Goal: Share content: Share content

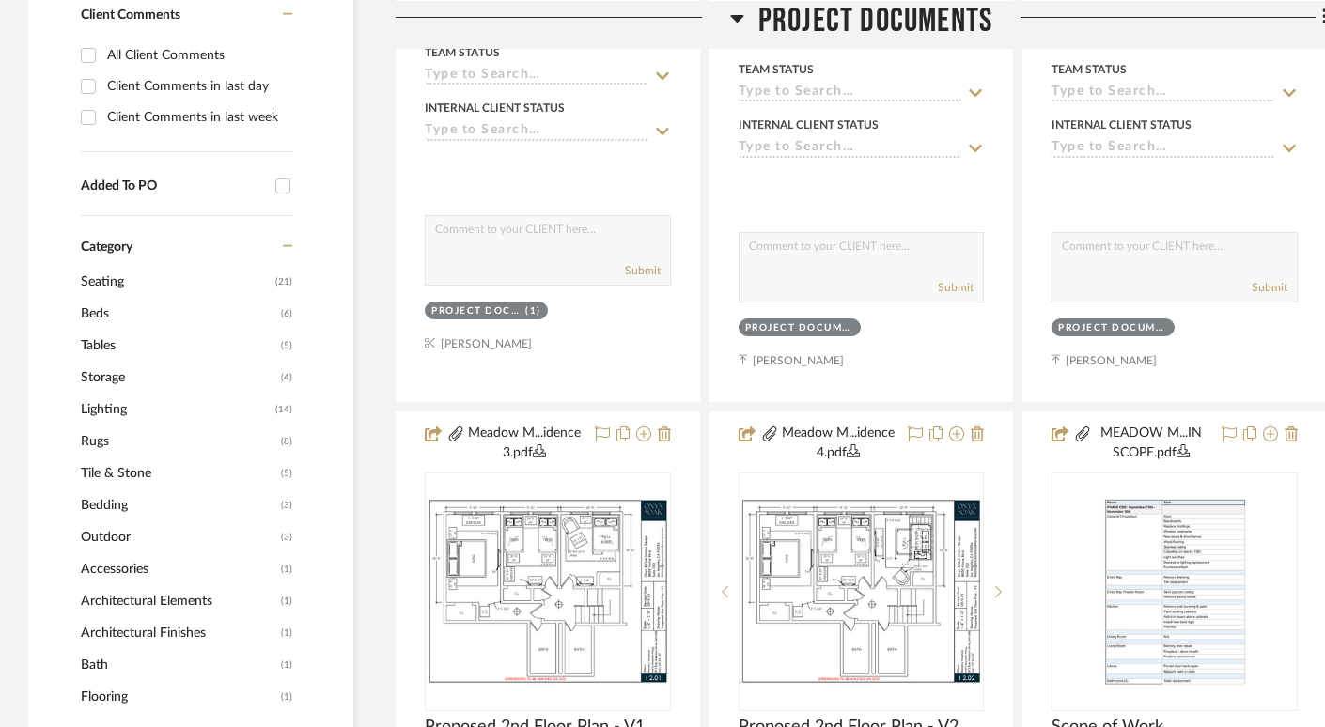
scroll to position [1091, 0]
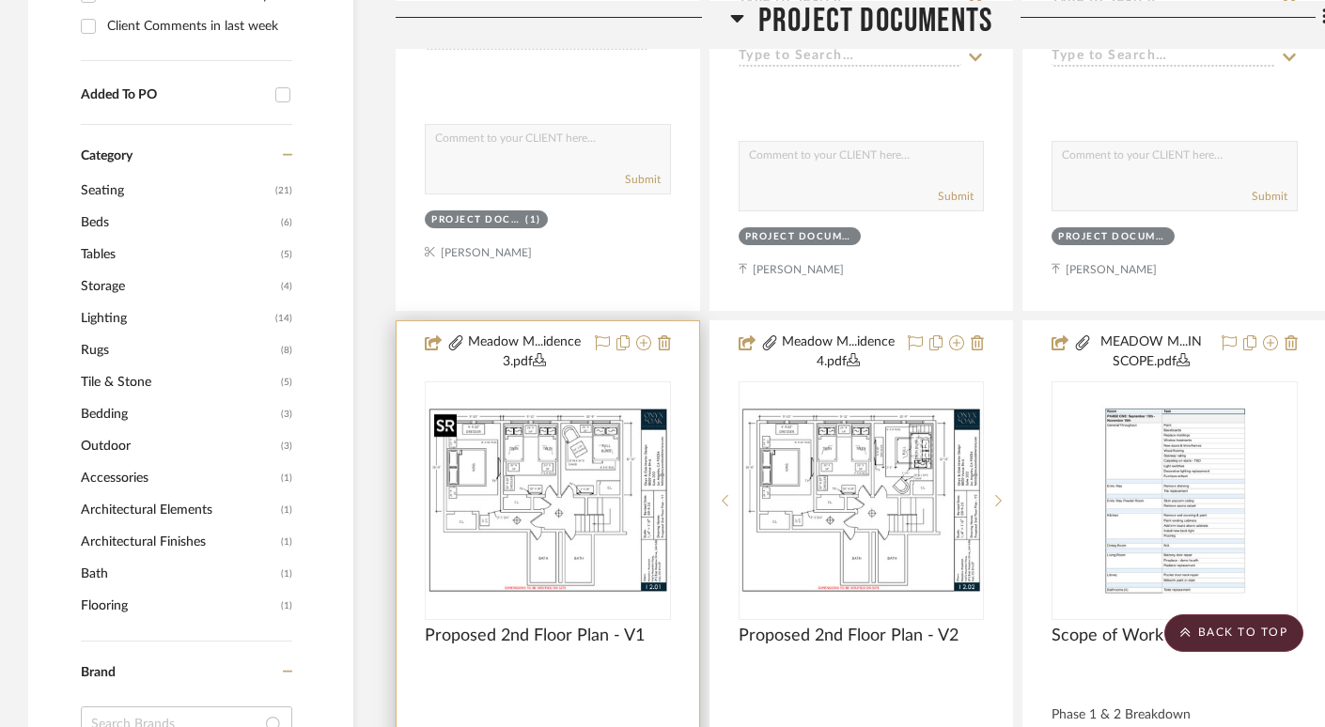
click at [552, 502] on img "0" at bounding box center [548, 500] width 242 height 187
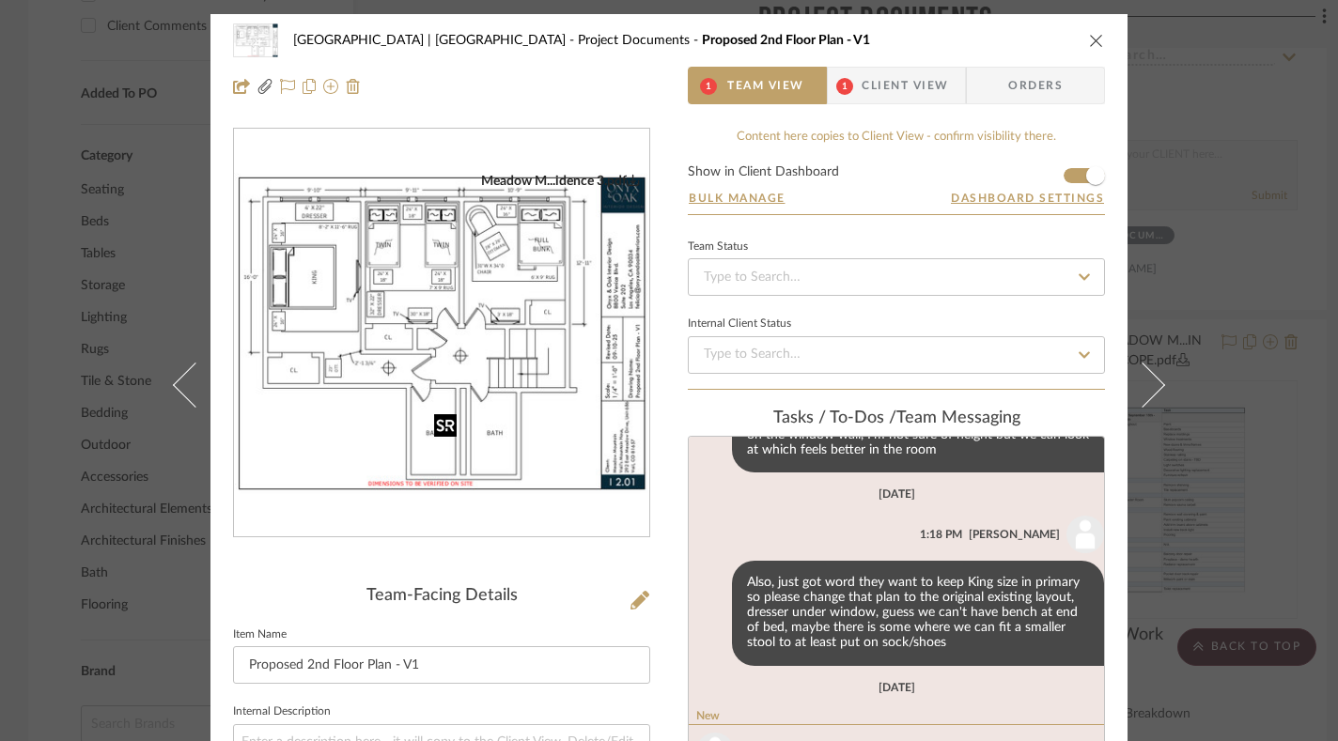
scroll to position [662, 0]
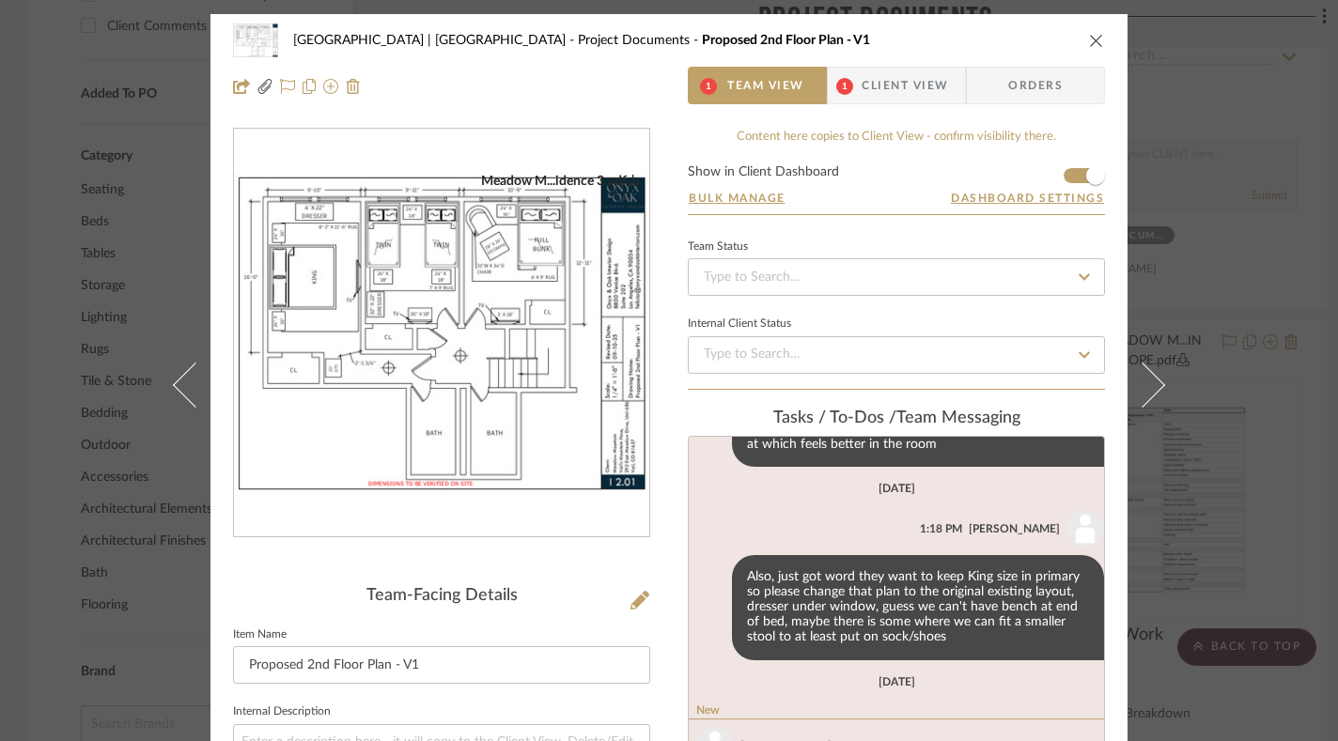
click at [516, 383] on img "0" at bounding box center [441, 333] width 415 height 321
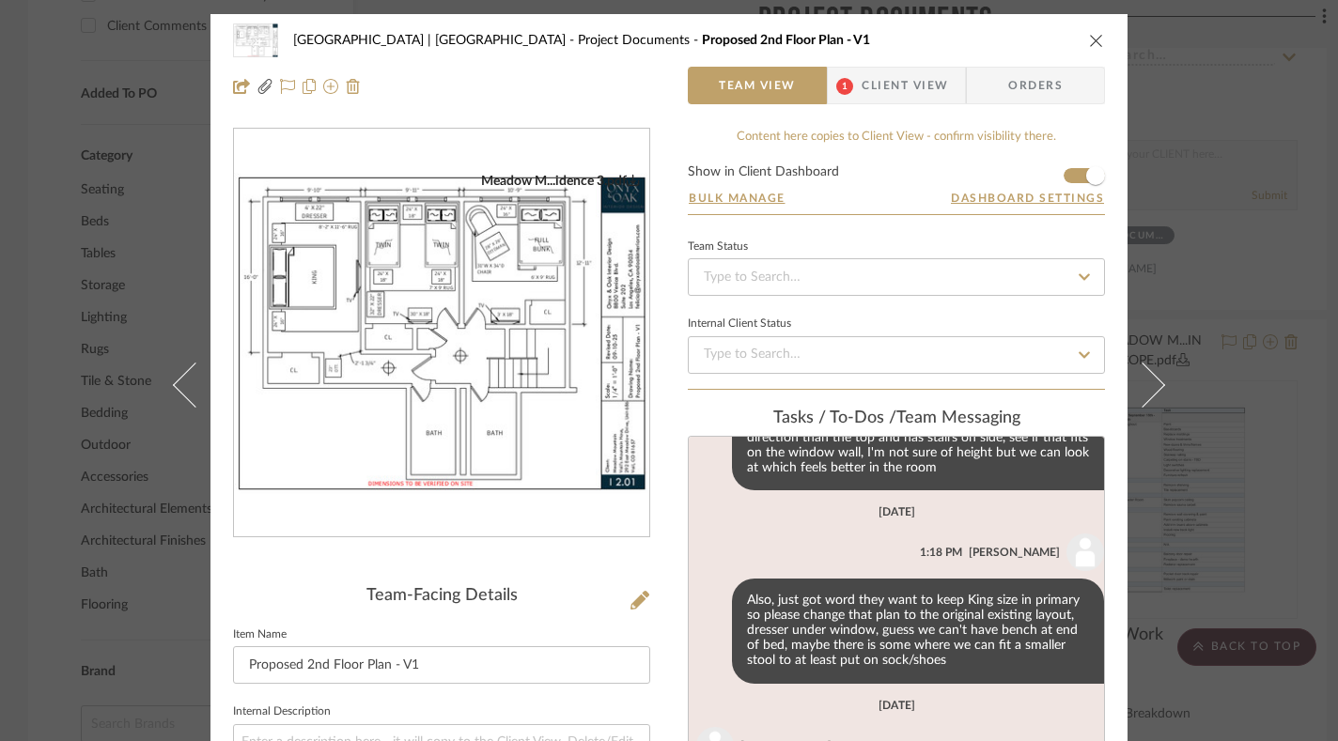
click at [1090, 34] on icon "close" at bounding box center [1096, 40] width 15 height 15
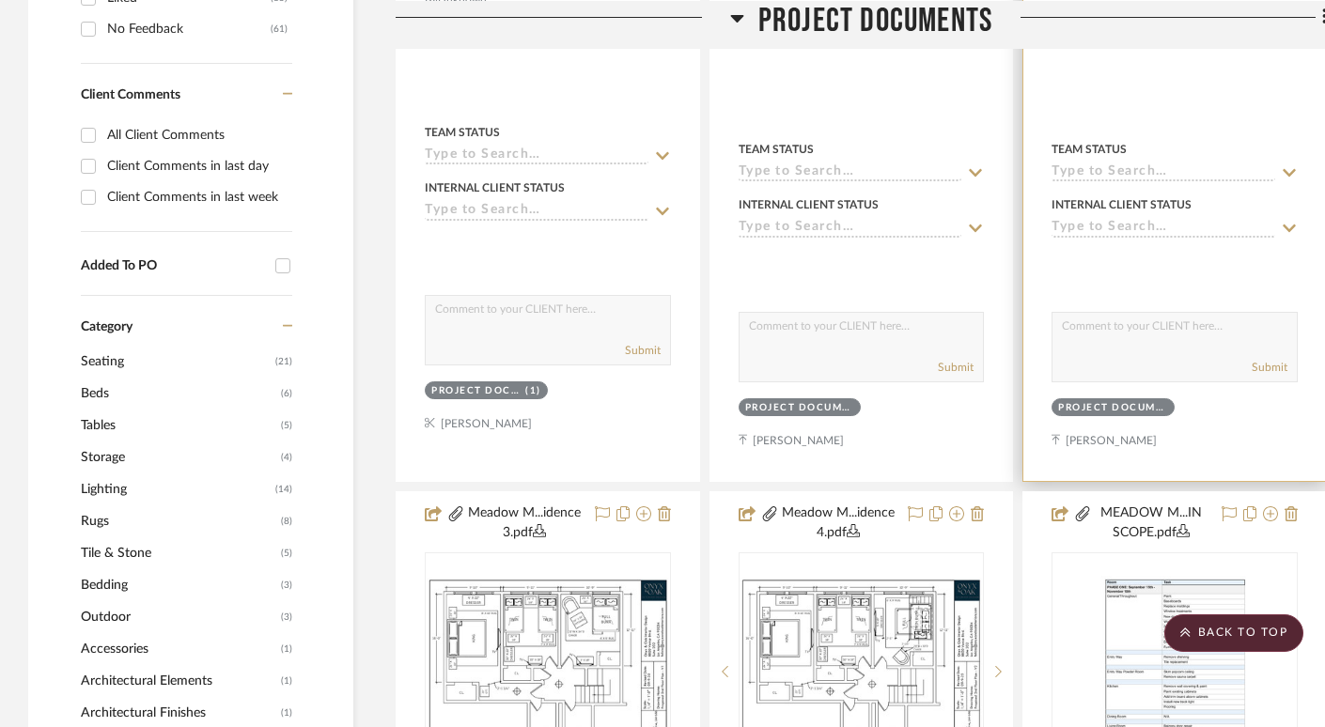
scroll to position [527, 0]
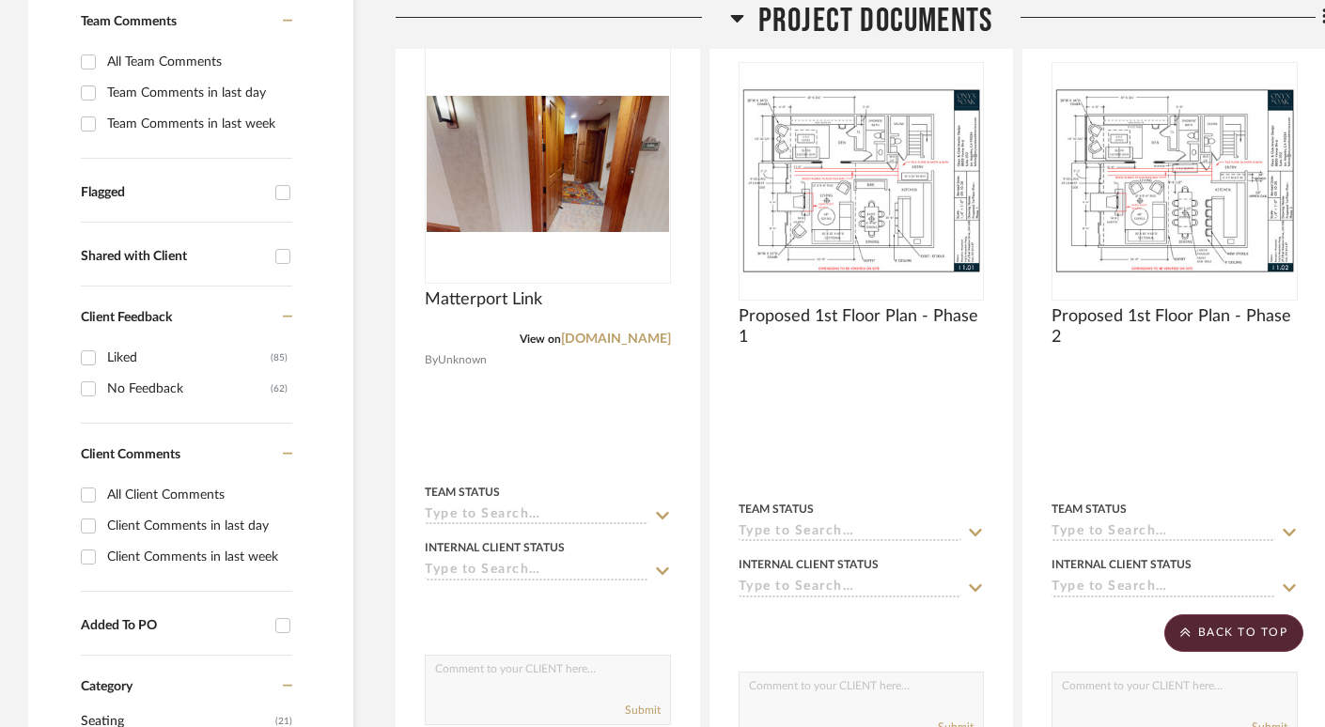
scroll to position [570, 0]
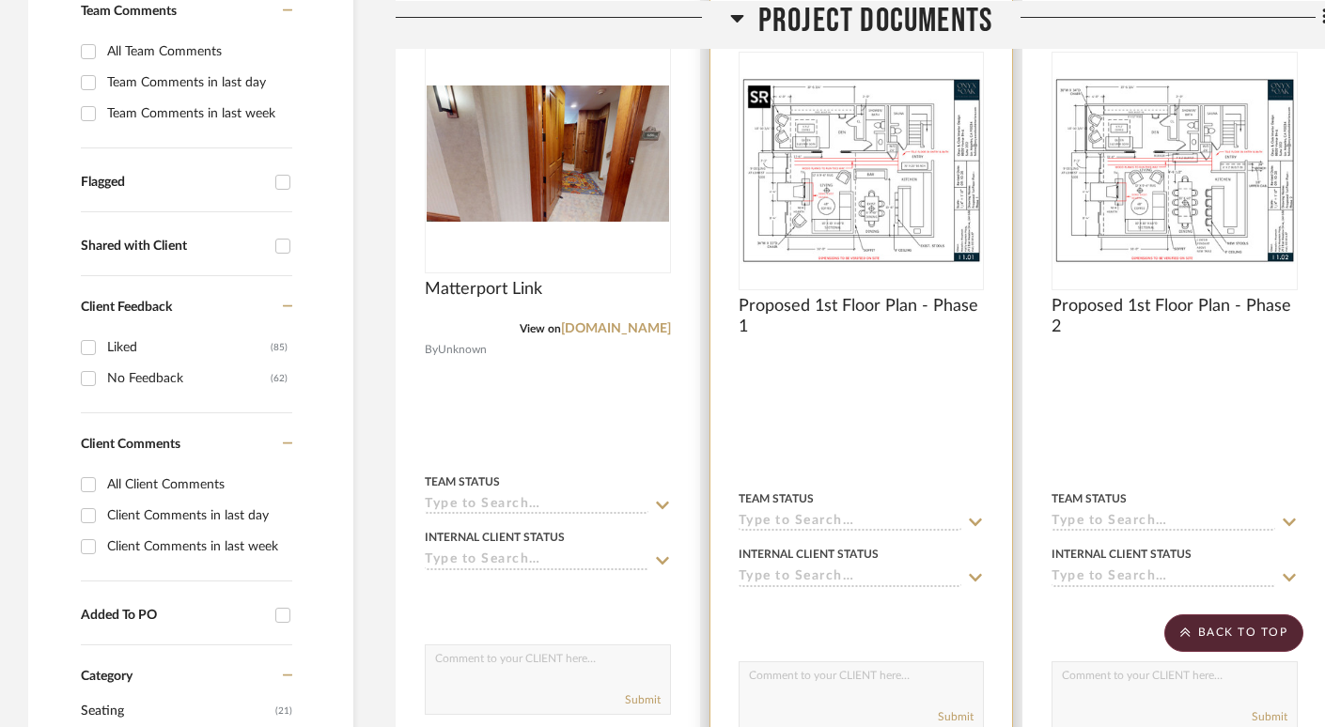
click at [0, 0] on img at bounding box center [0, 0] width 0 height 0
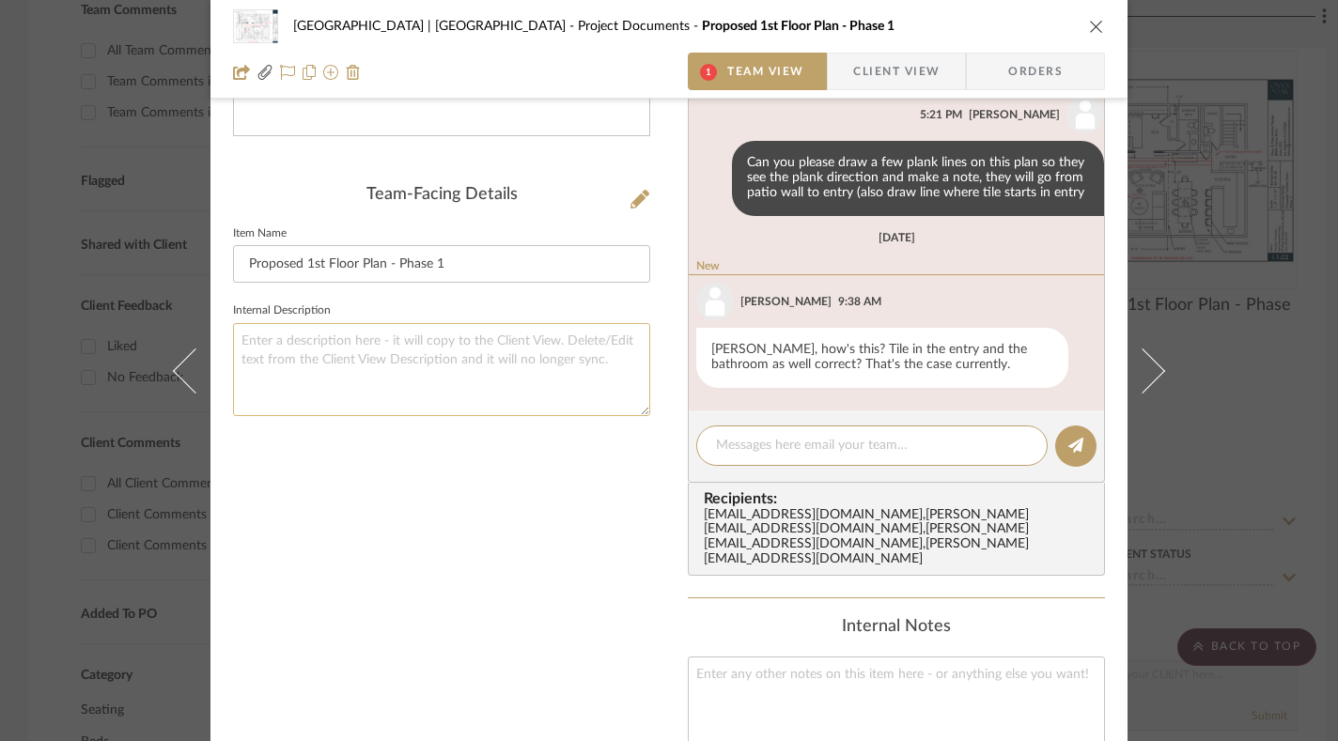
scroll to position [203, 0]
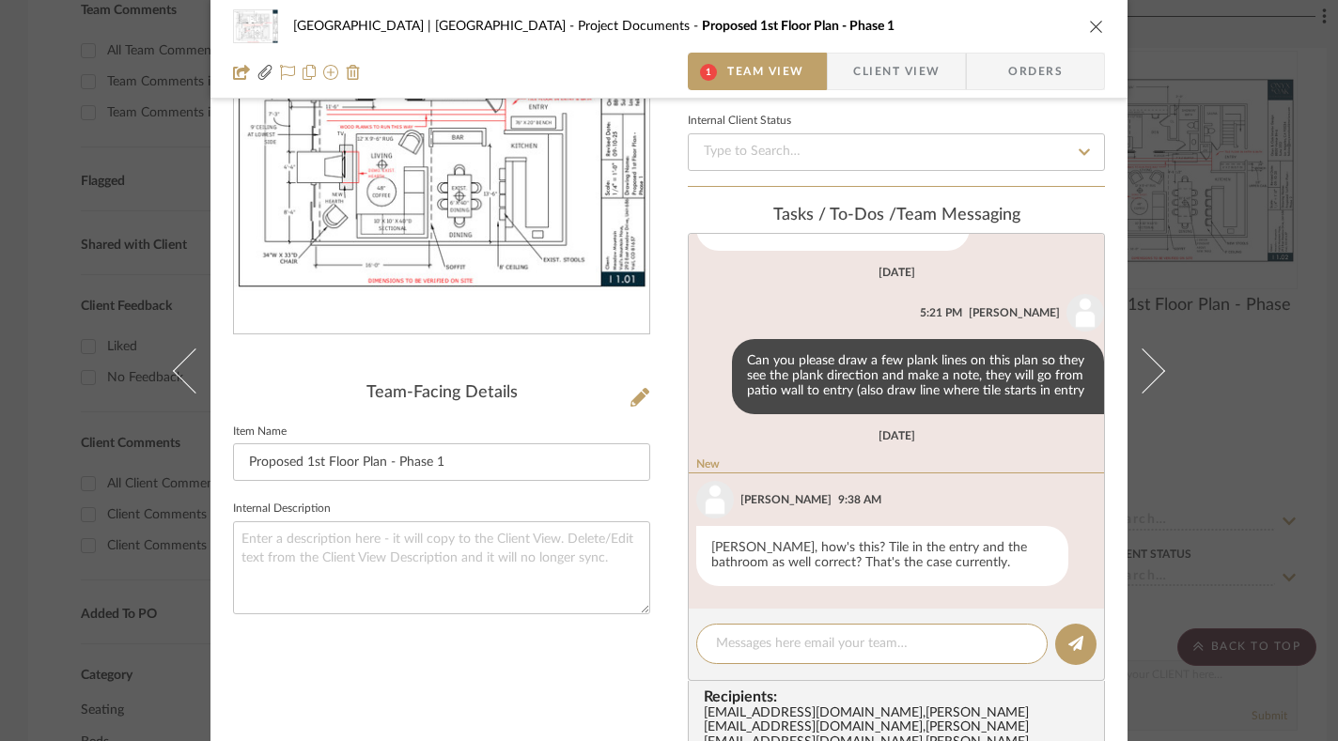
click at [529, 208] on img "0" at bounding box center [441, 130] width 415 height 321
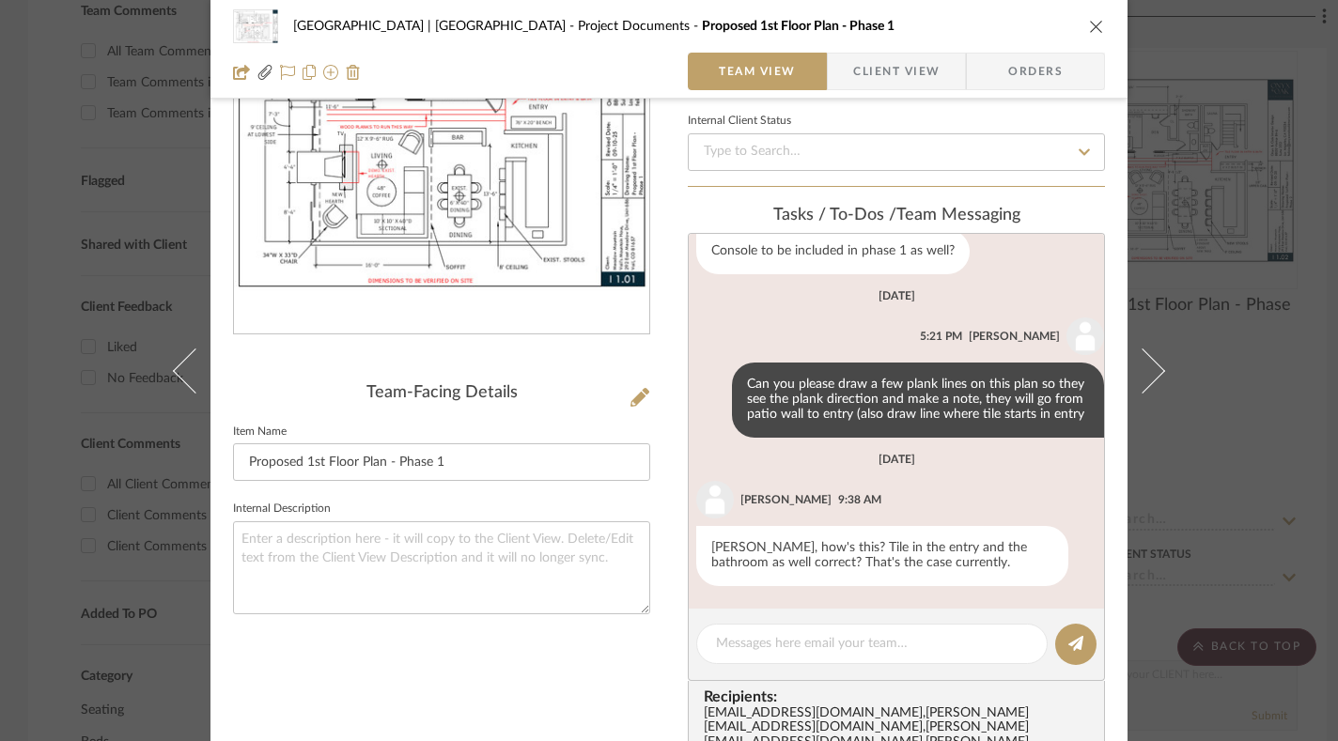
scroll to position [242, 0]
click at [767, 637] on textarea at bounding box center [872, 644] width 312 height 20
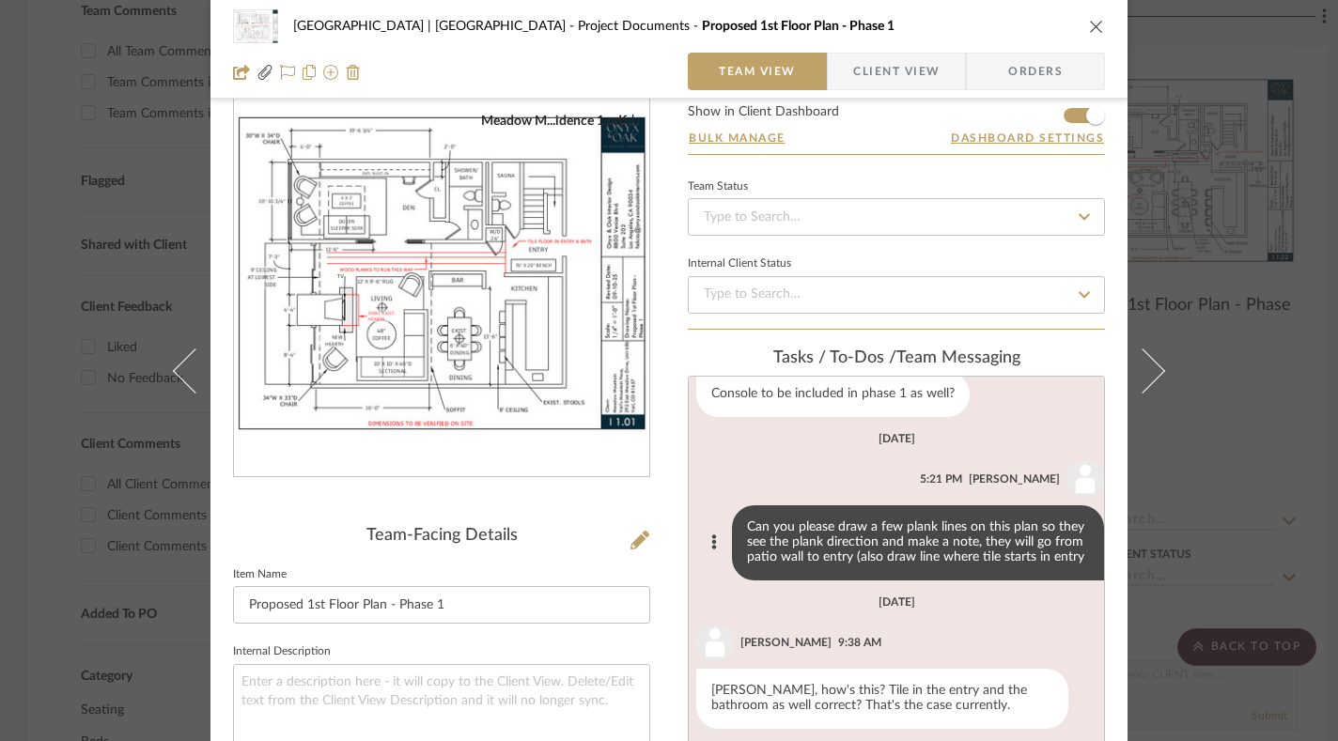
scroll to position [260, 0]
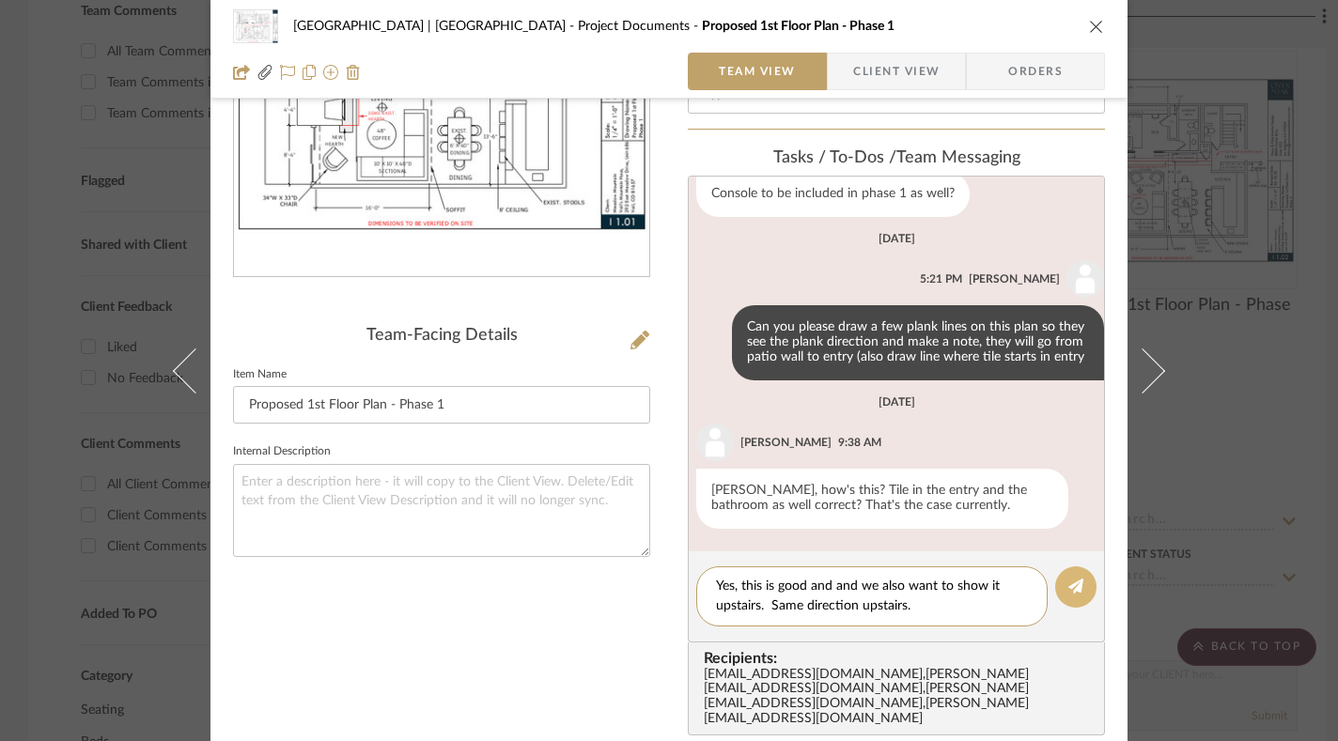
type textarea "Yes, this is good and and we also want to show it upstairs. Same direction upst…"
click at [1071, 583] on icon at bounding box center [1075, 586] width 15 height 15
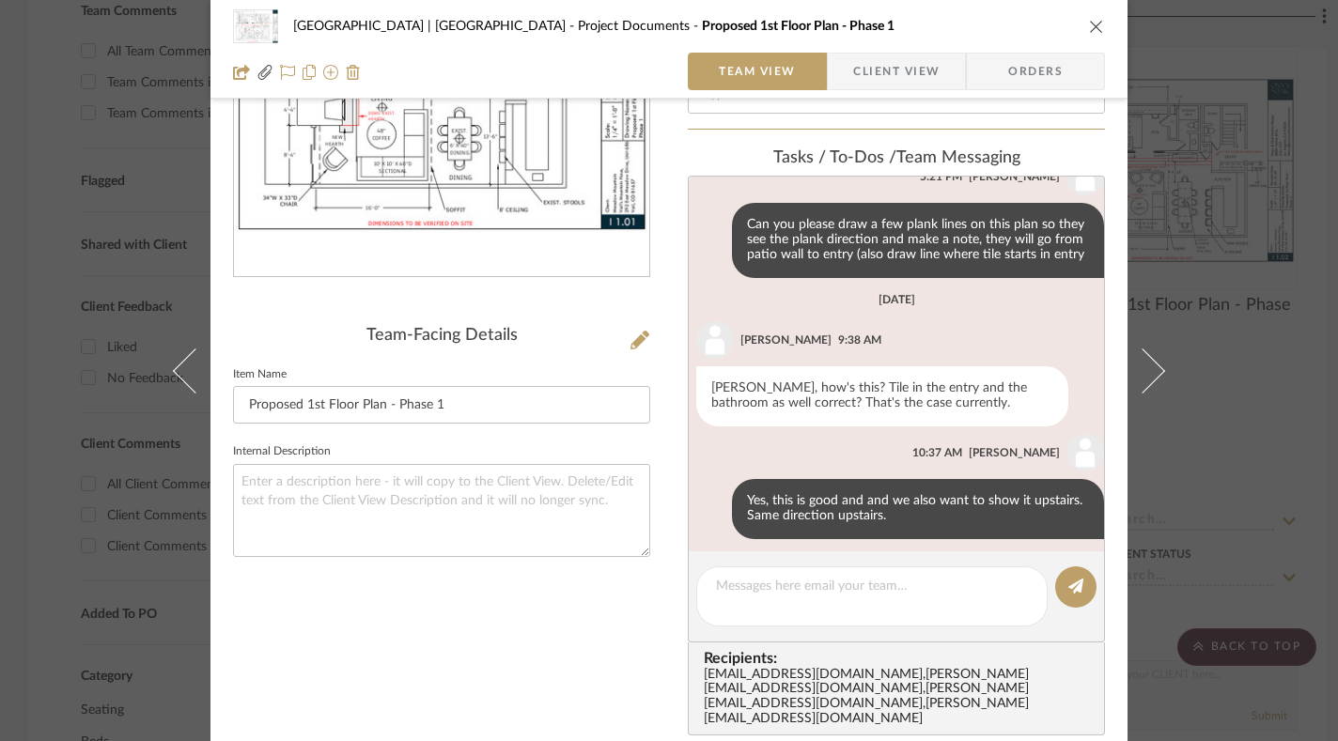
scroll to position [355, 0]
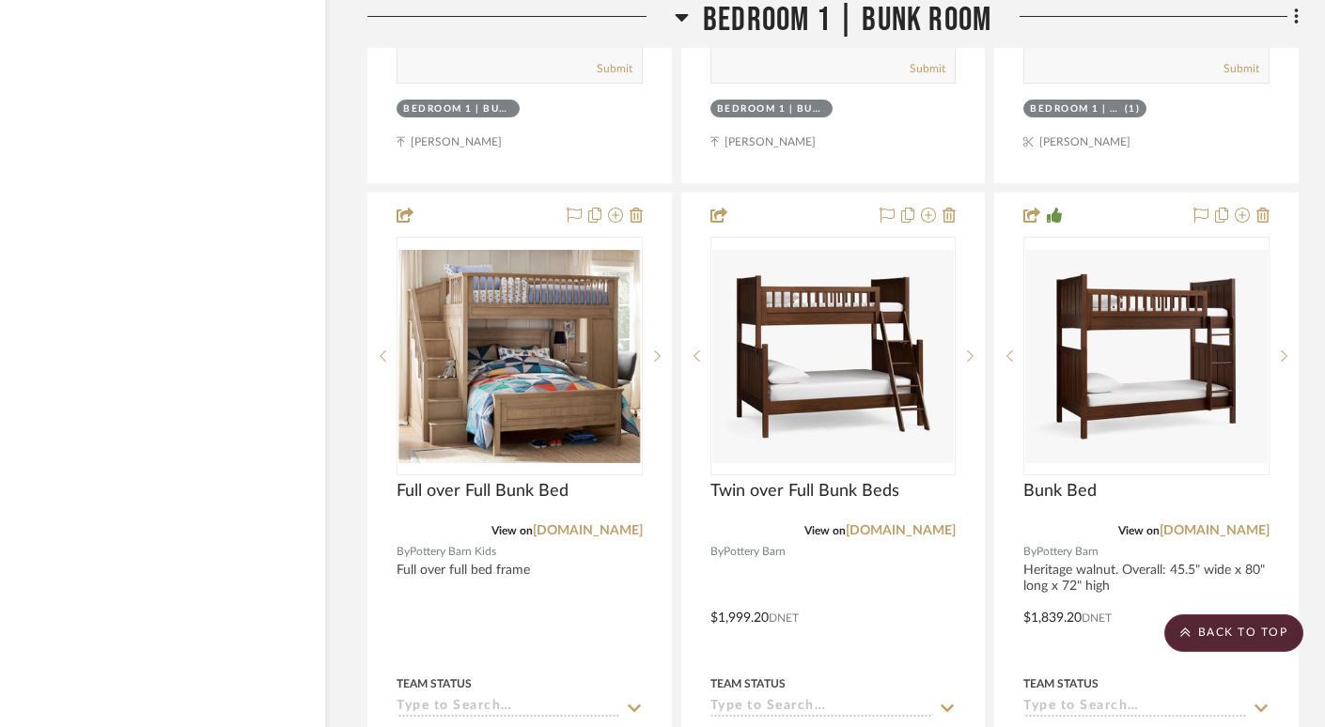
scroll to position [28215, 28]
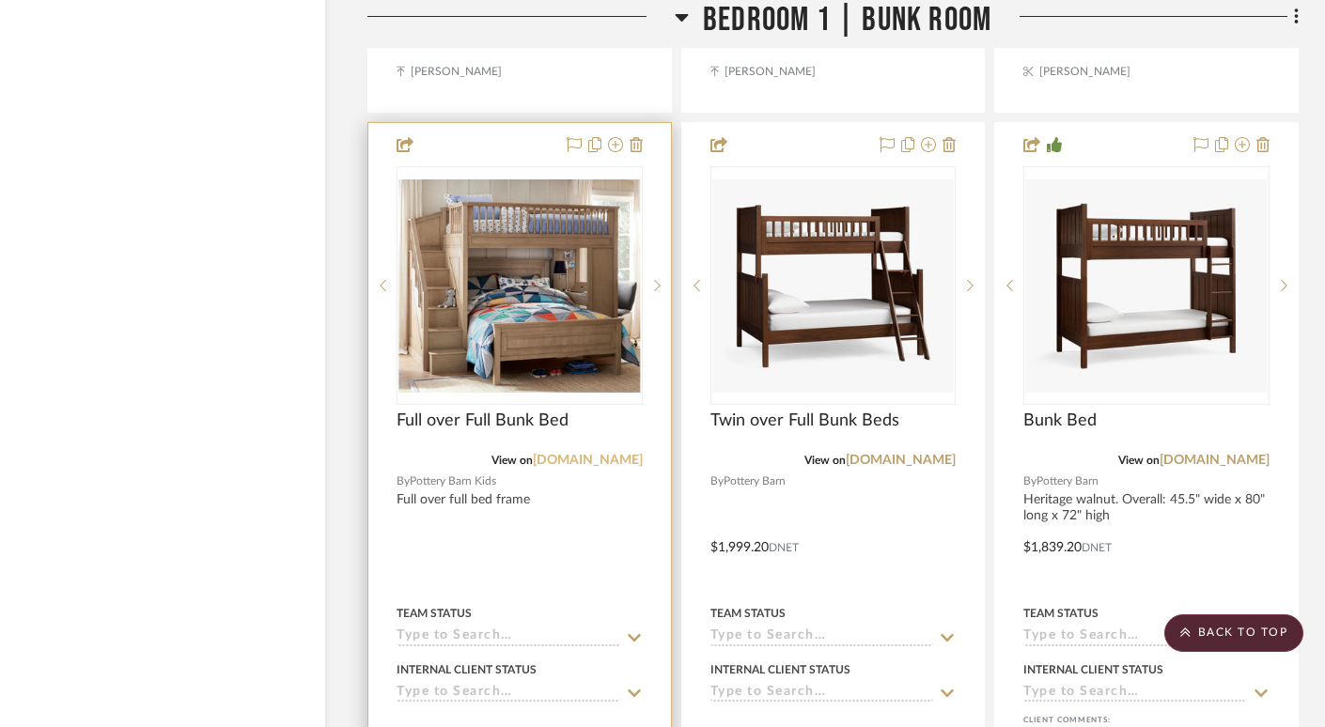
click at [595, 454] on link "potterybarnkids.com" at bounding box center [588, 460] width 110 height 13
click at [525, 241] on img "0" at bounding box center [519, 285] width 242 height 213
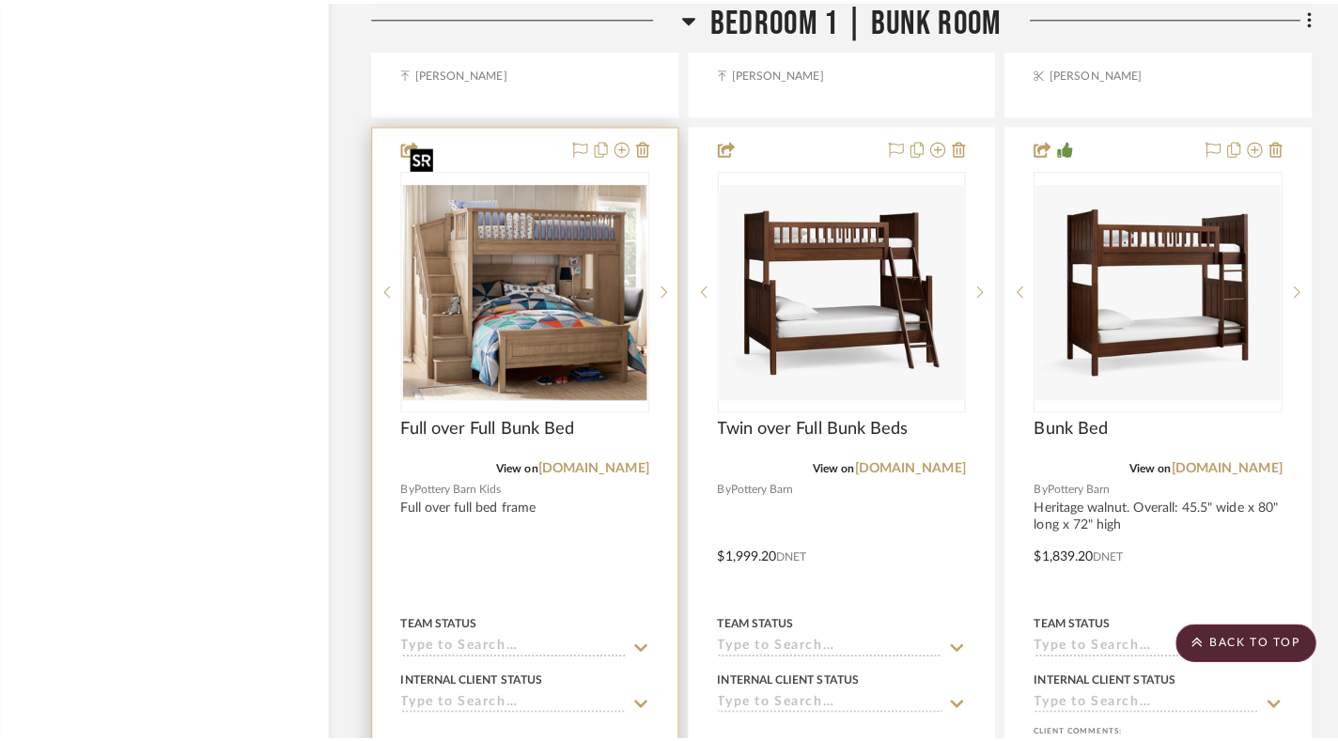
scroll to position [0, 0]
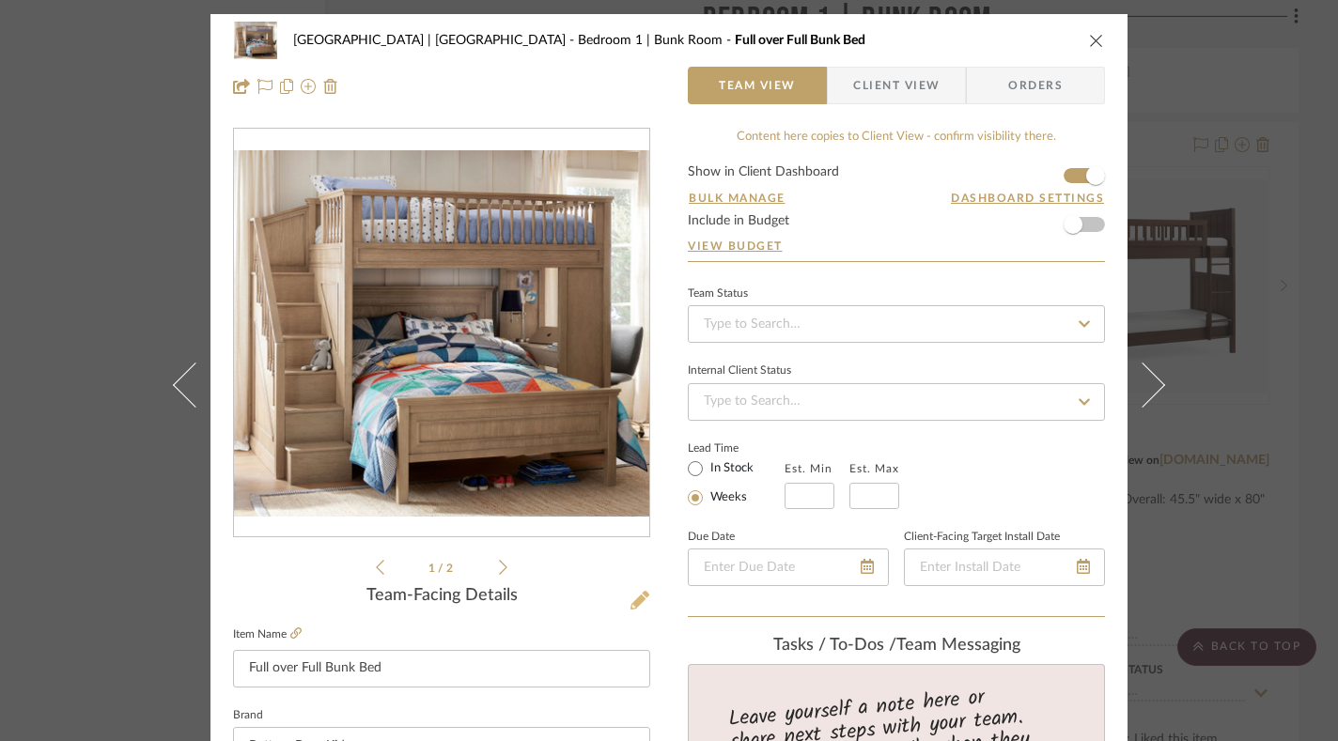
click at [631, 607] on icon at bounding box center [640, 600] width 19 height 19
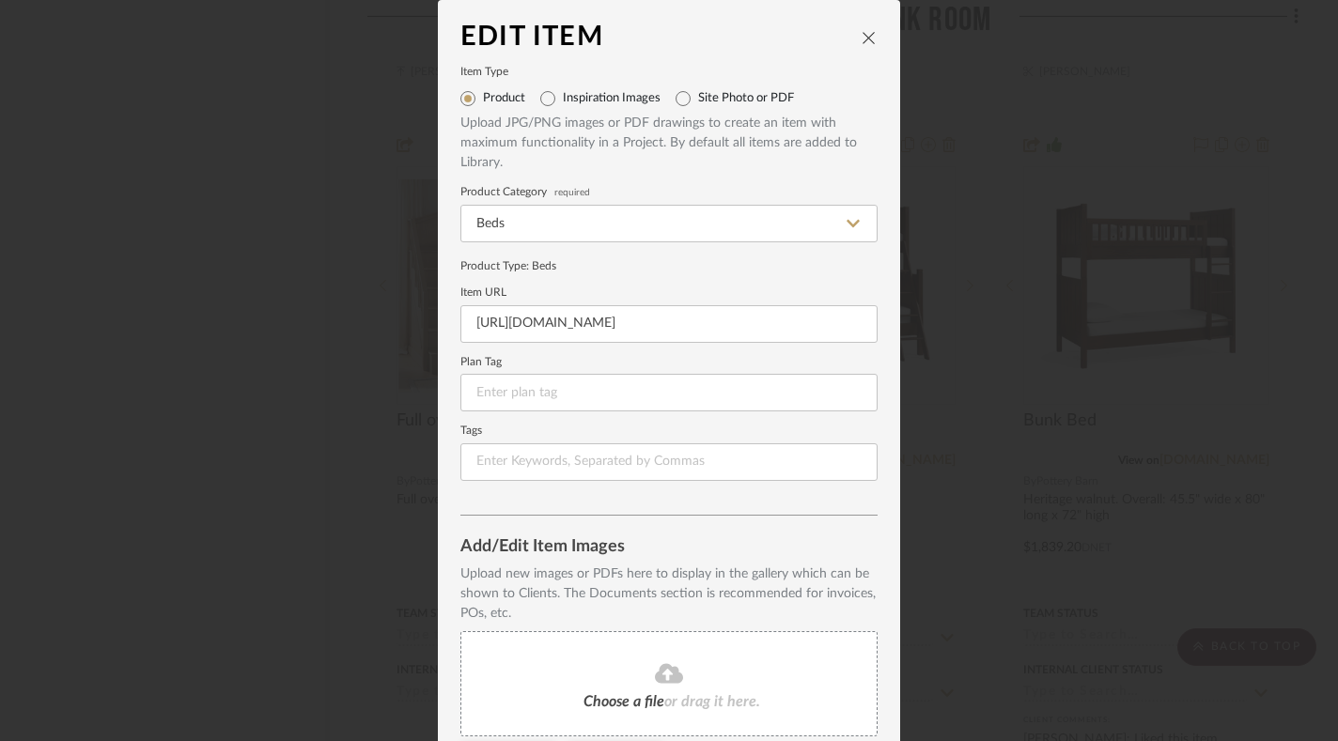
scroll to position [154, 0]
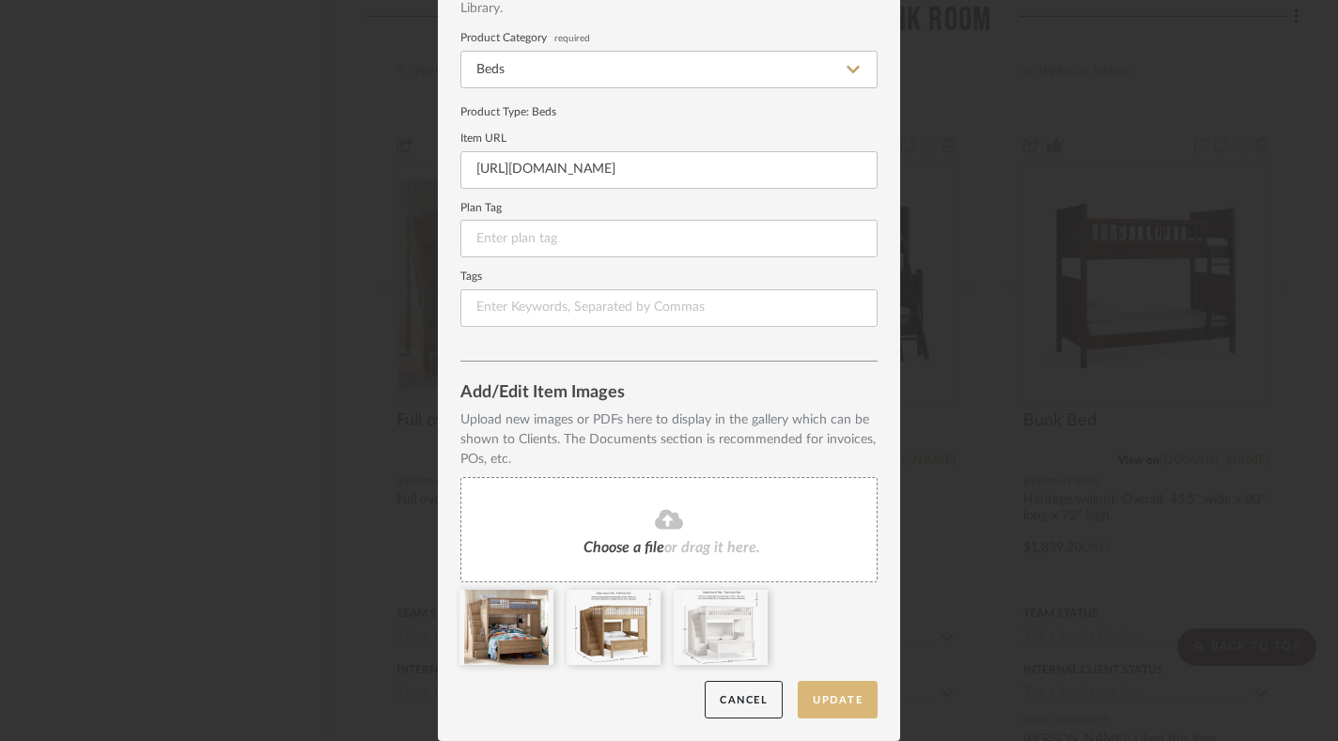
click at [848, 703] on button "Update" at bounding box center [838, 700] width 80 height 39
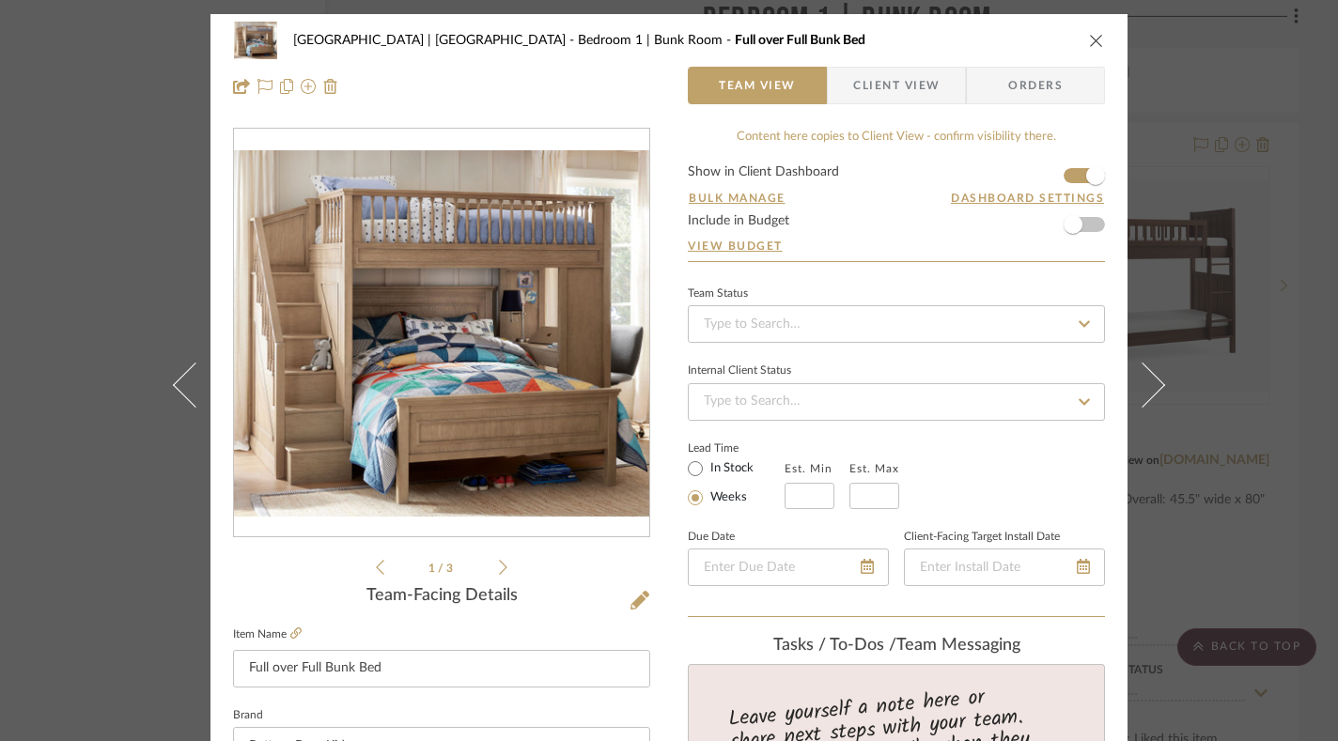
click at [499, 568] on icon at bounding box center [503, 567] width 8 height 17
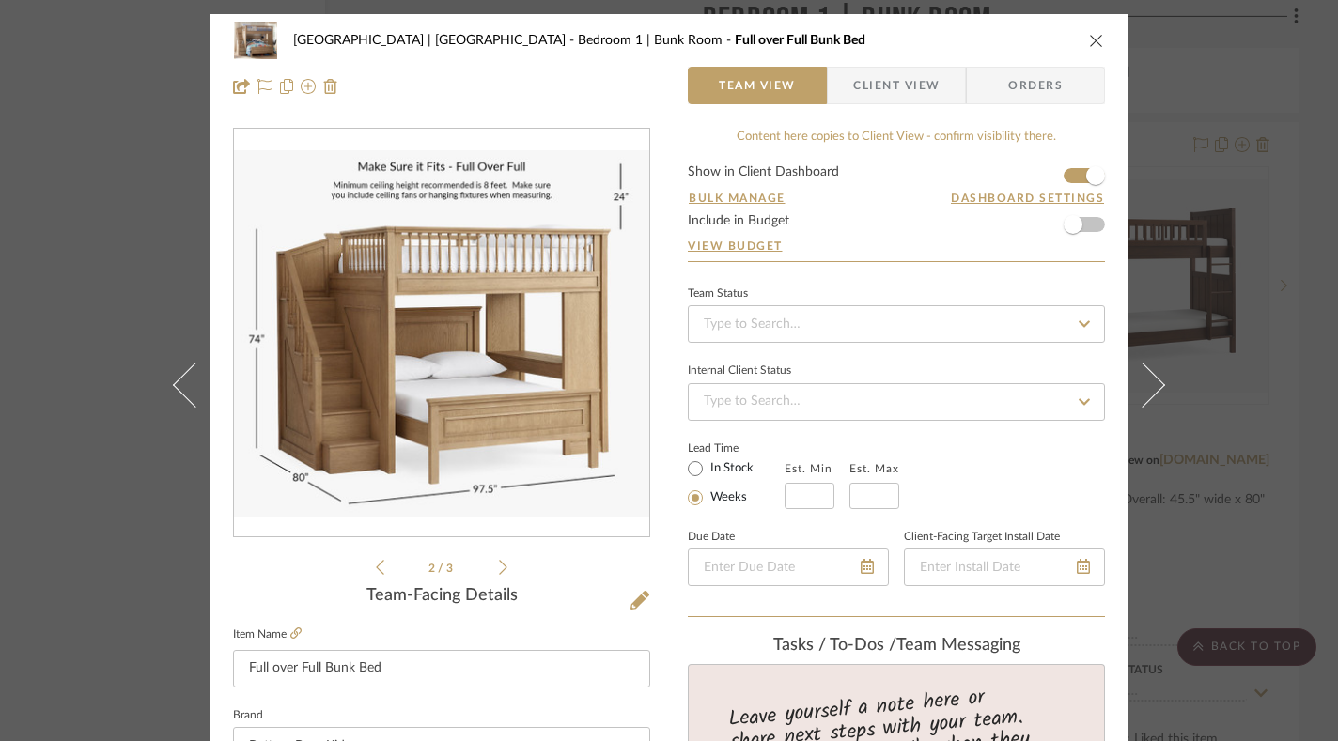
click at [499, 568] on icon at bounding box center [503, 567] width 8 height 17
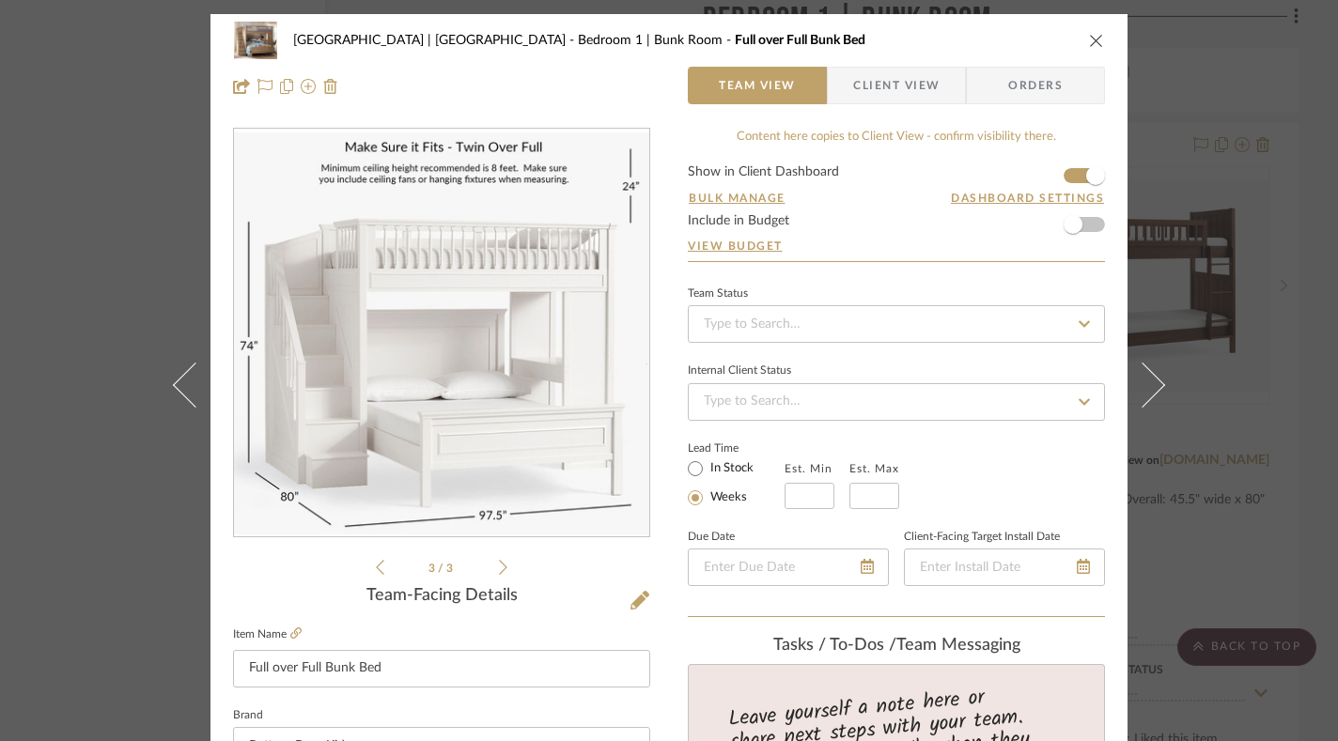
click at [376, 568] on icon at bounding box center [380, 567] width 8 height 17
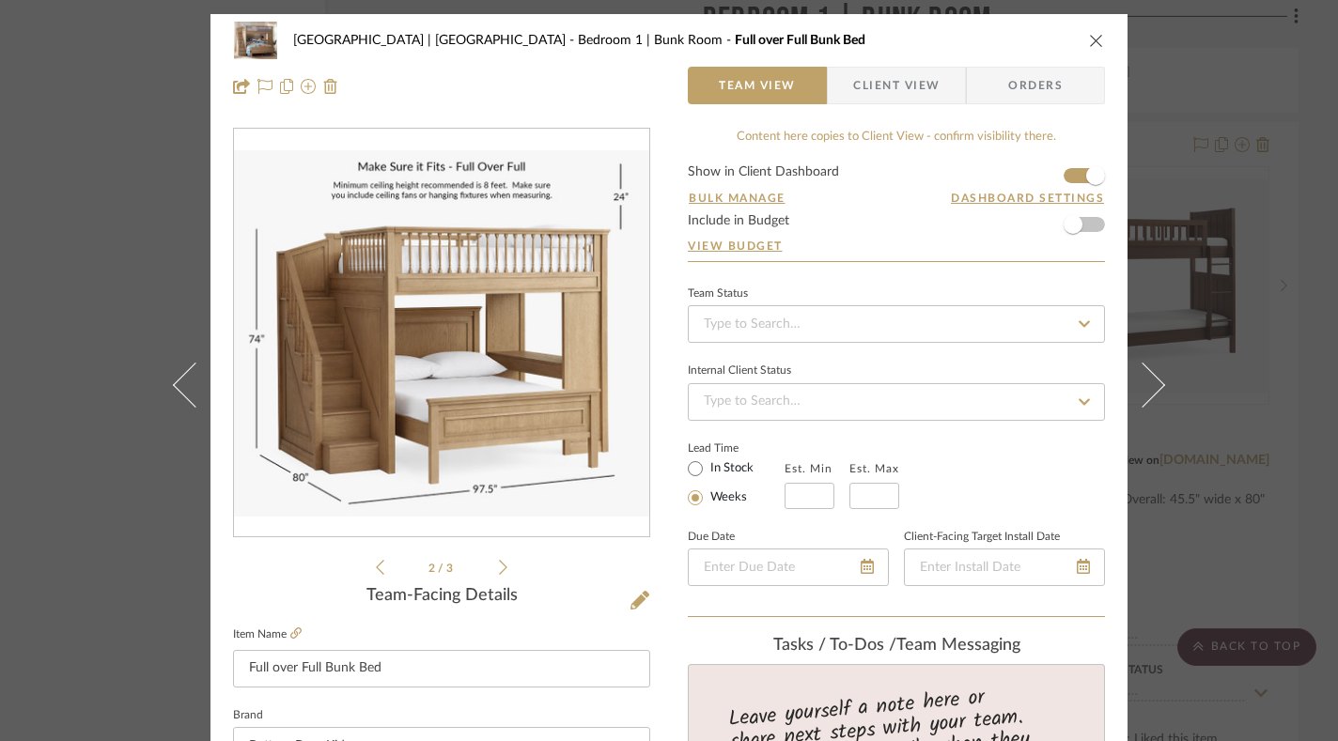
click at [1090, 36] on icon "close" at bounding box center [1096, 40] width 15 height 15
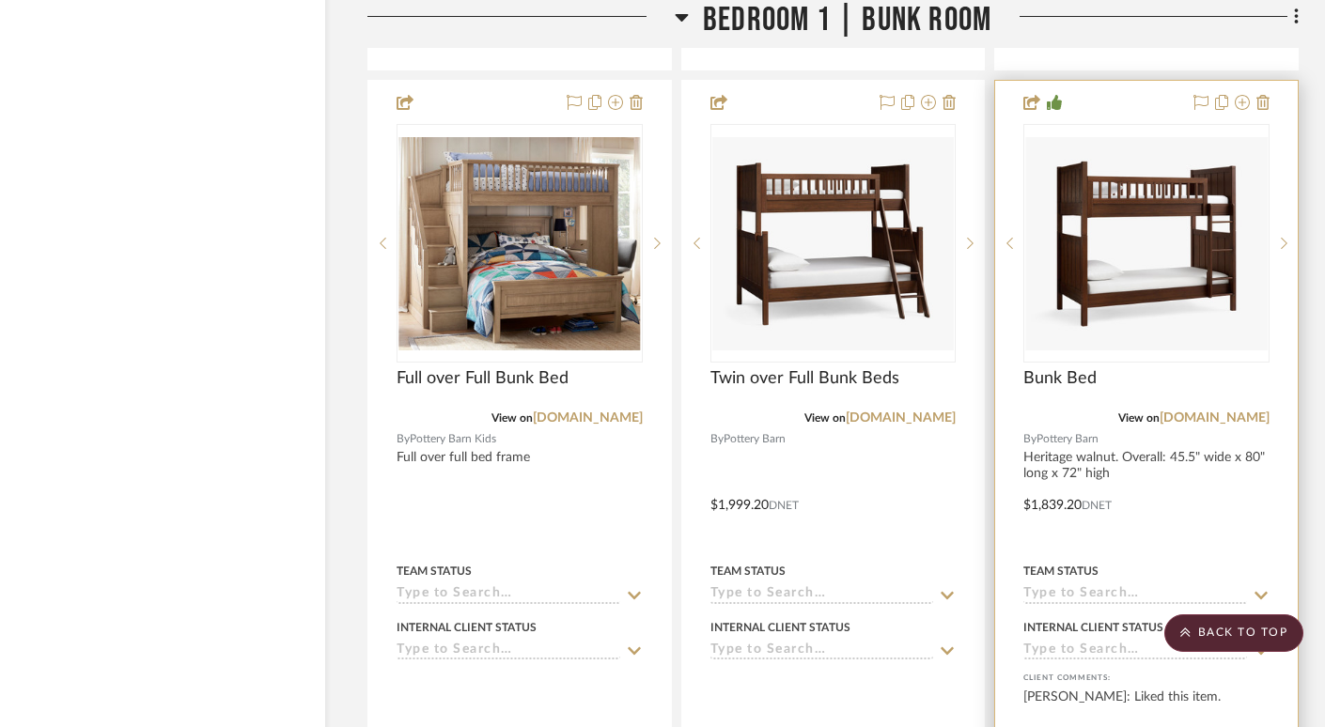
scroll to position [28057, 28]
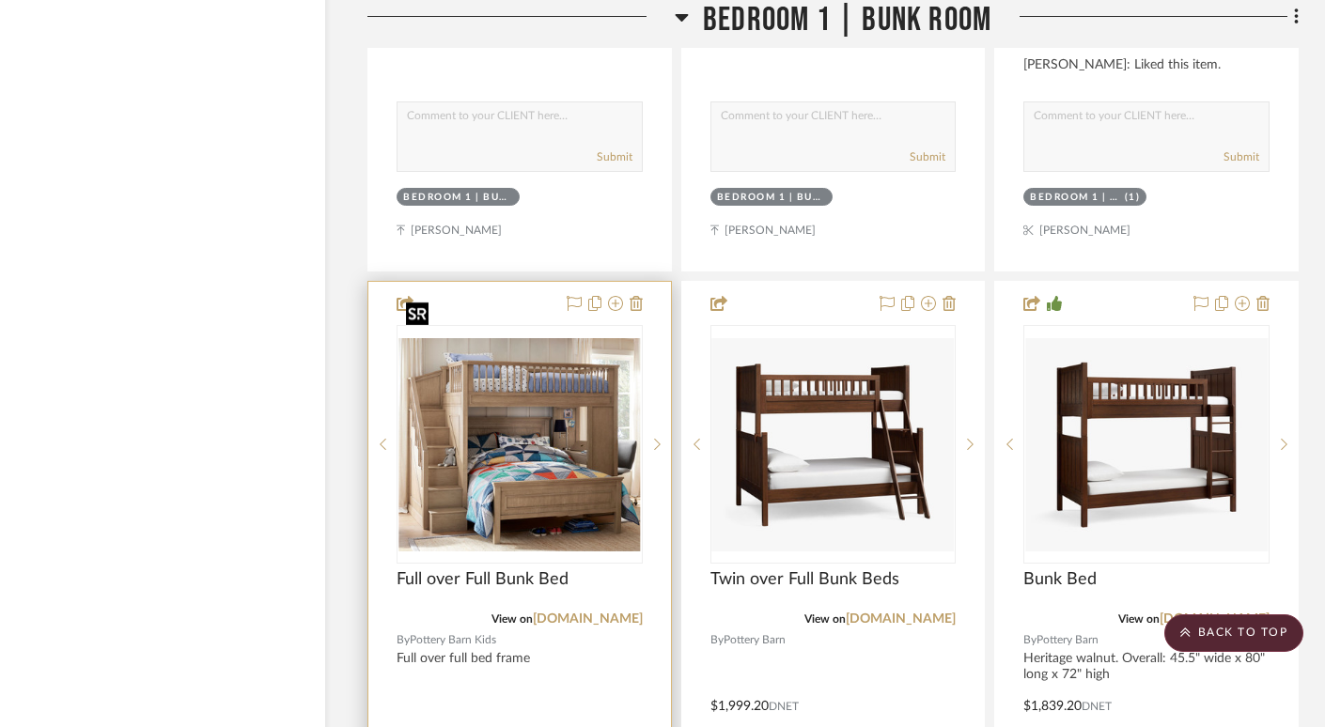
click at [526, 388] on img "0" at bounding box center [519, 444] width 242 height 213
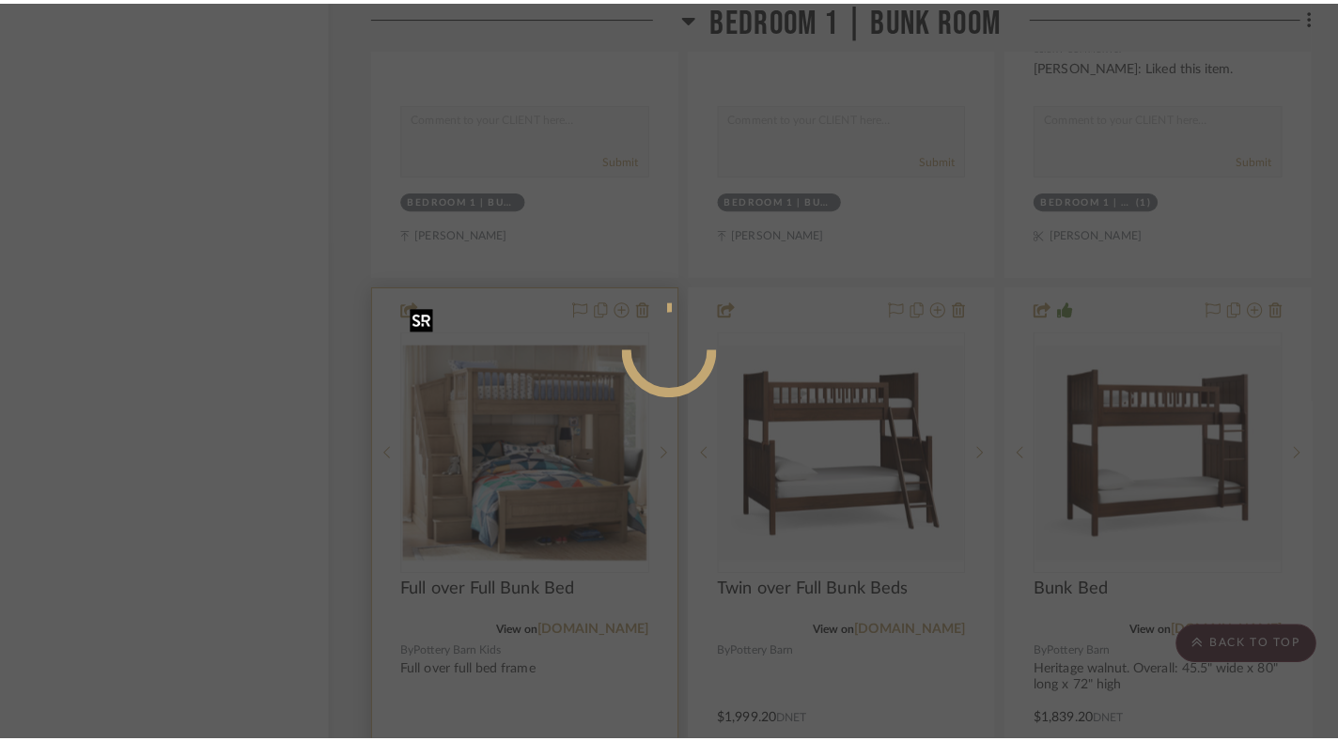
scroll to position [0, 0]
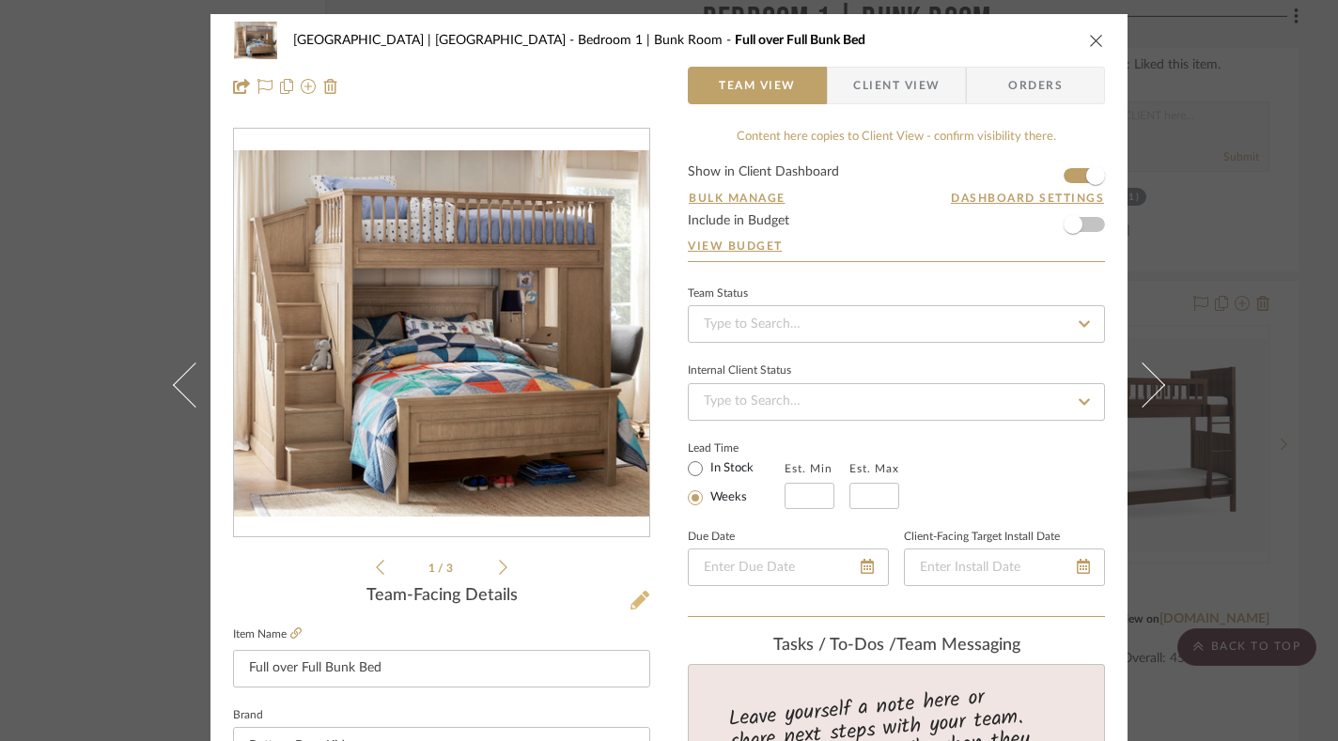
click at [631, 598] on icon at bounding box center [640, 600] width 19 height 19
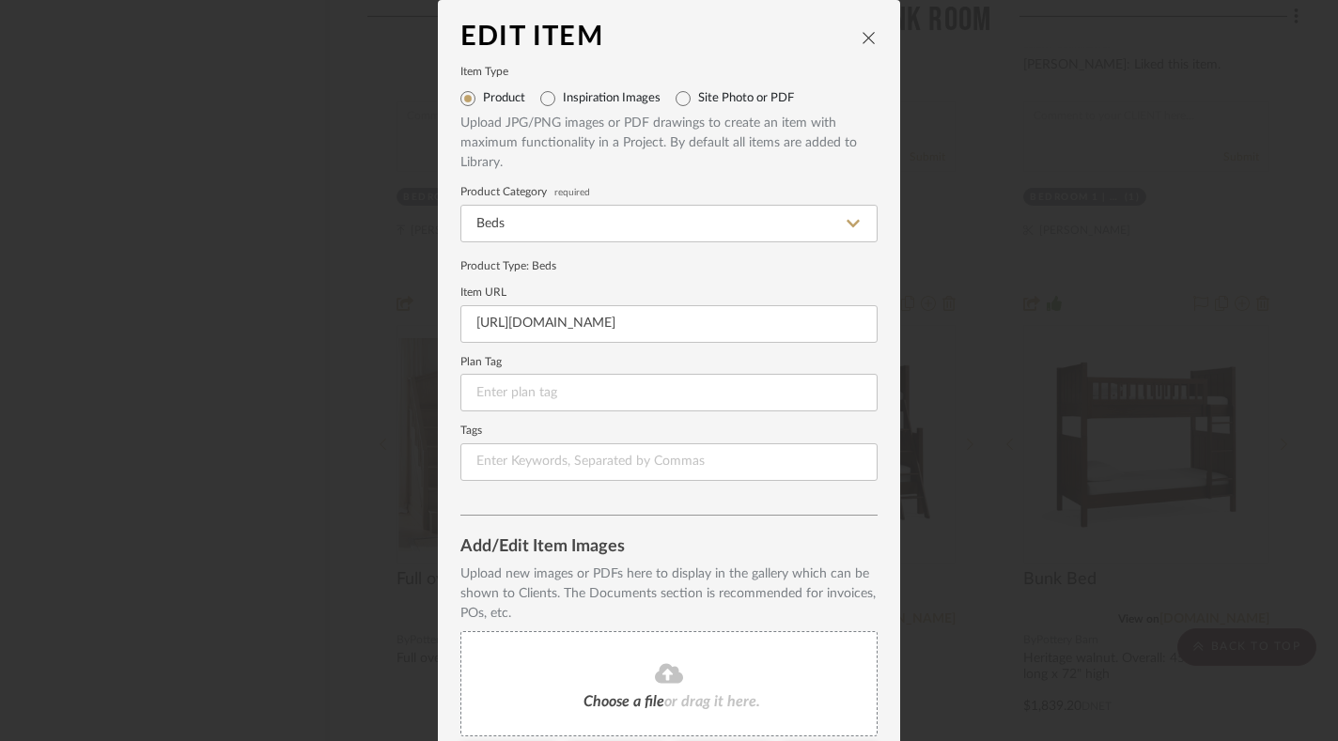
scroll to position [154, 0]
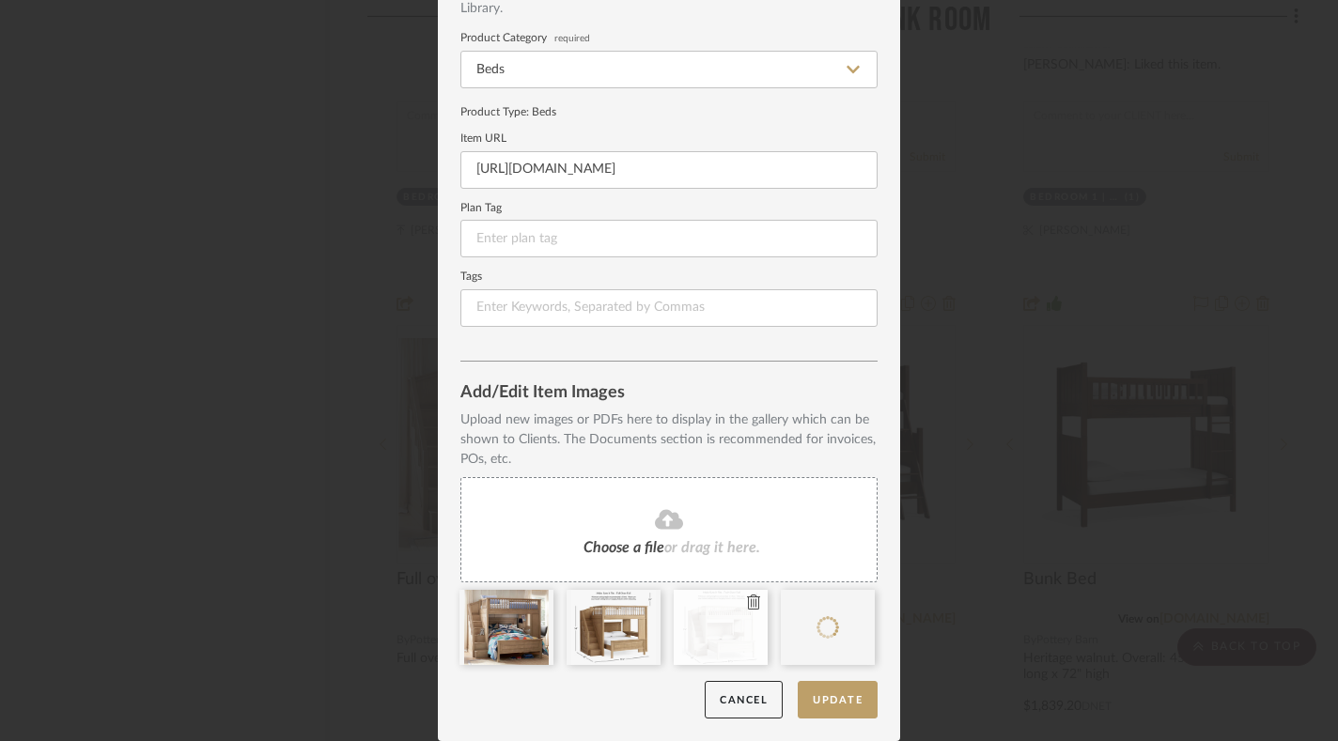
click at [747, 600] on icon at bounding box center [753, 602] width 13 height 15
click at [850, 699] on button "Update" at bounding box center [838, 700] width 80 height 39
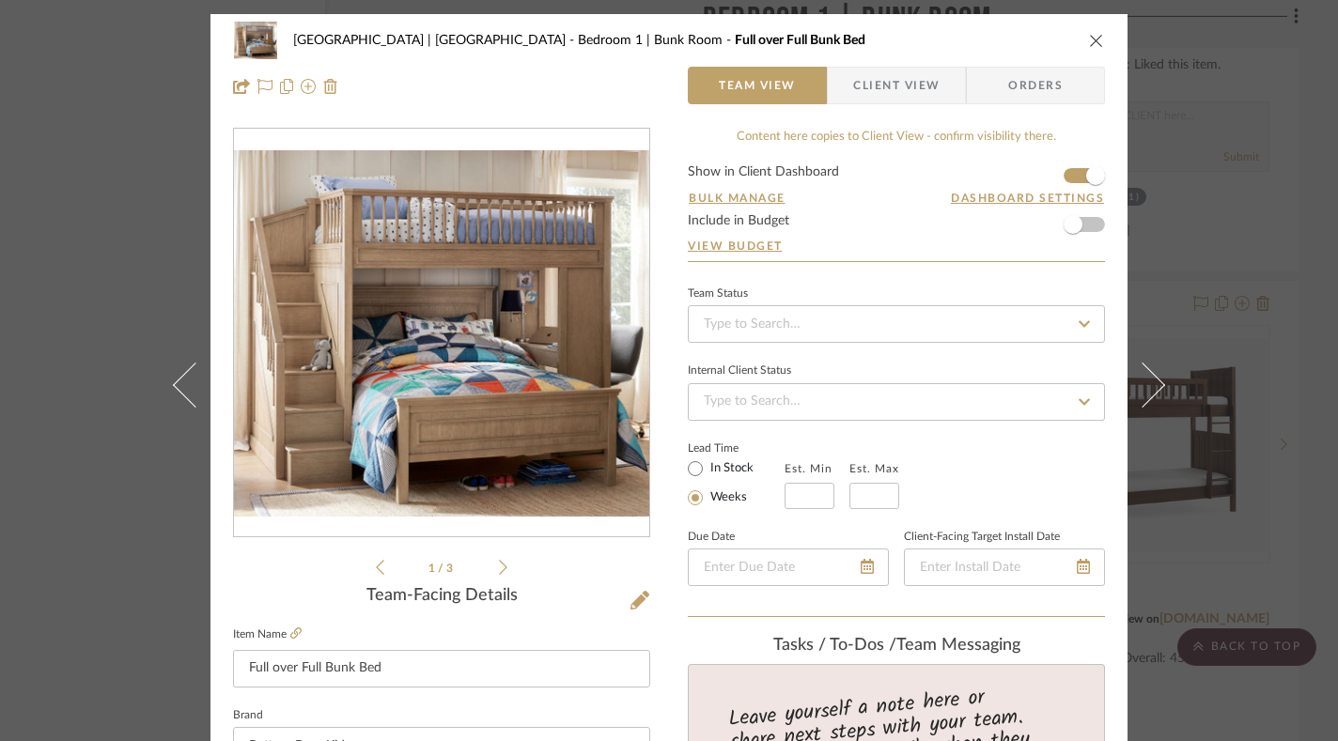
click at [1089, 39] on icon "close" at bounding box center [1096, 40] width 15 height 15
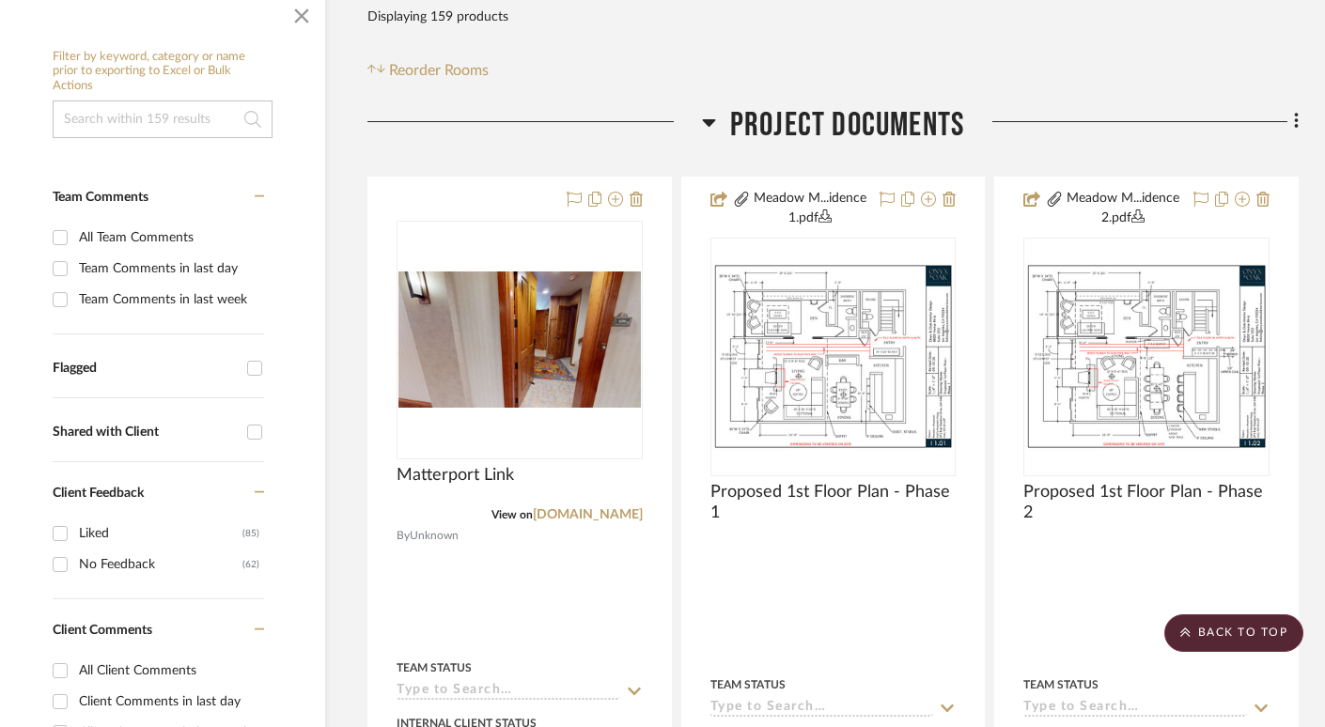
scroll to position [0, 28]
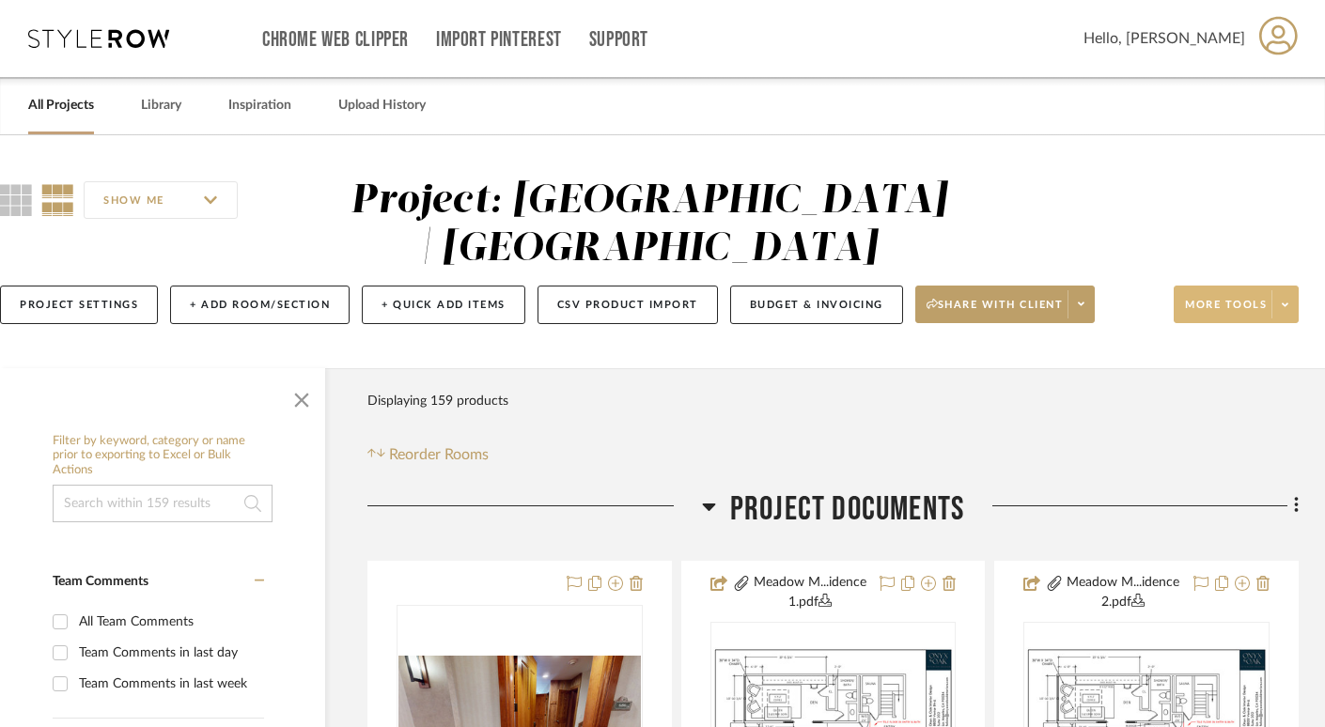
click at [1217, 302] on span "More tools" at bounding box center [1226, 312] width 82 height 28
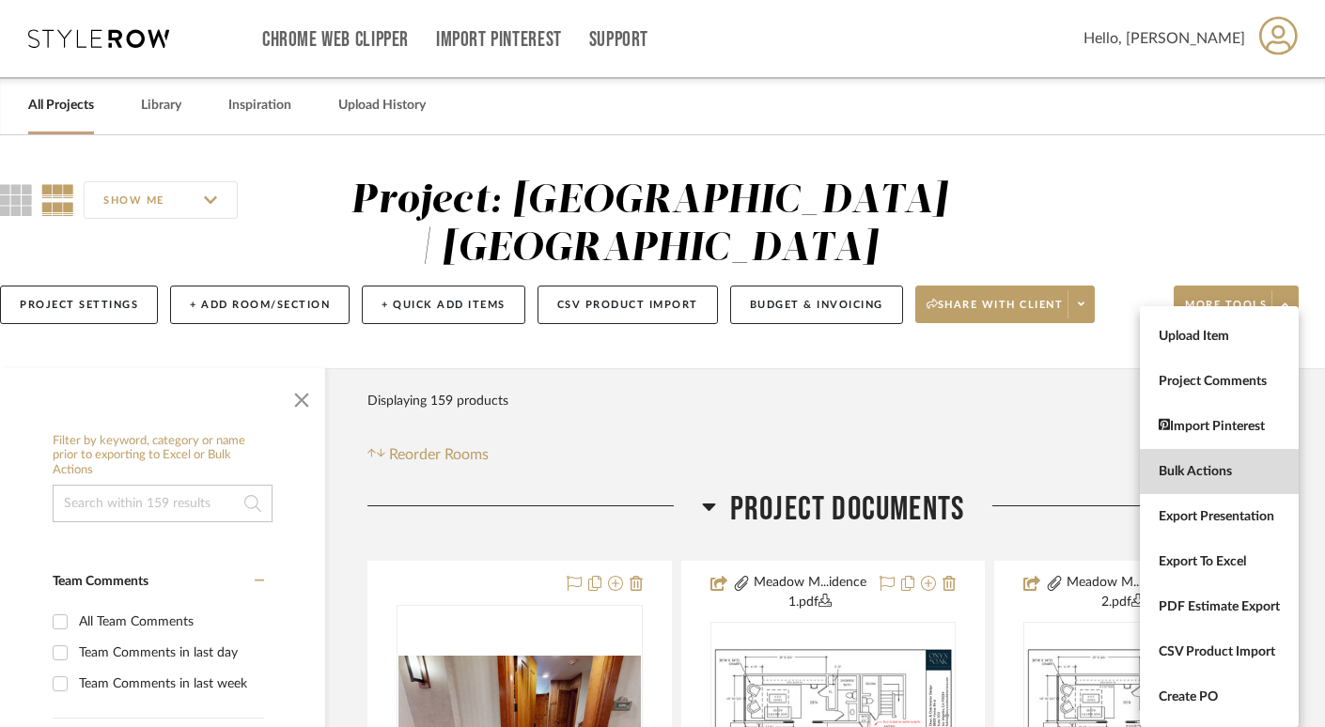
click at [1191, 473] on span "Bulk Actions" at bounding box center [1219, 472] width 121 height 16
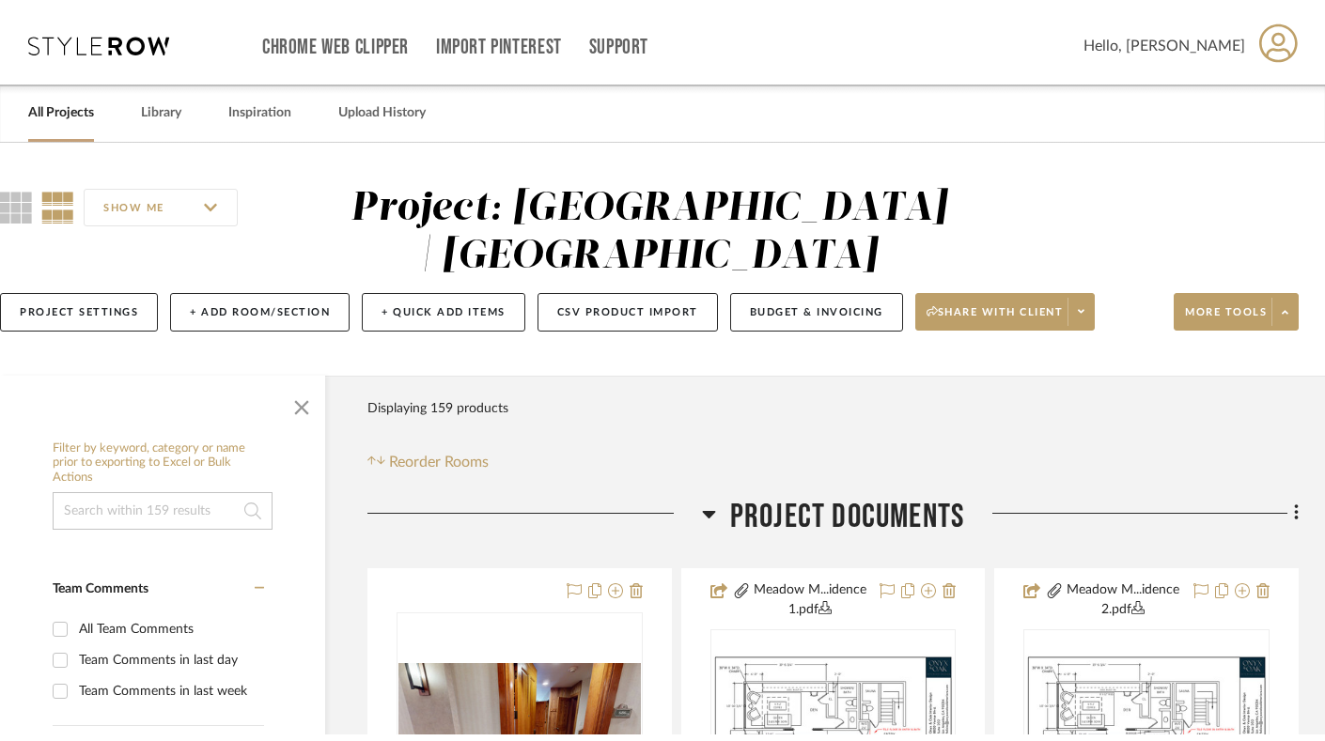
scroll to position [0, 0]
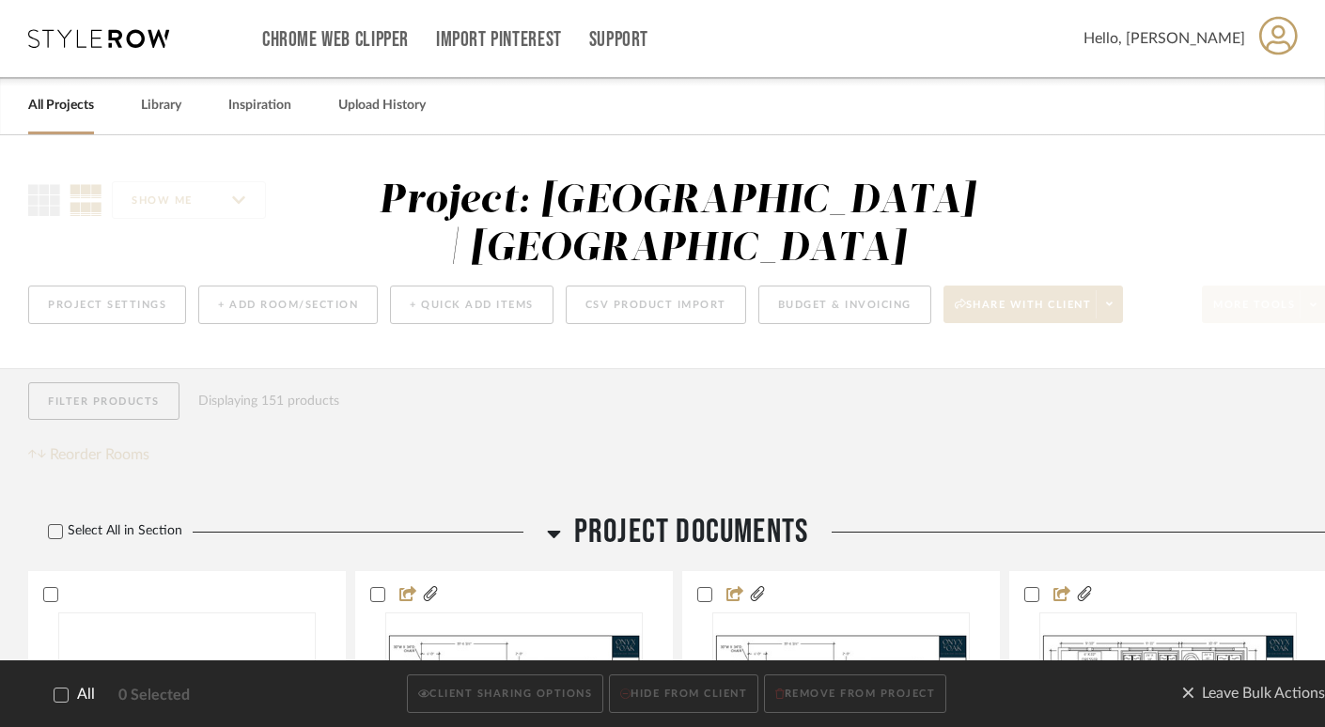
click at [61, 697] on icon at bounding box center [61, 695] width 13 height 13
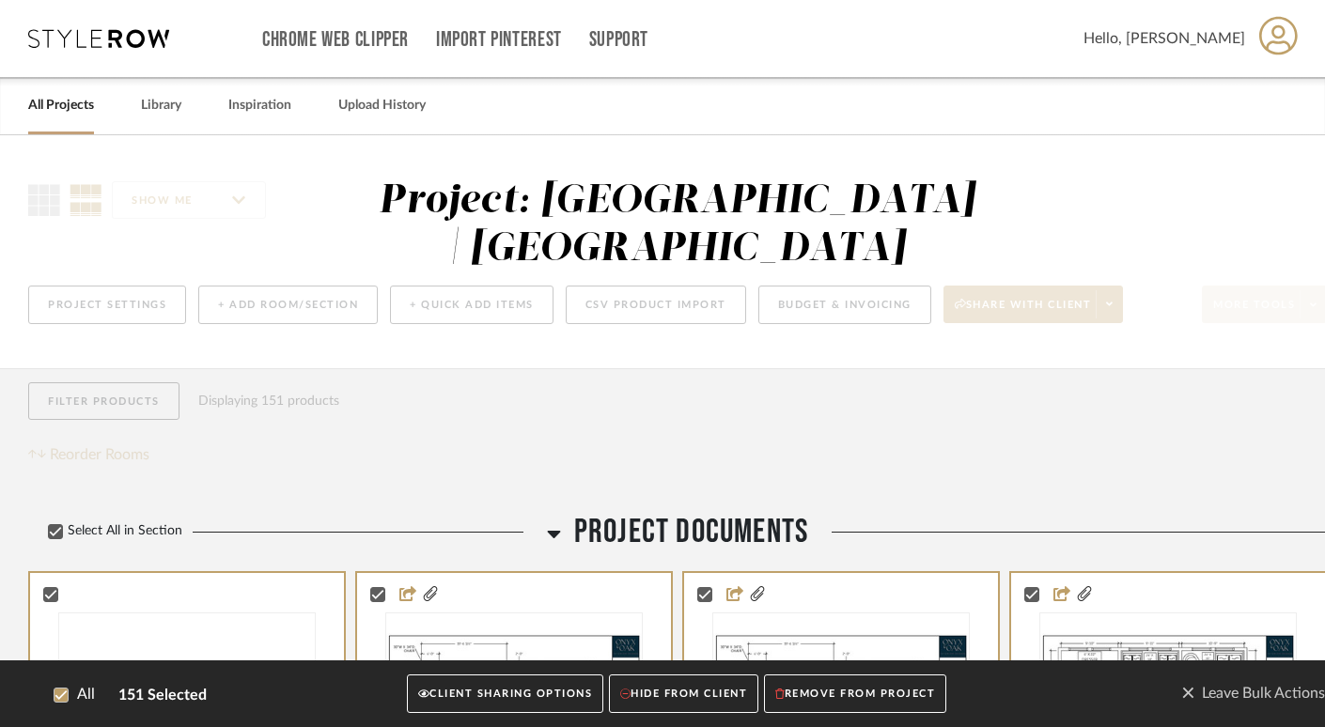
click at [501, 691] on button "CLIENT SHARING OPTIONS" at bounding box center [505, 695] width 196 height 39
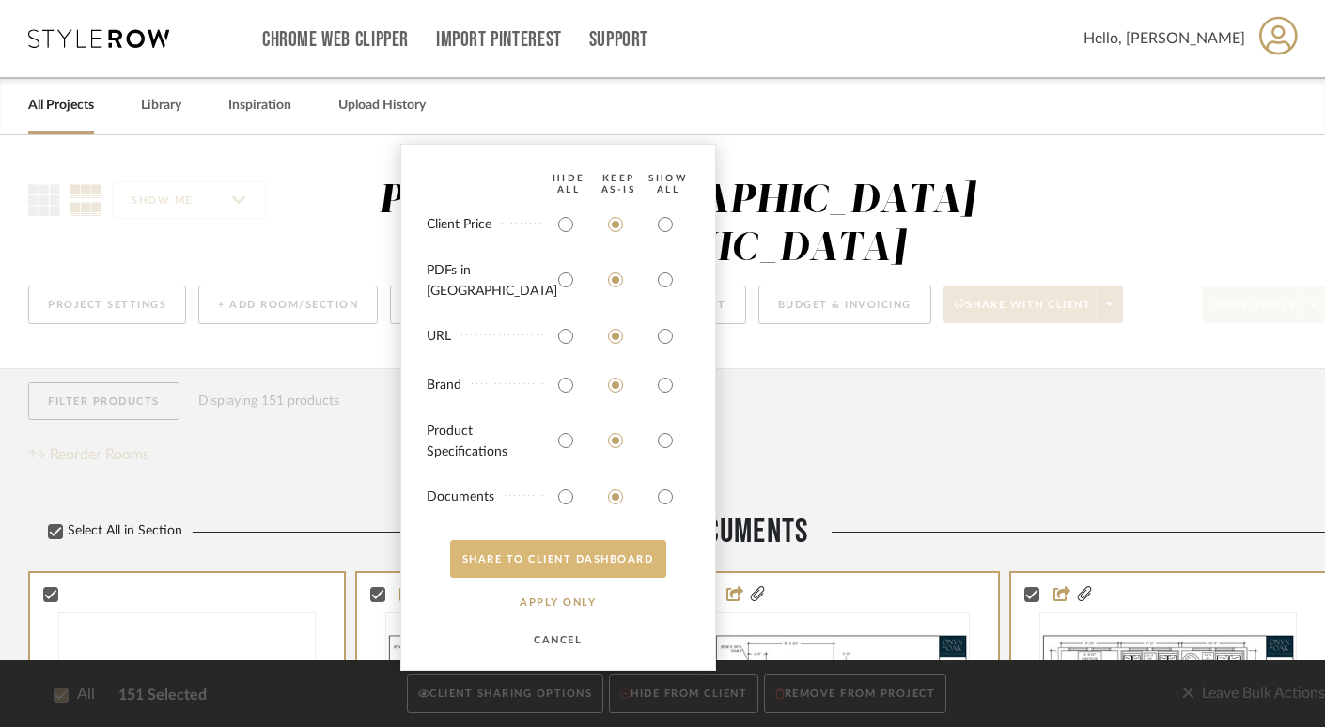
click at [633, 553] on button "SHARE TO CLIENT Dashboard" at bounding box center [558, 559] width 216 height 38
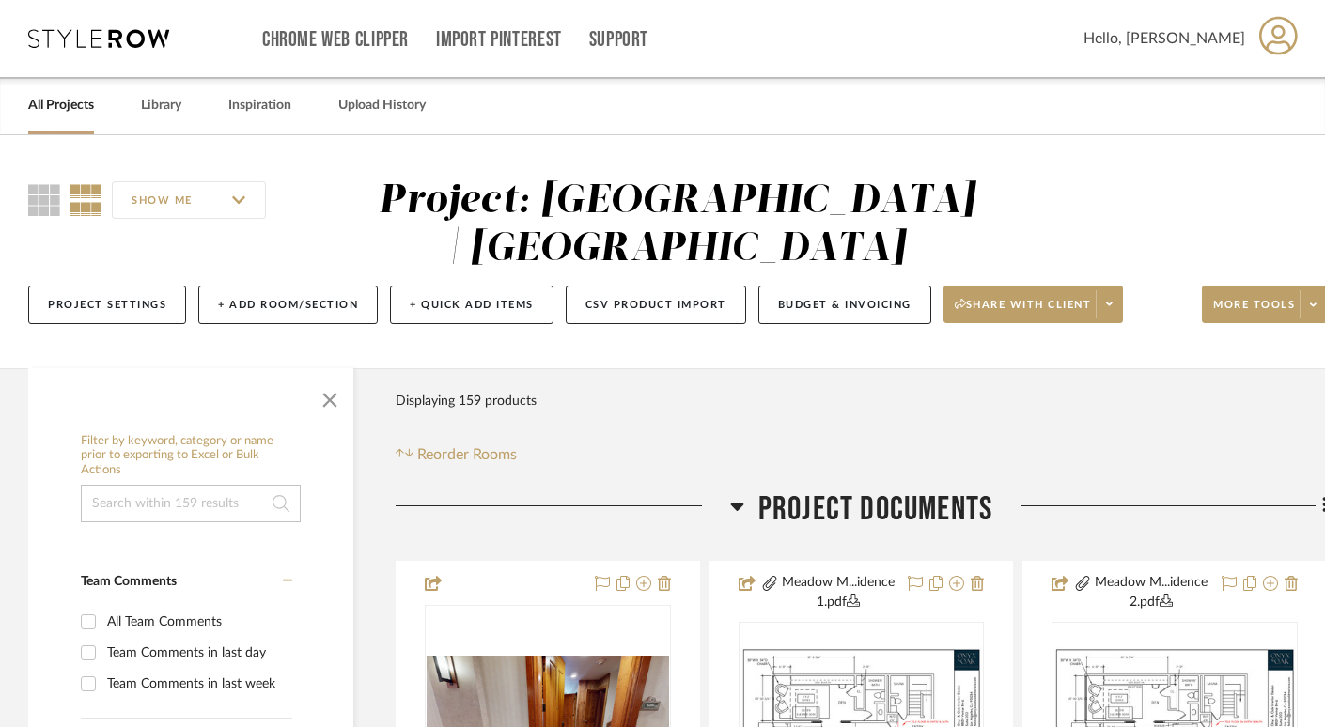
click at [61, 102] on link "All Projects" at bounding box center [61, 105] width 66 height 25
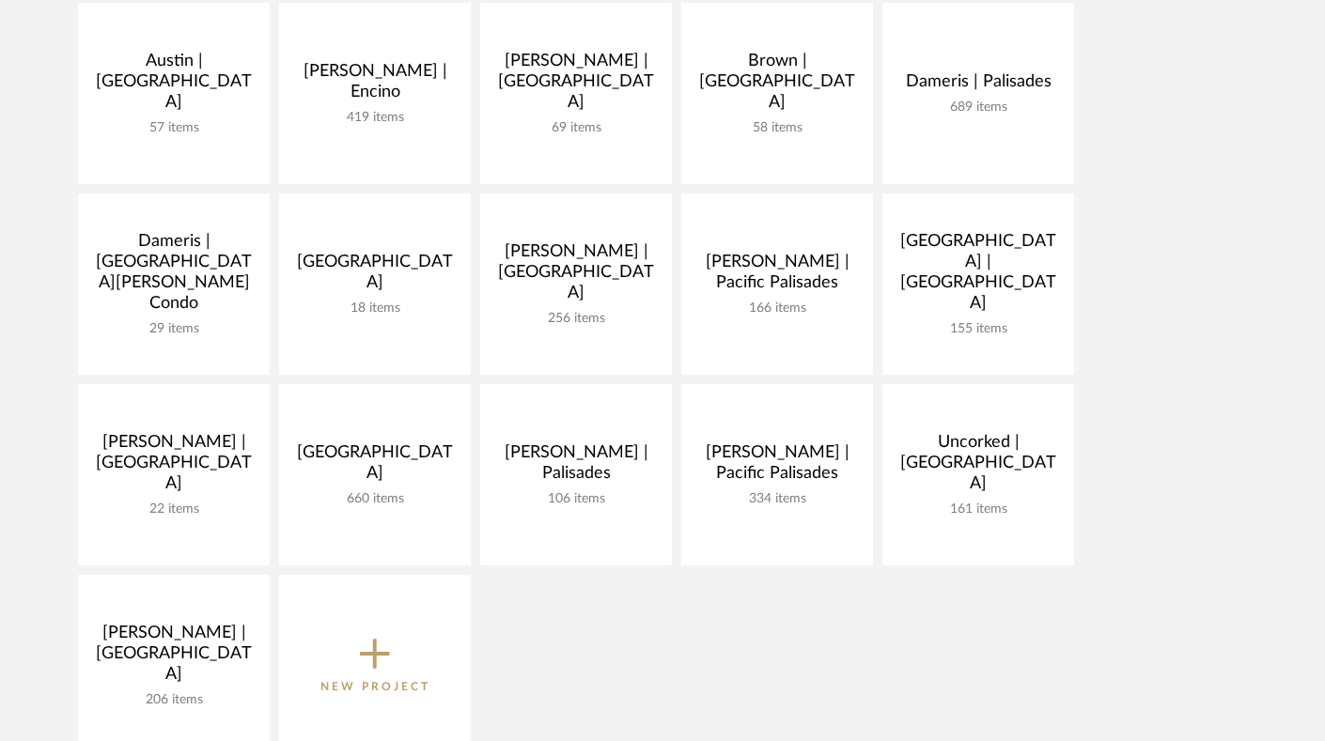
scroll to position [486, 0]
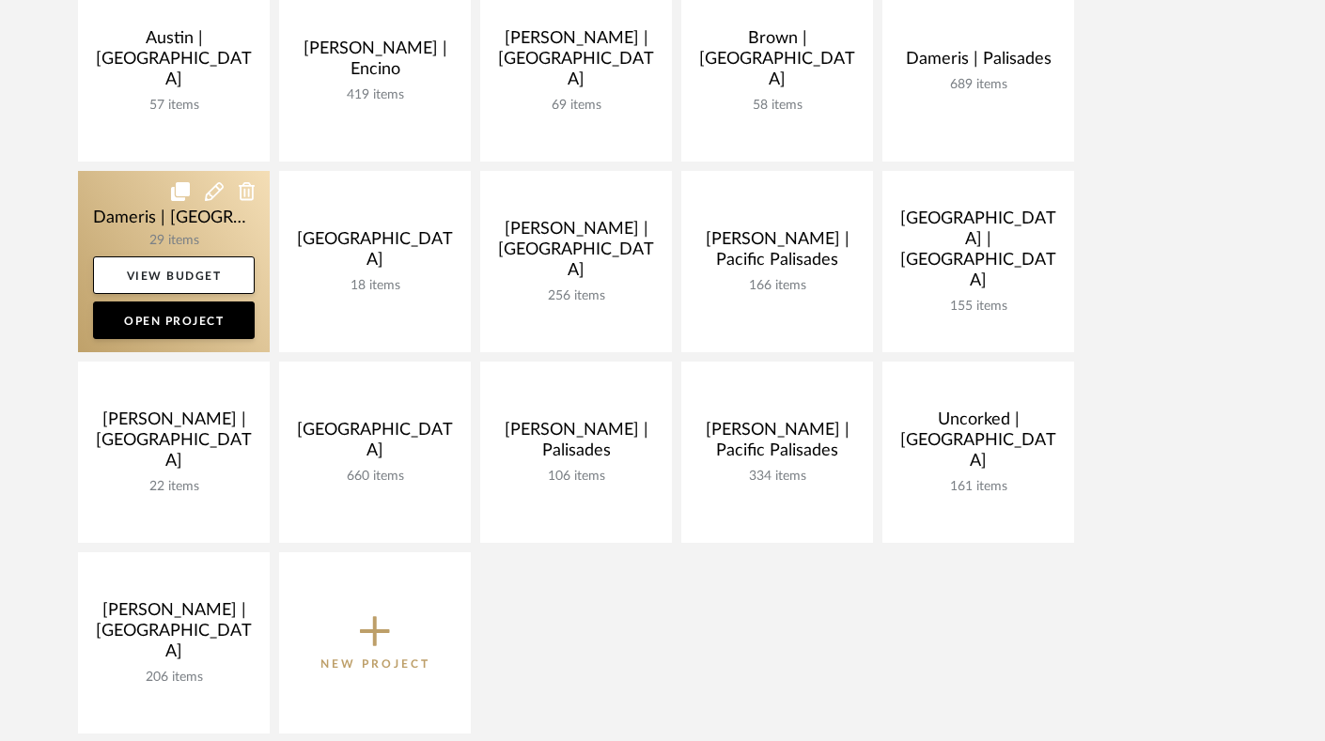
click at [117, 213] on link at bounding box center [174, 261] width 192 height 181
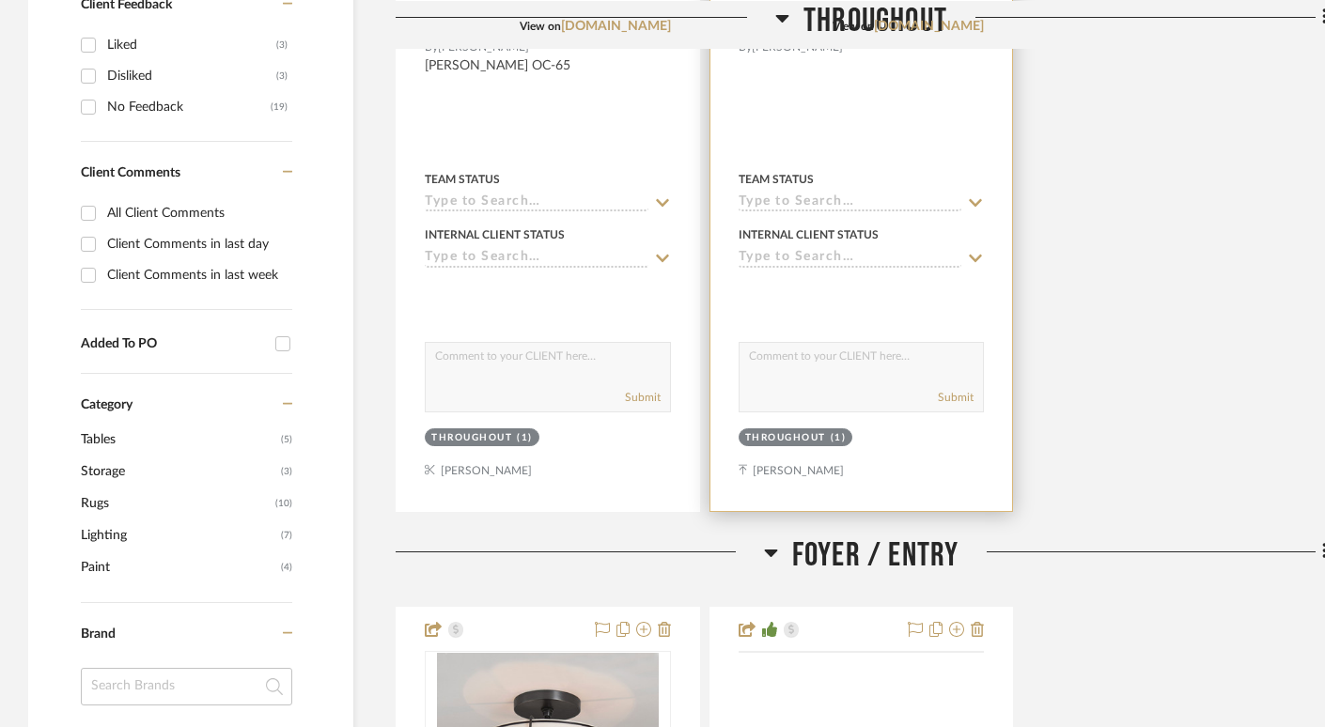
scroll to position [1072, 0]
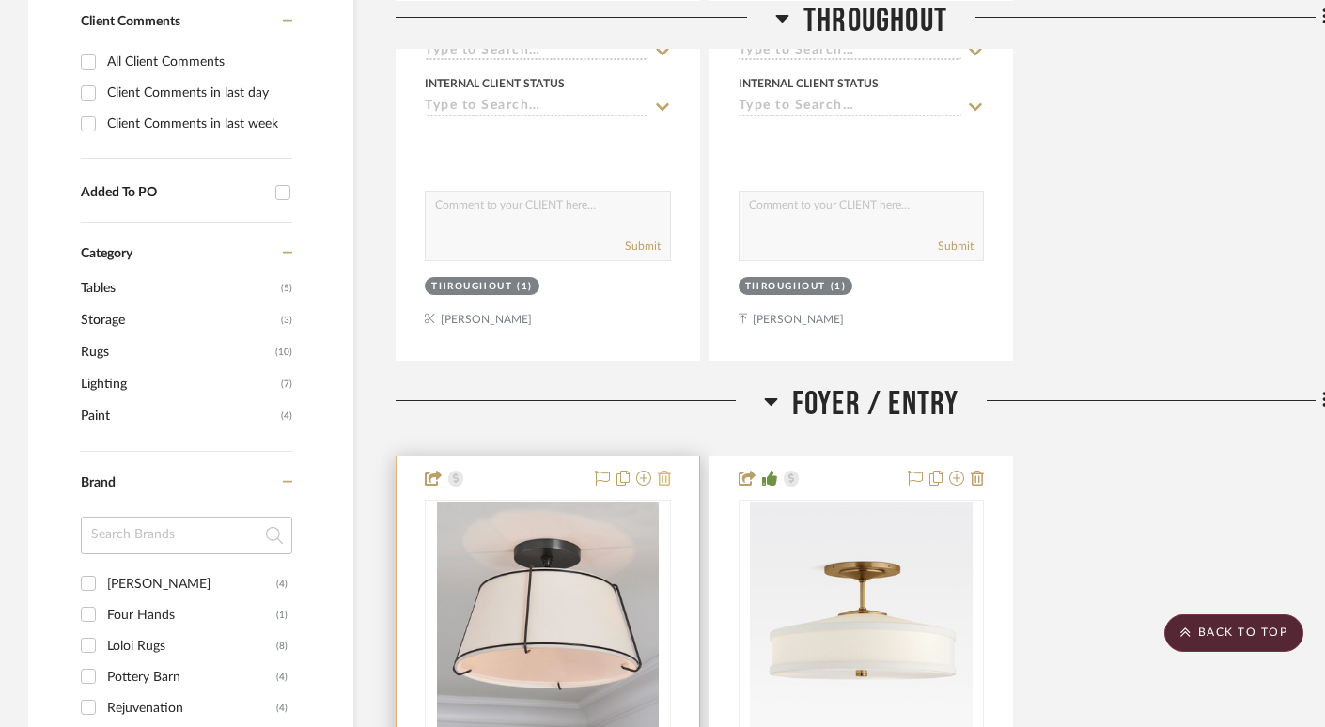
click at [662, 471] on icon at bounding box center [664, 478] width 13 height 15
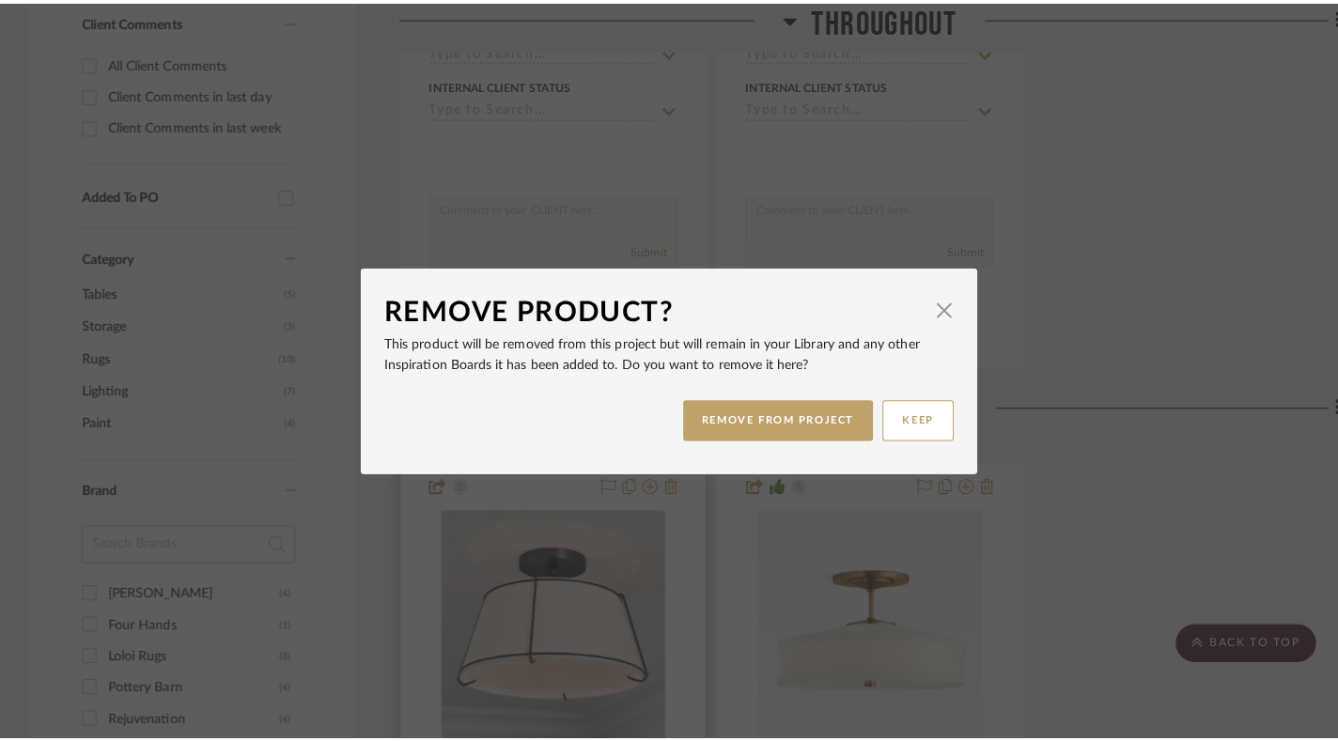
scroll to position [0, 0]
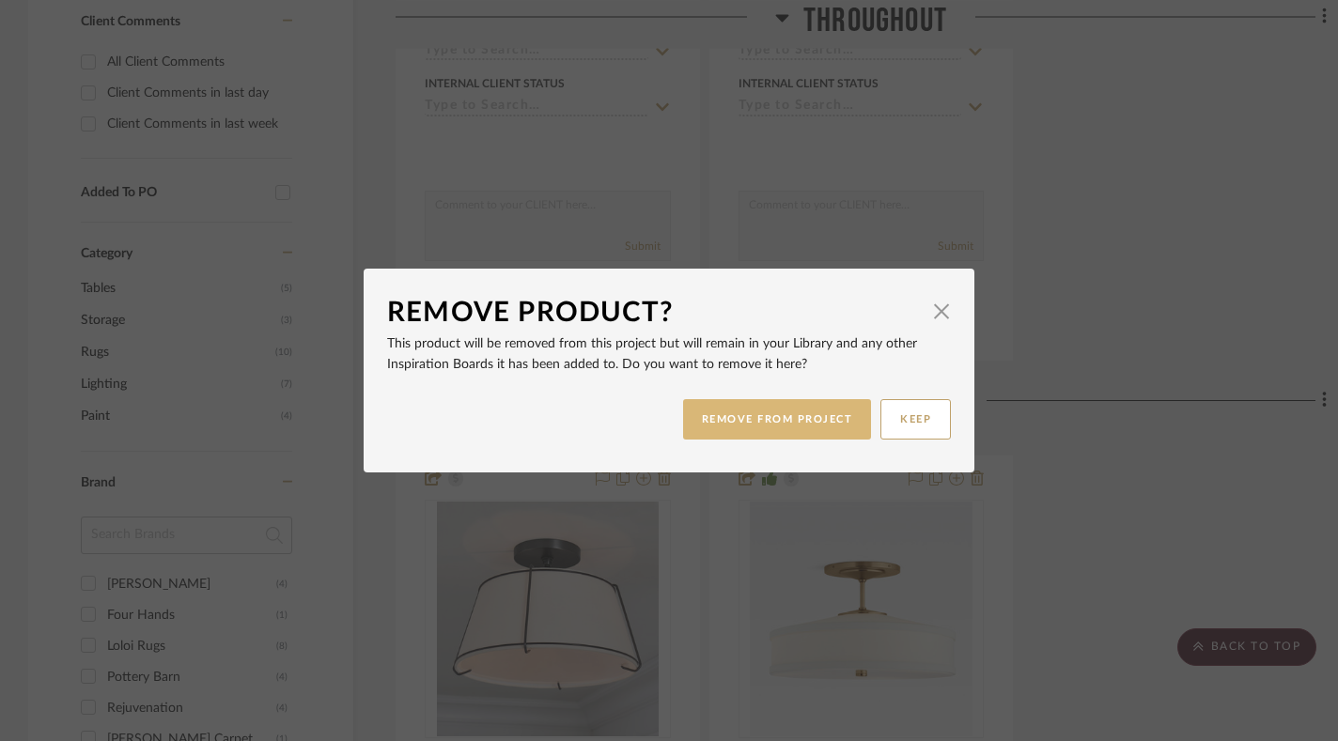
click at [787, 410] on button "REMOVE FROM PROJECT" at bounding box center [777, 419] width 189 height 40
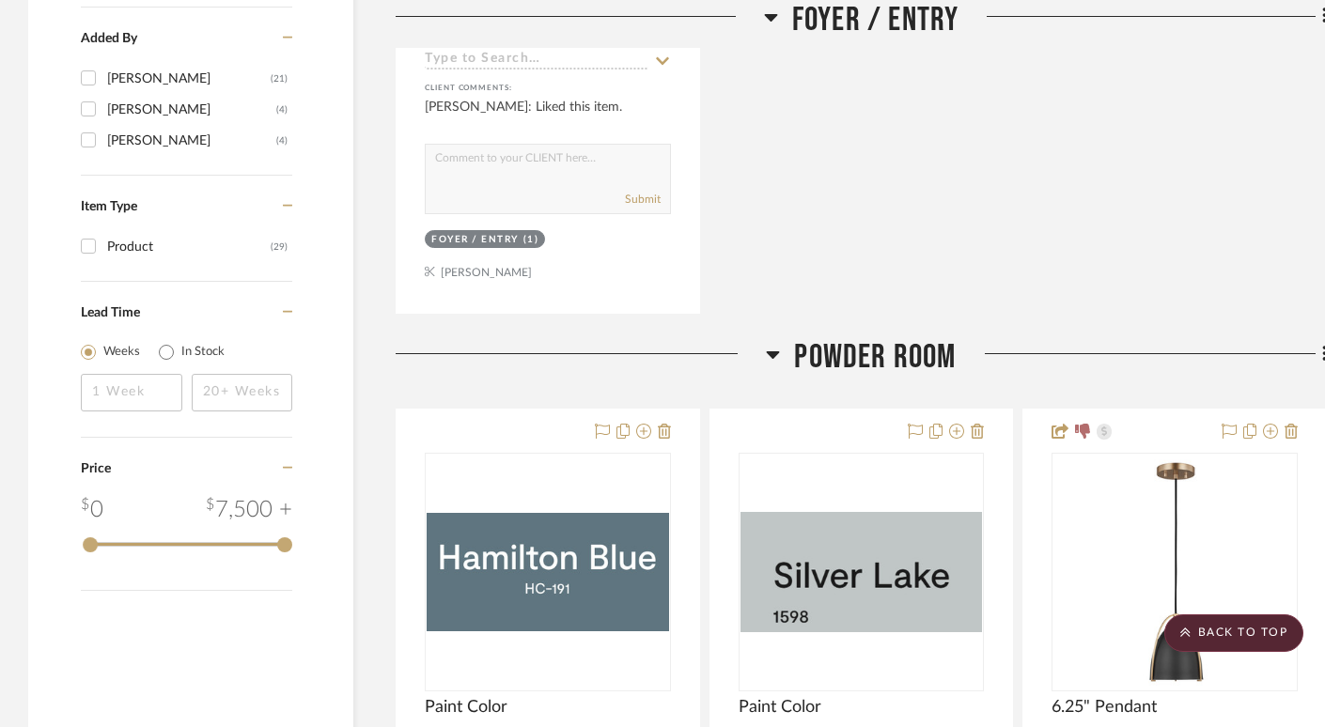
scroll to position [2211, 0]
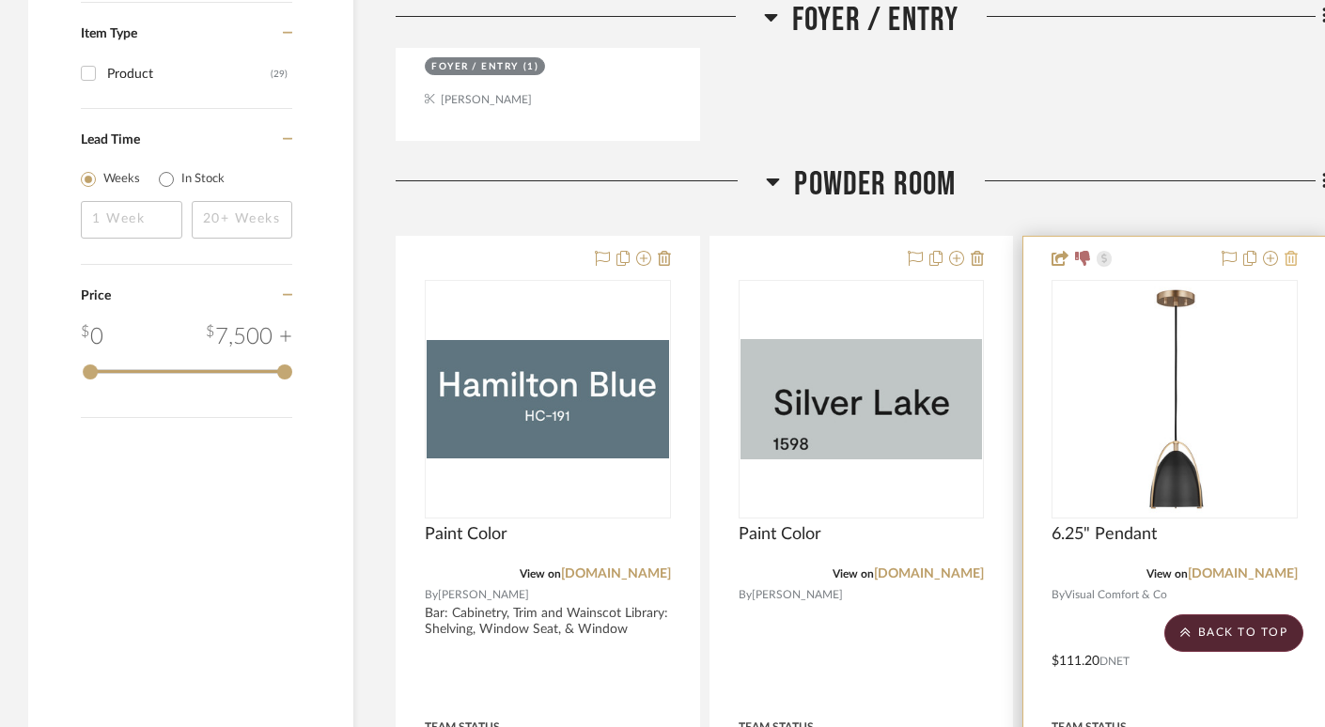
click at [1289, 251] on icon at bounding box center [1291, 258] width 13 height 15
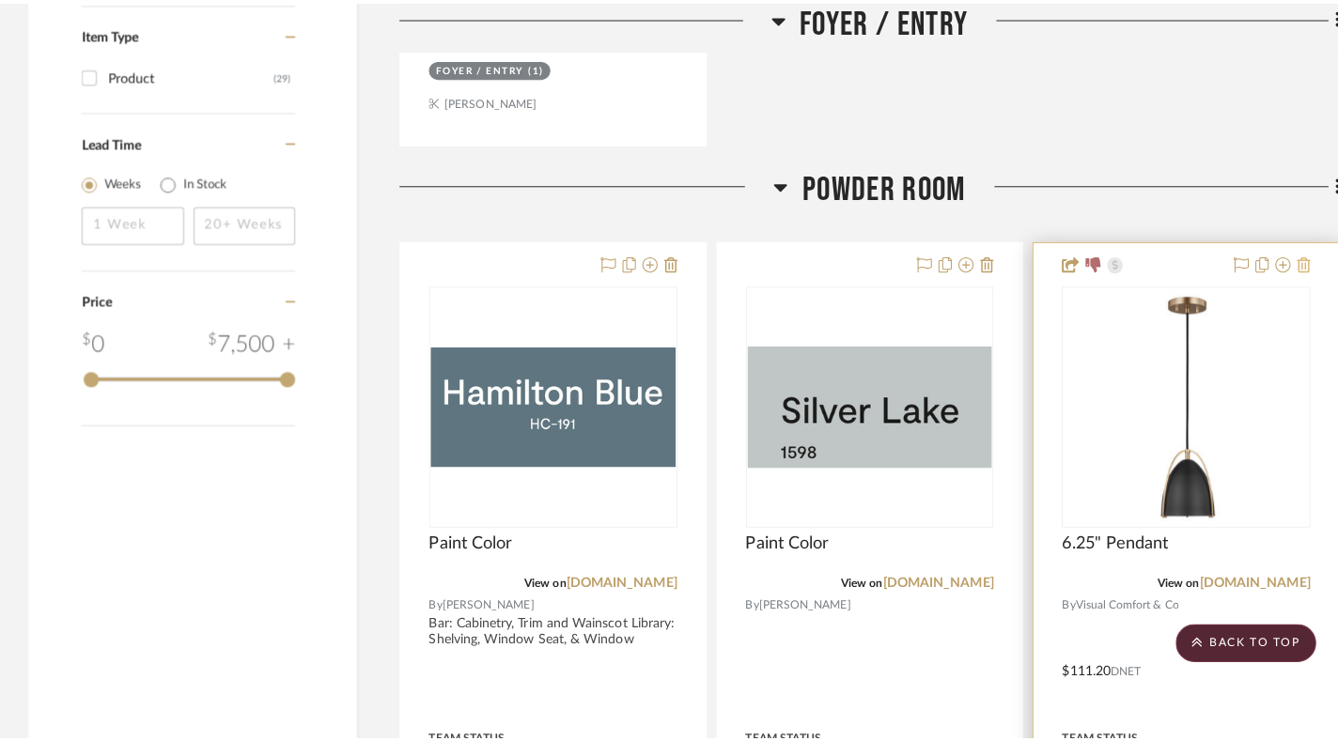
scroll to position [0, 0]
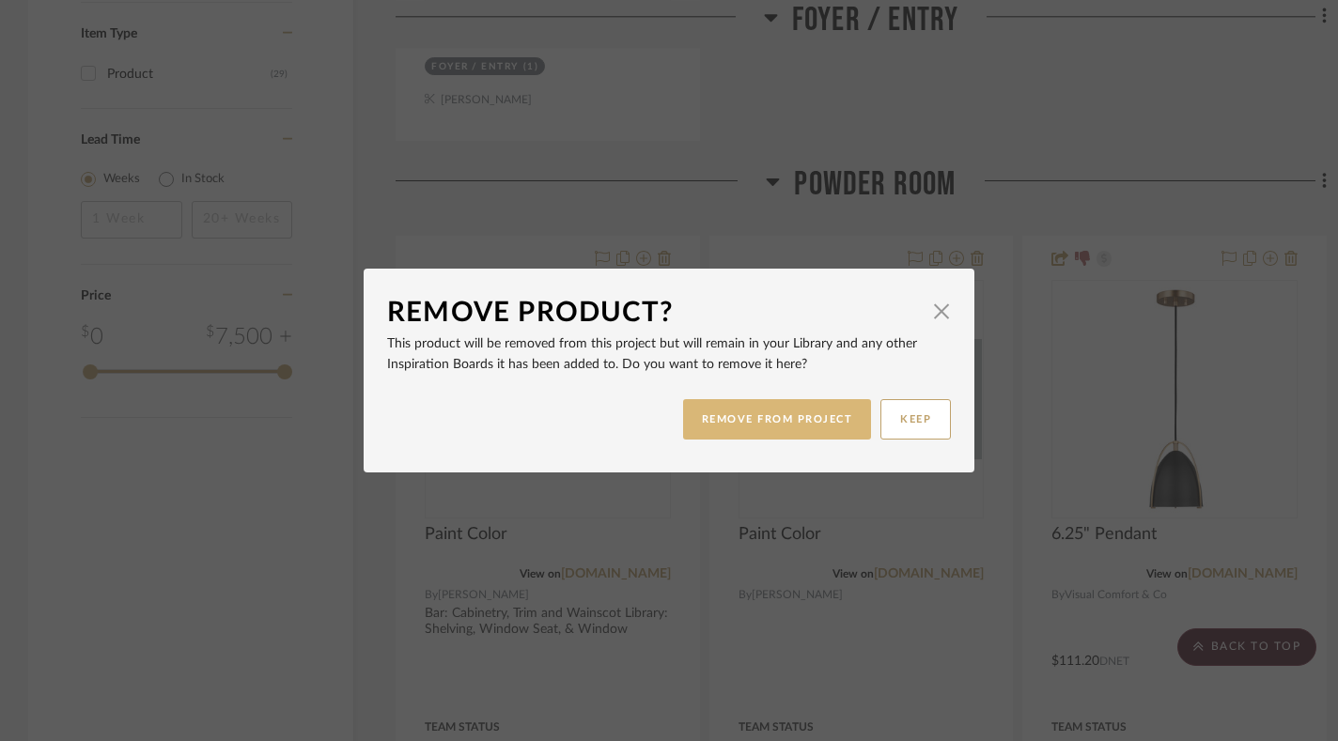
click at [767, 415] on button "REMOVE FROM PROJECT" at bounding box center [777, 419] width 189 height 40
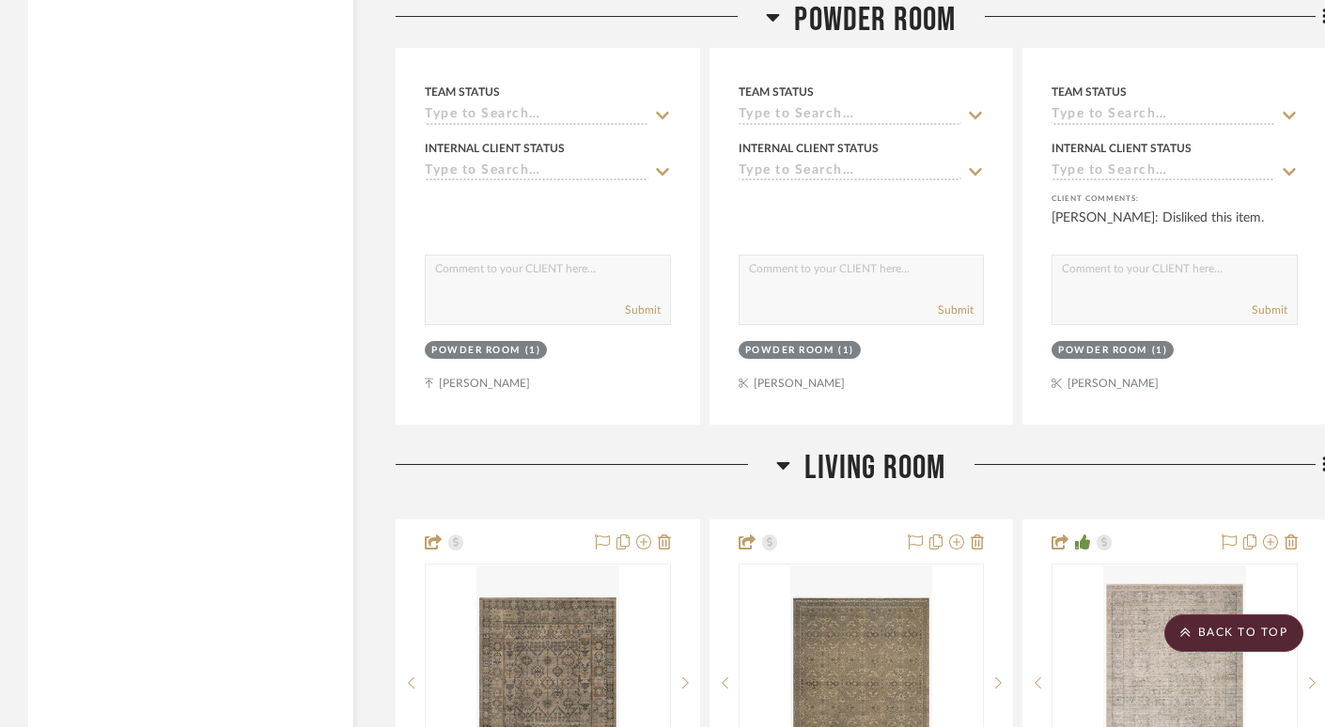
scroll to position [2287, 0]
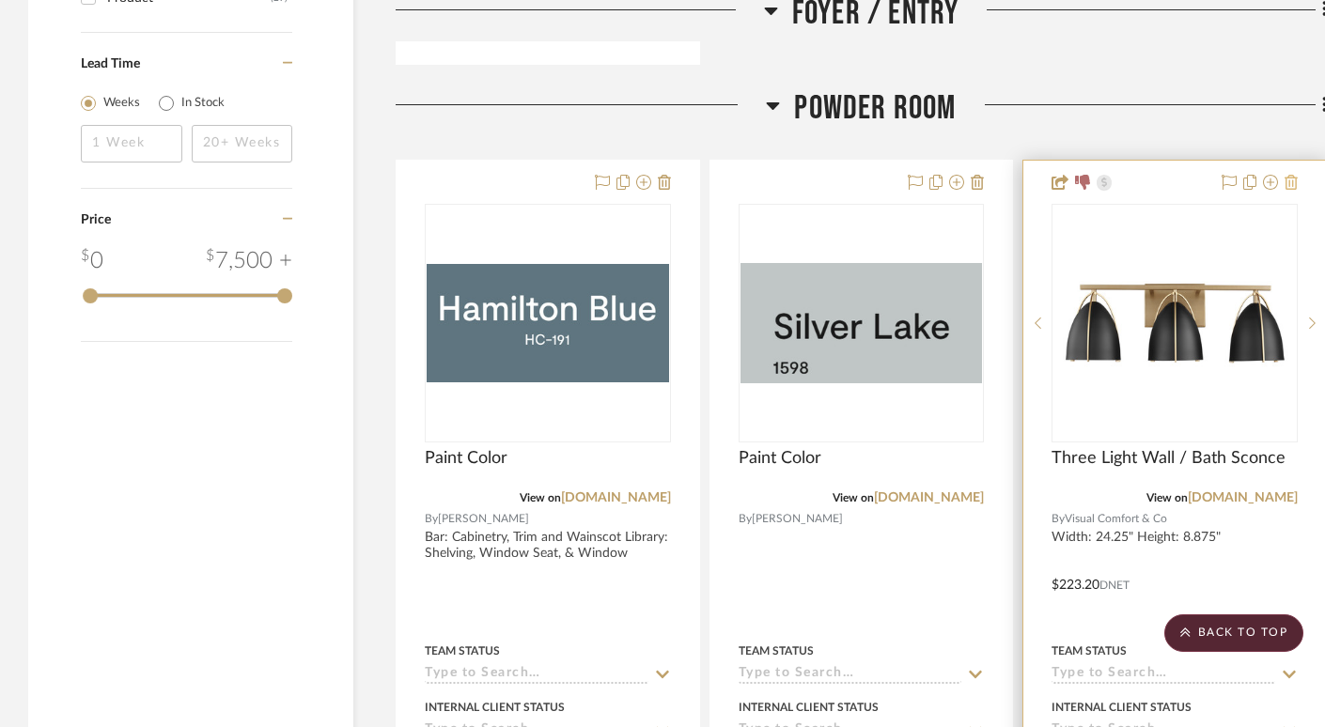
click at [1285, 175] on icon at bounding box center [1291, 182] width 13 height 15
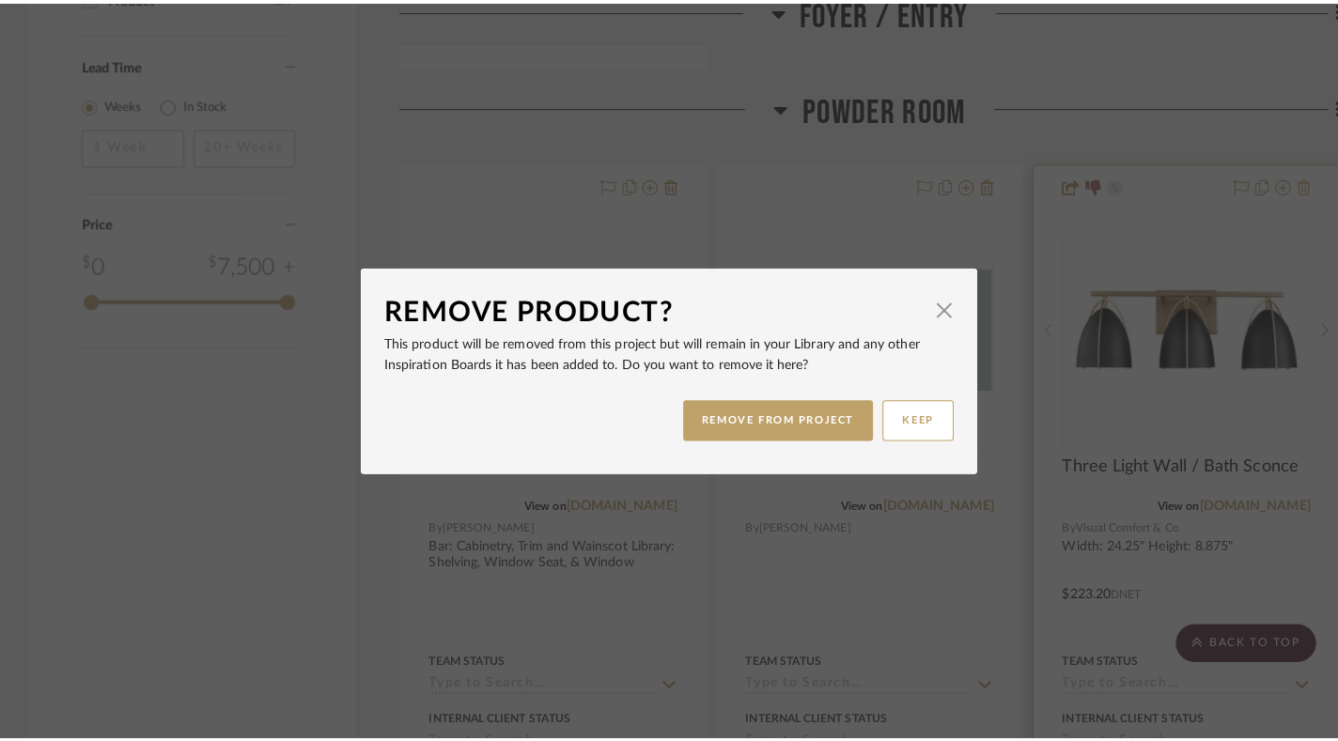
scroll to position [0, 0]
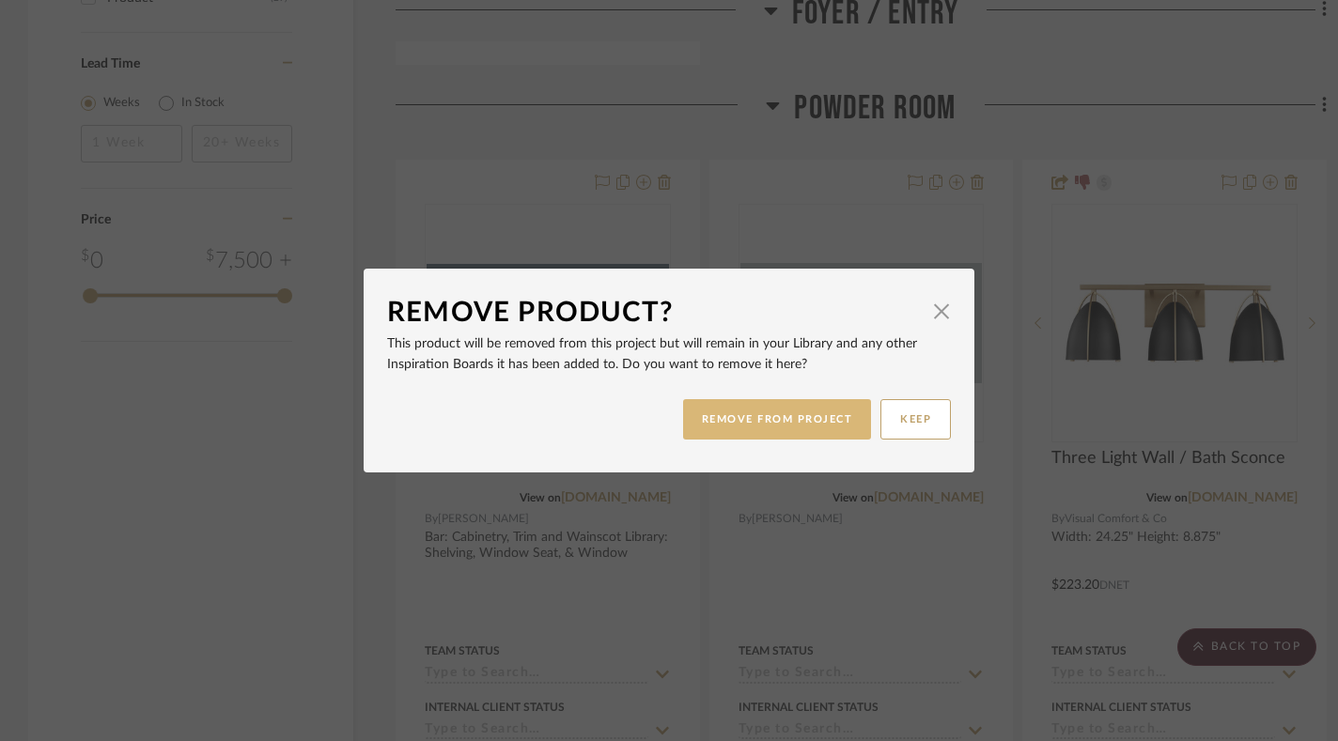
click at [749, 409] on button "REMOVE FROM PROJECT" at bounding box center [777, 419] width 189 height 40
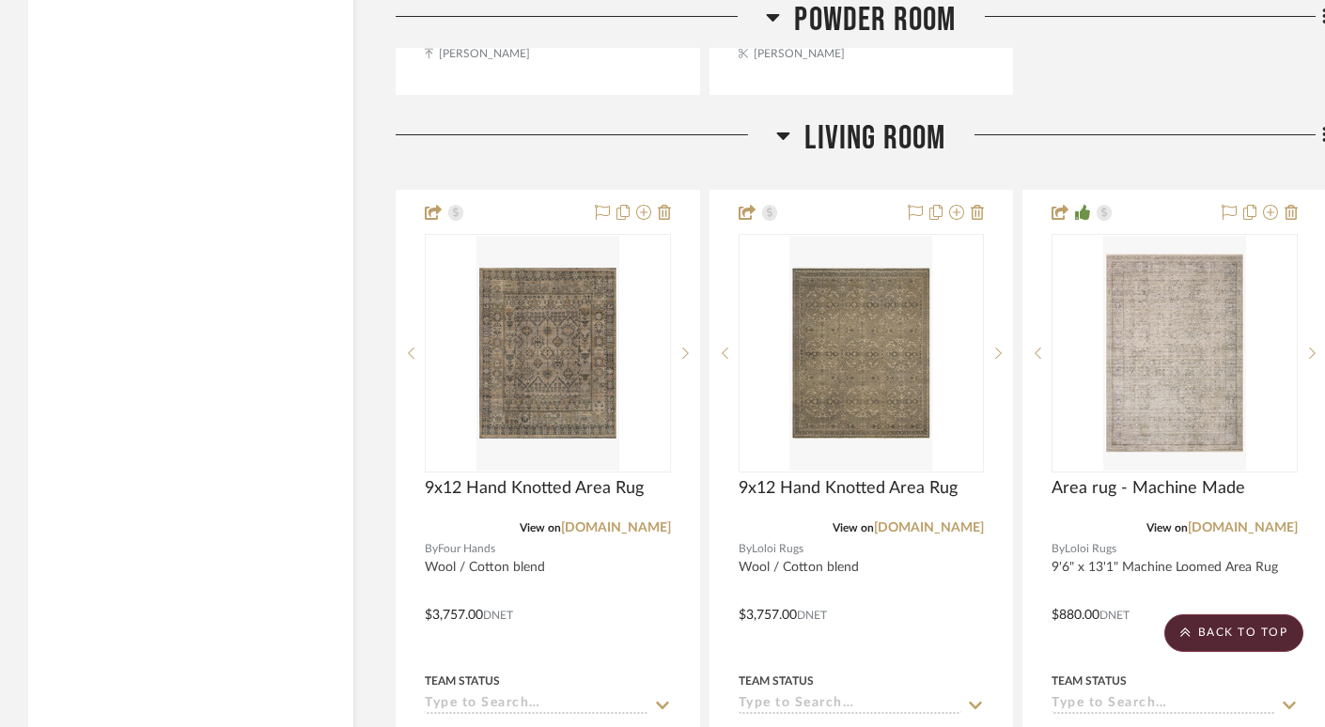
scroll to position [3185, 0]
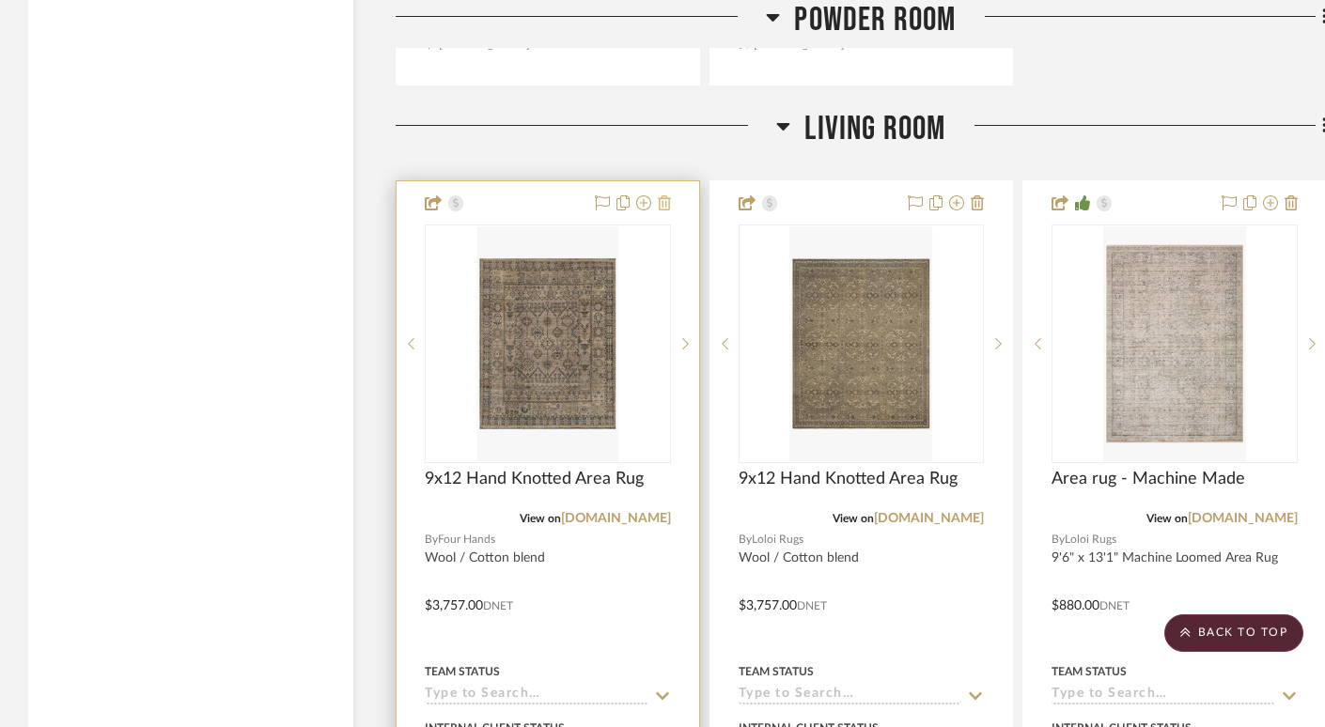
click at [665, 195] on icon at bounding box center [664, 202] width 13 height 15
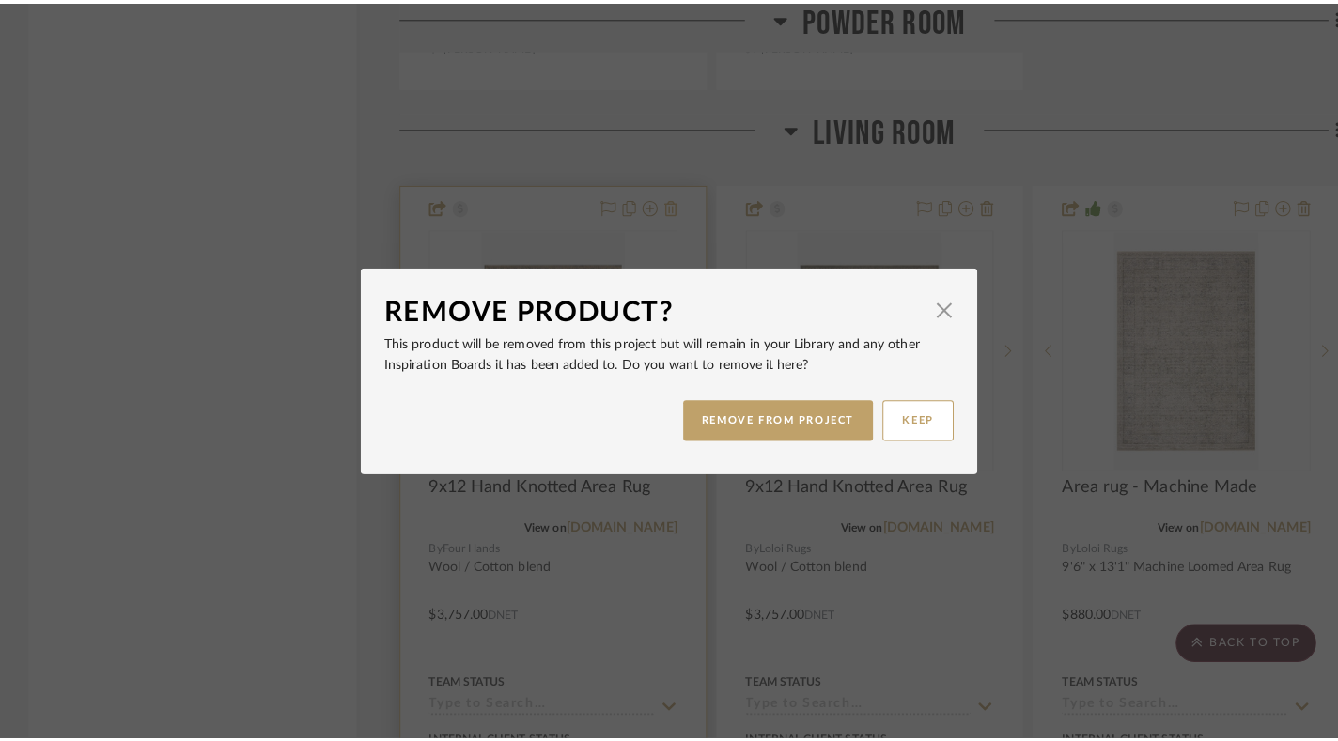
scroll to position [0, 0]
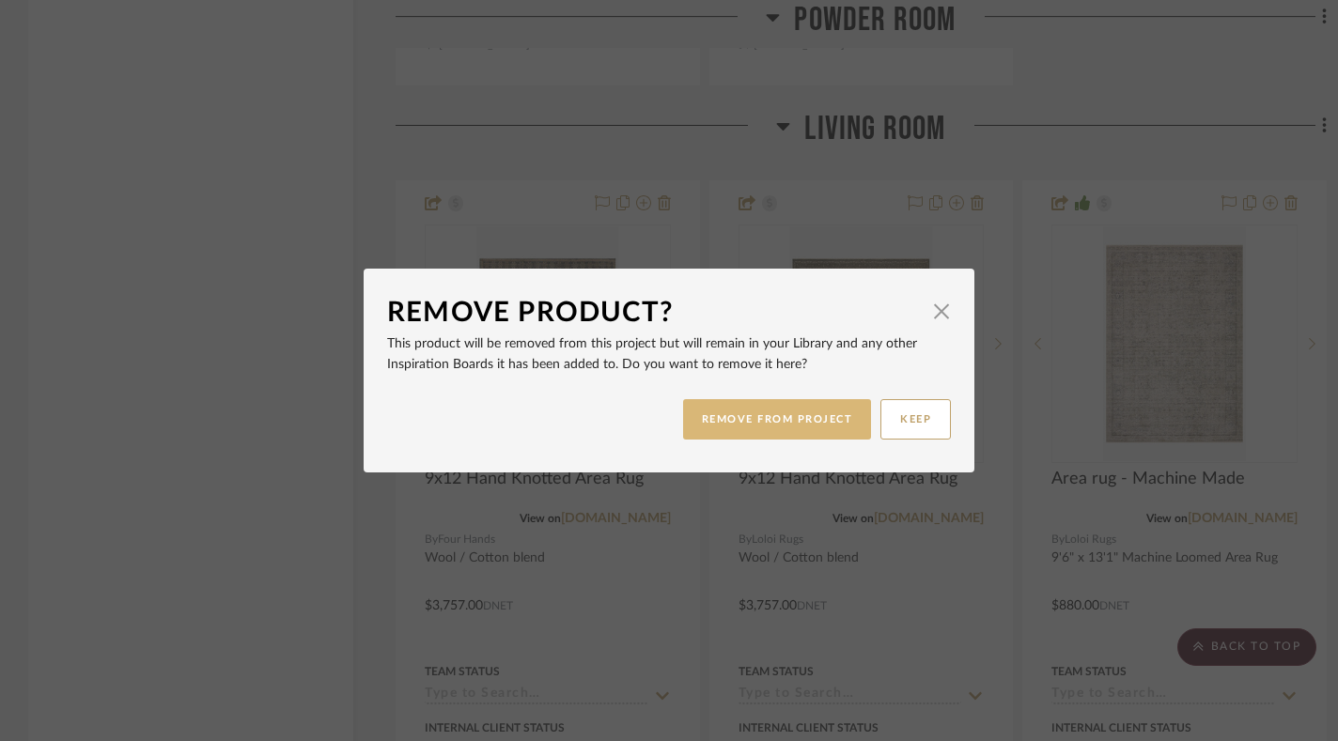
click at [758, 435] on button "REMOVE FROM PROJECT" at bounding box center [777, 419] width 189 height 40
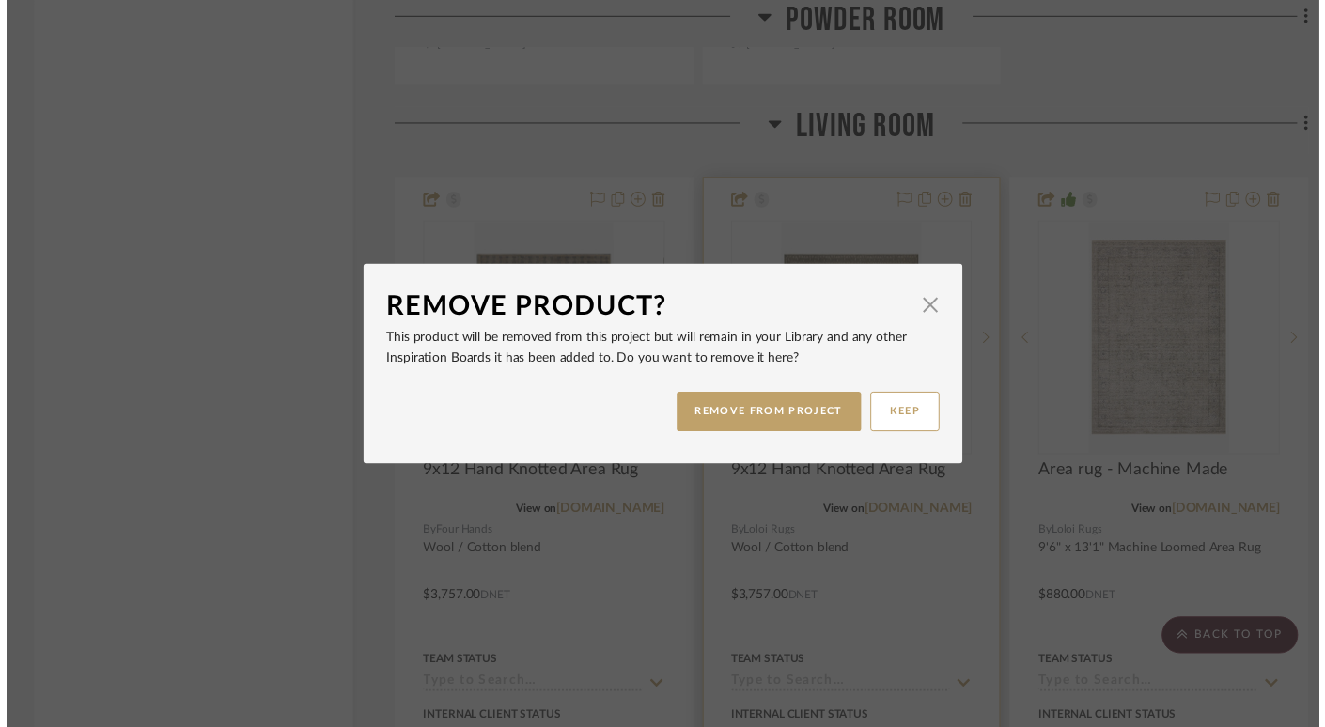
scroll to position [3185, 0]
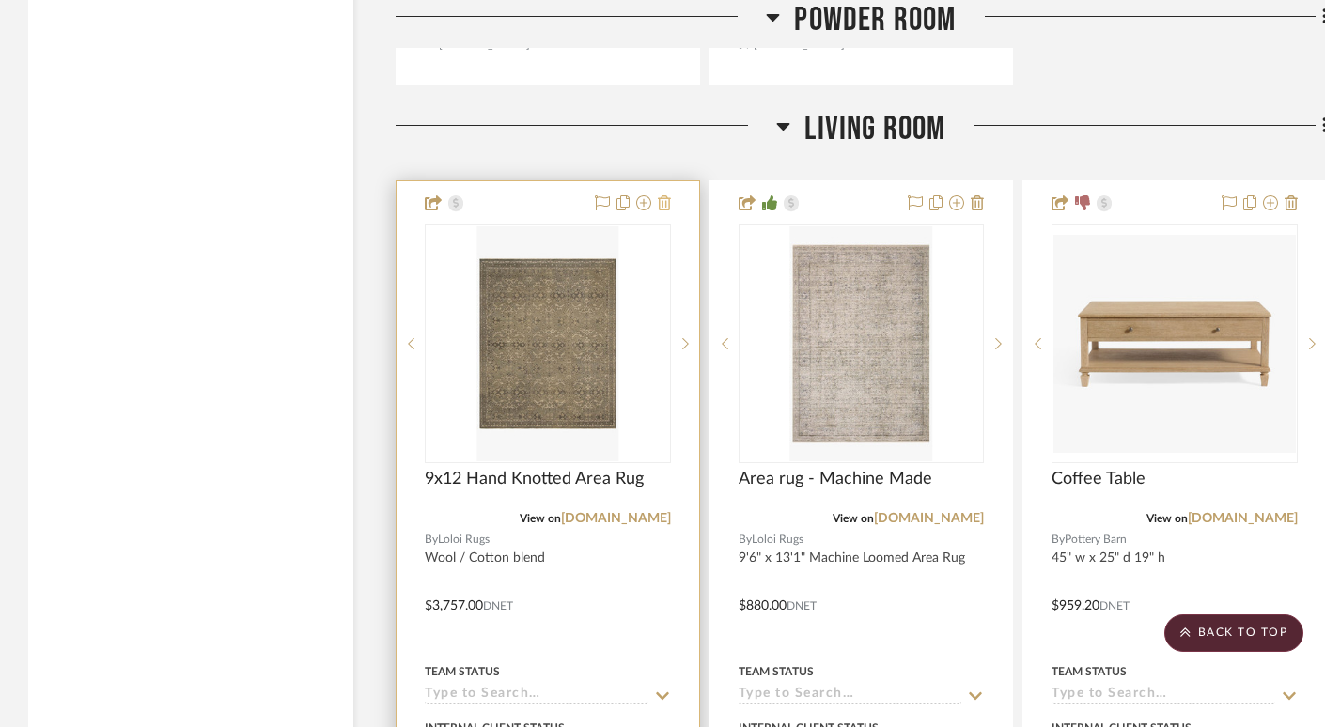
click at [664, 195] on icon at bounding box center [664, 202] width 13 height 15
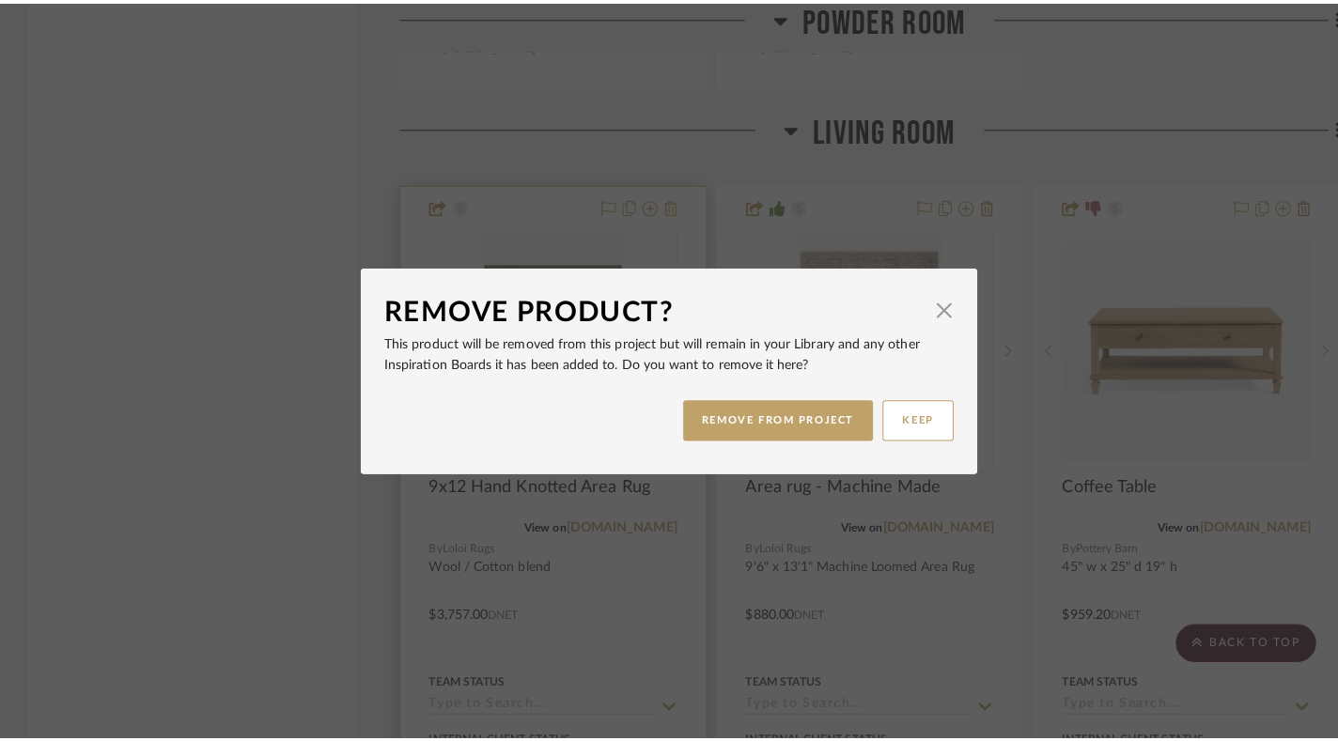
scroll to position [0, 0]
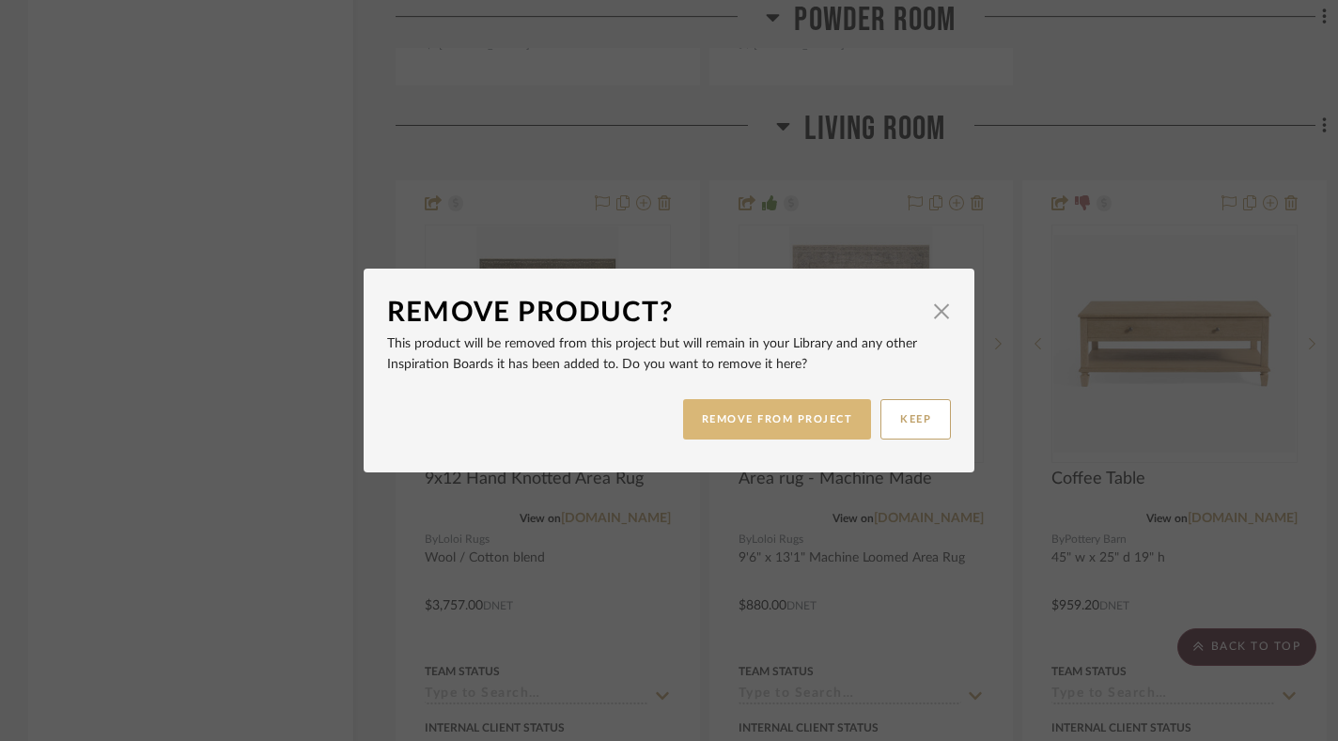
click at [757, 415] on button "REMOVE FROM PROJECT" at bounding box center [777, 419] width 189 height 40
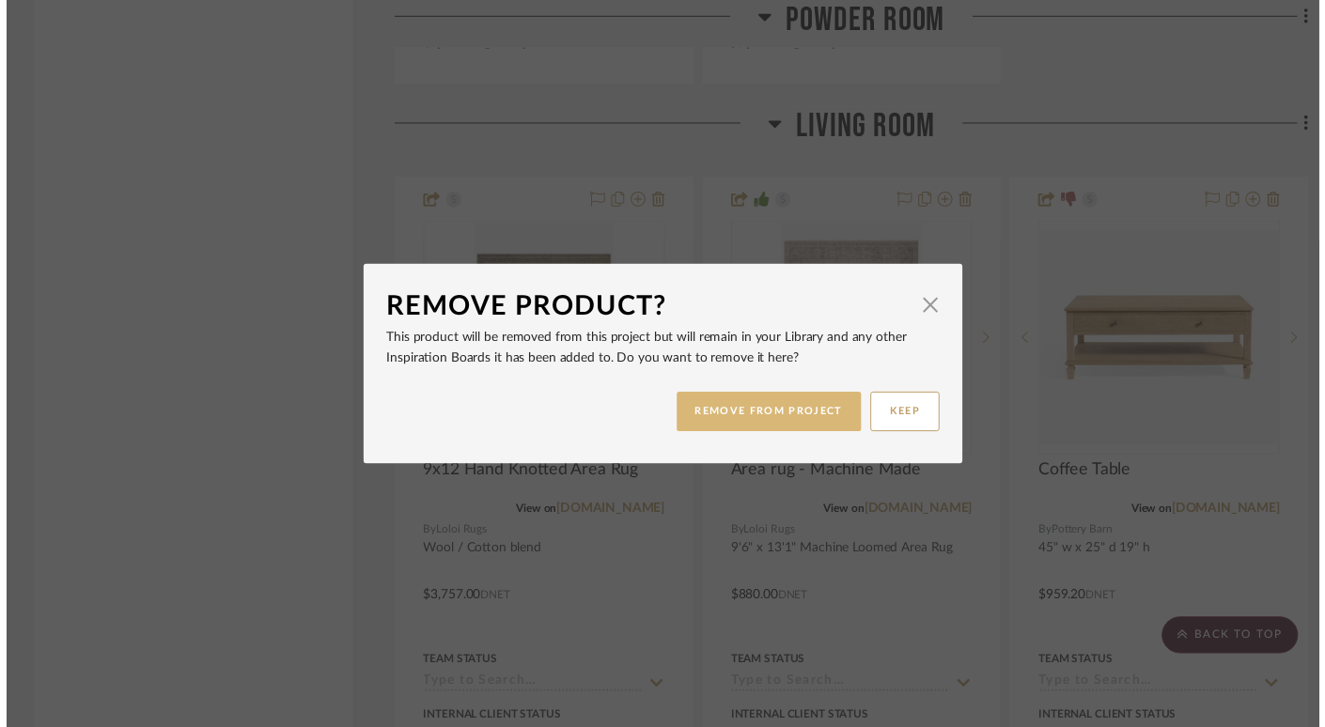
scroll to position [3185, 0]
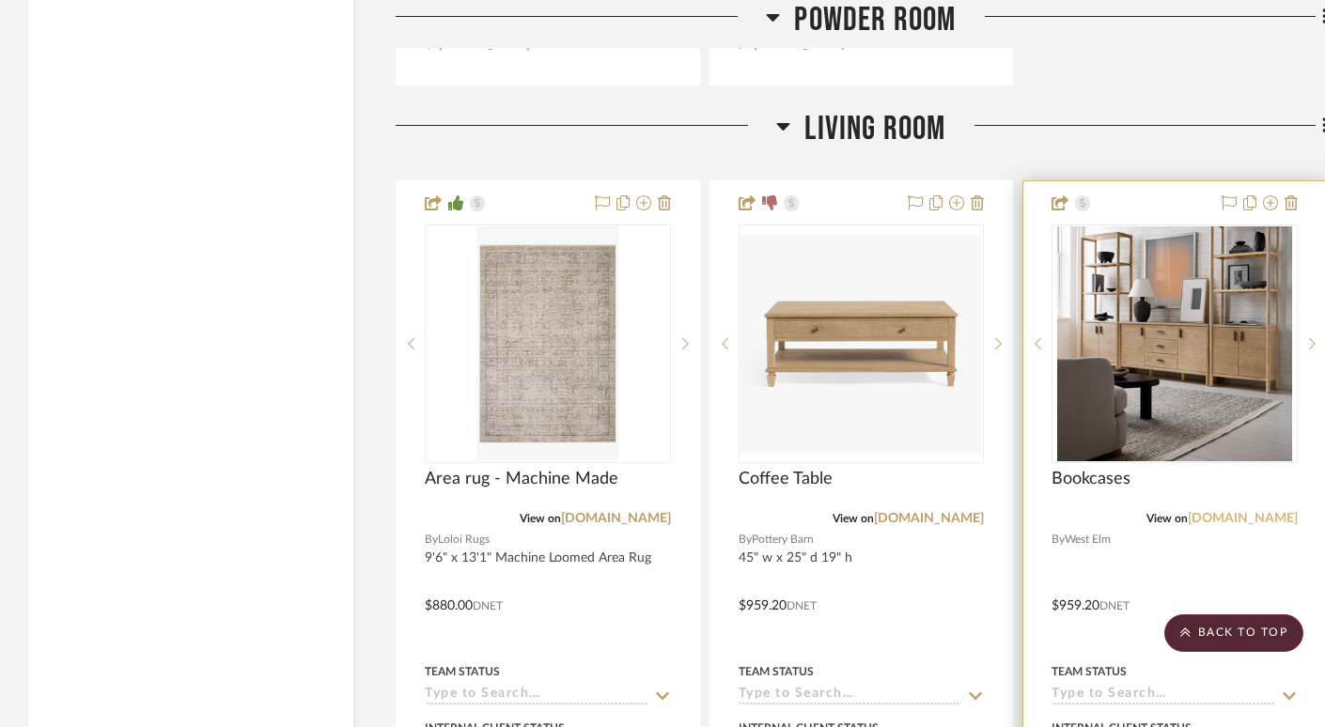
click at [1247, 512] on link "westelm.com" at bounding box center [1243, 518] width 110 height 13
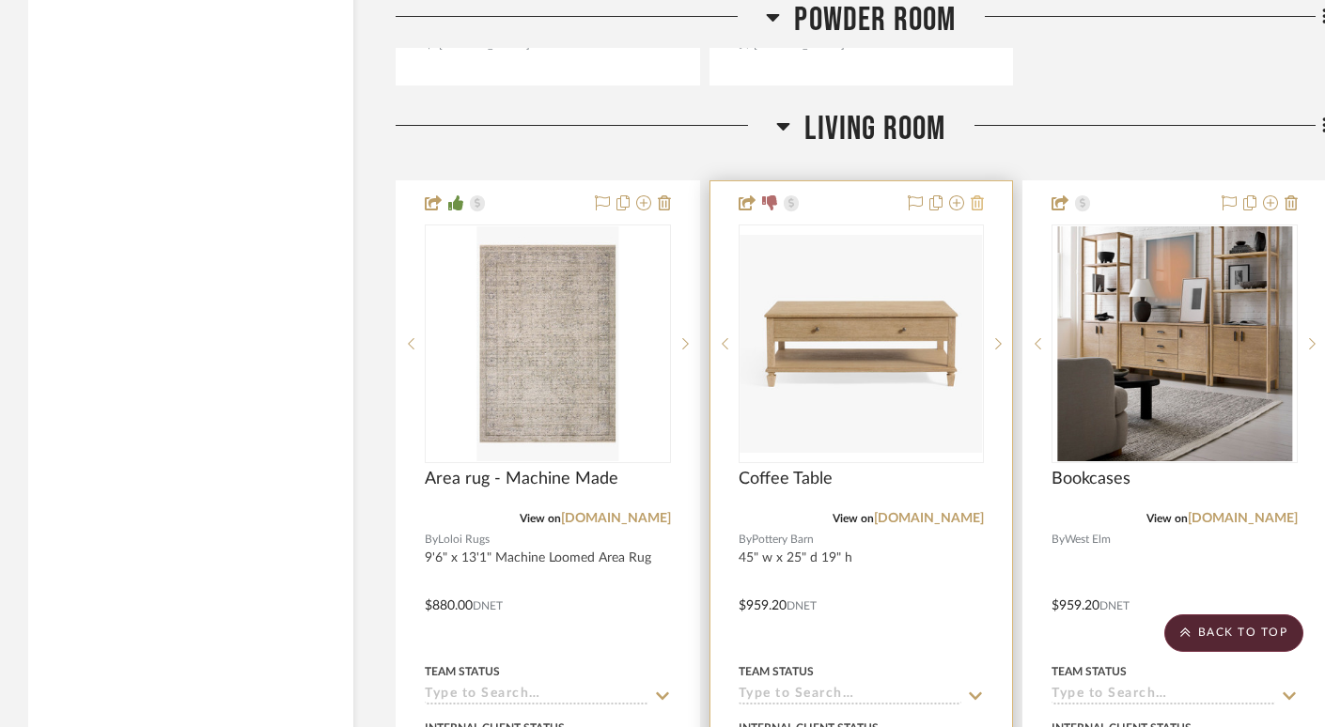
click at [980, 195] on icon at bounding box center [977, 202] width 13 height 15
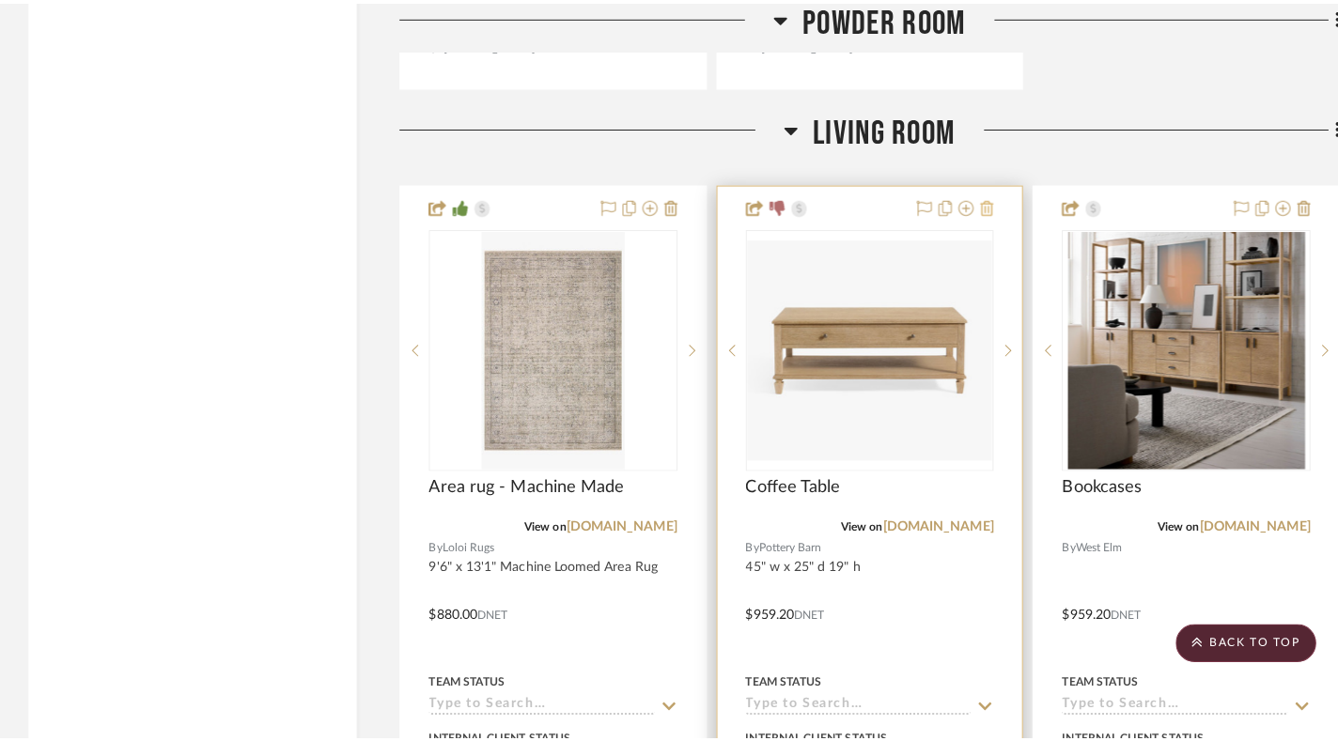
scroll to position [0, 0]
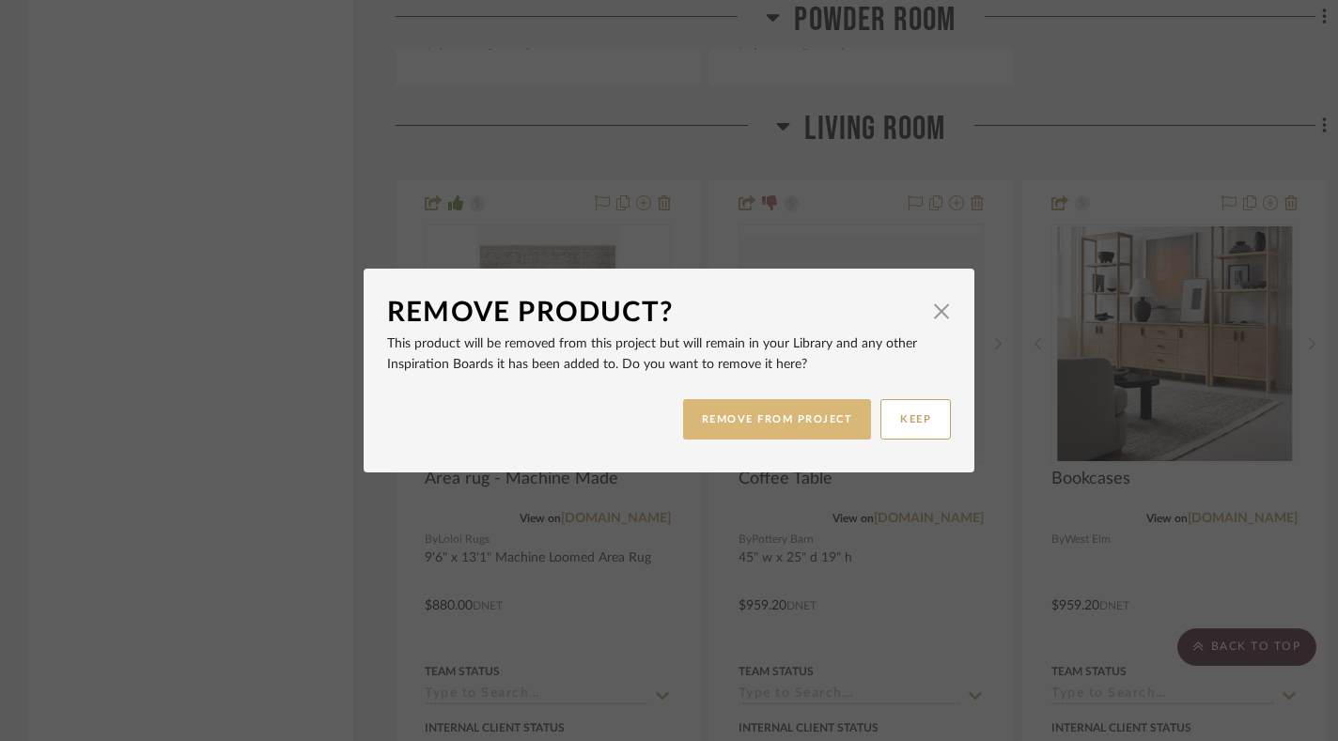
click at [809, 426] on button "REMOVE FROM PROJECT" at bounding box center [777, 419] width 189 height 40
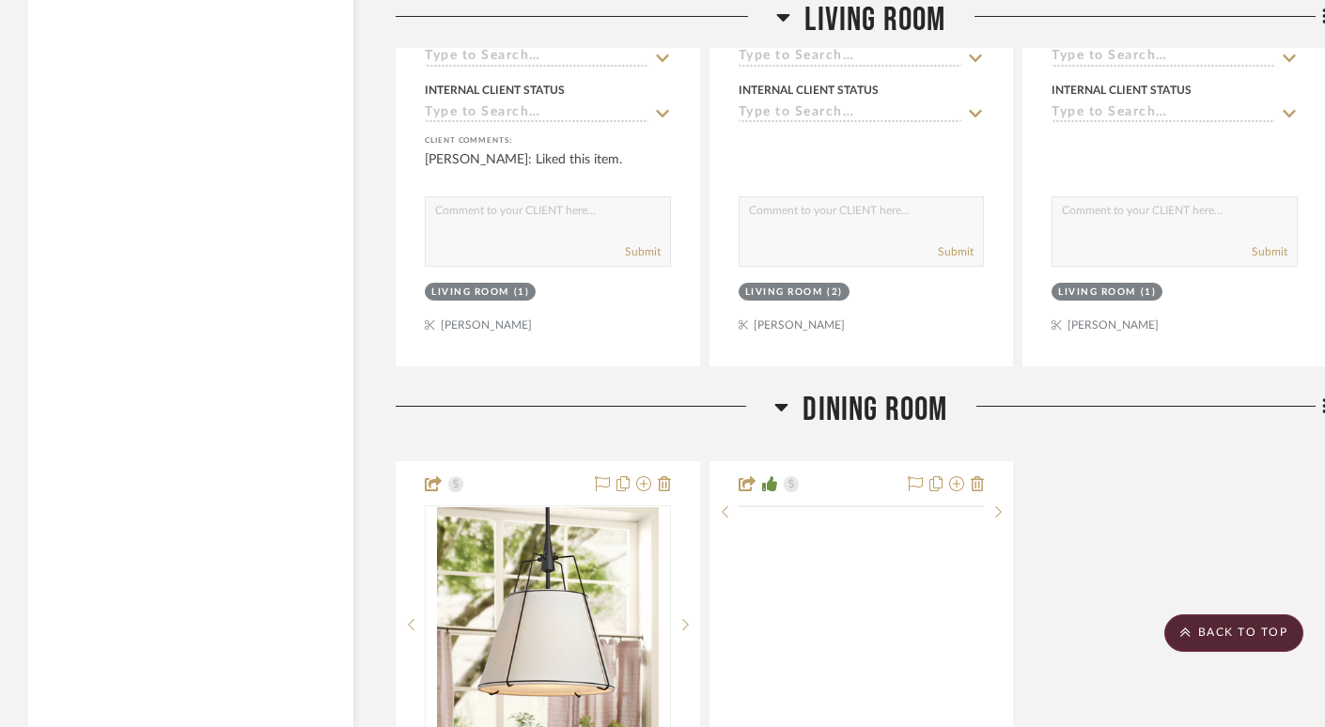
scroll to position [3929, 0]
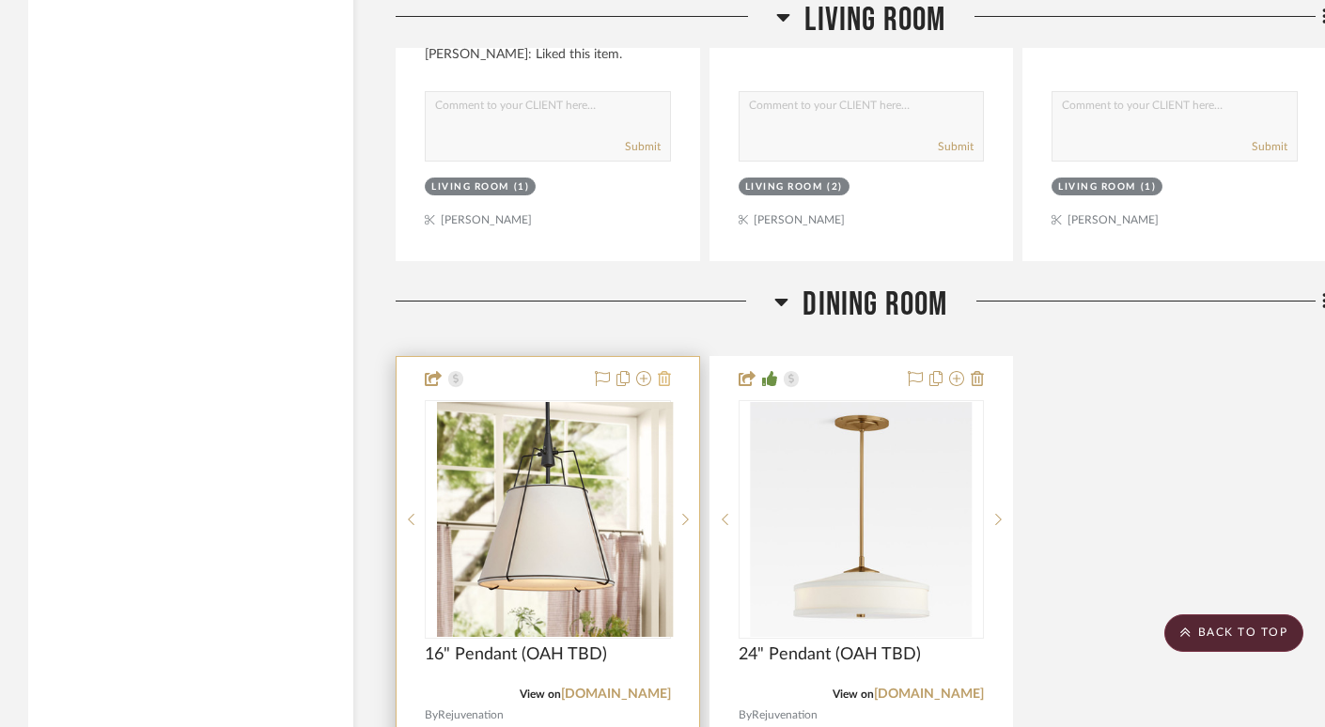
click at [663, 371] on icon at bounding box center [664, 378] width 13 height 15
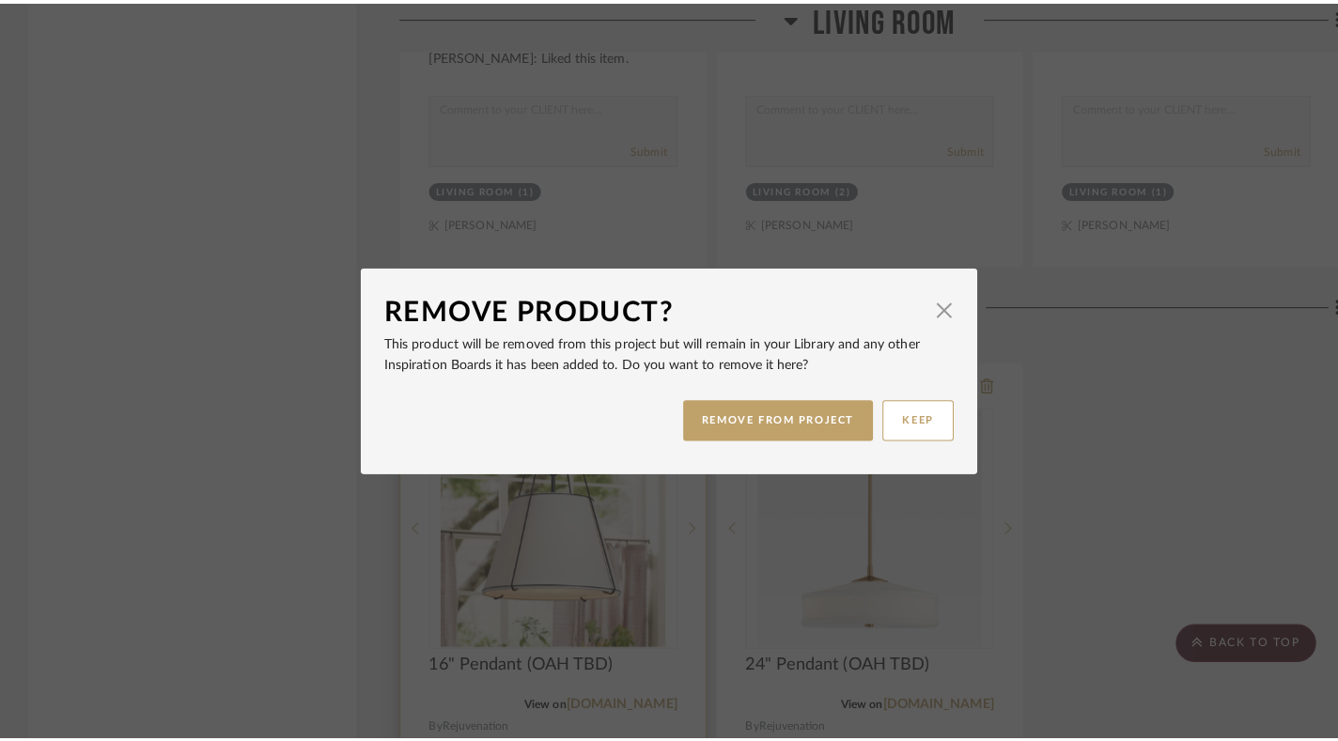
scroll to position [0, 0]
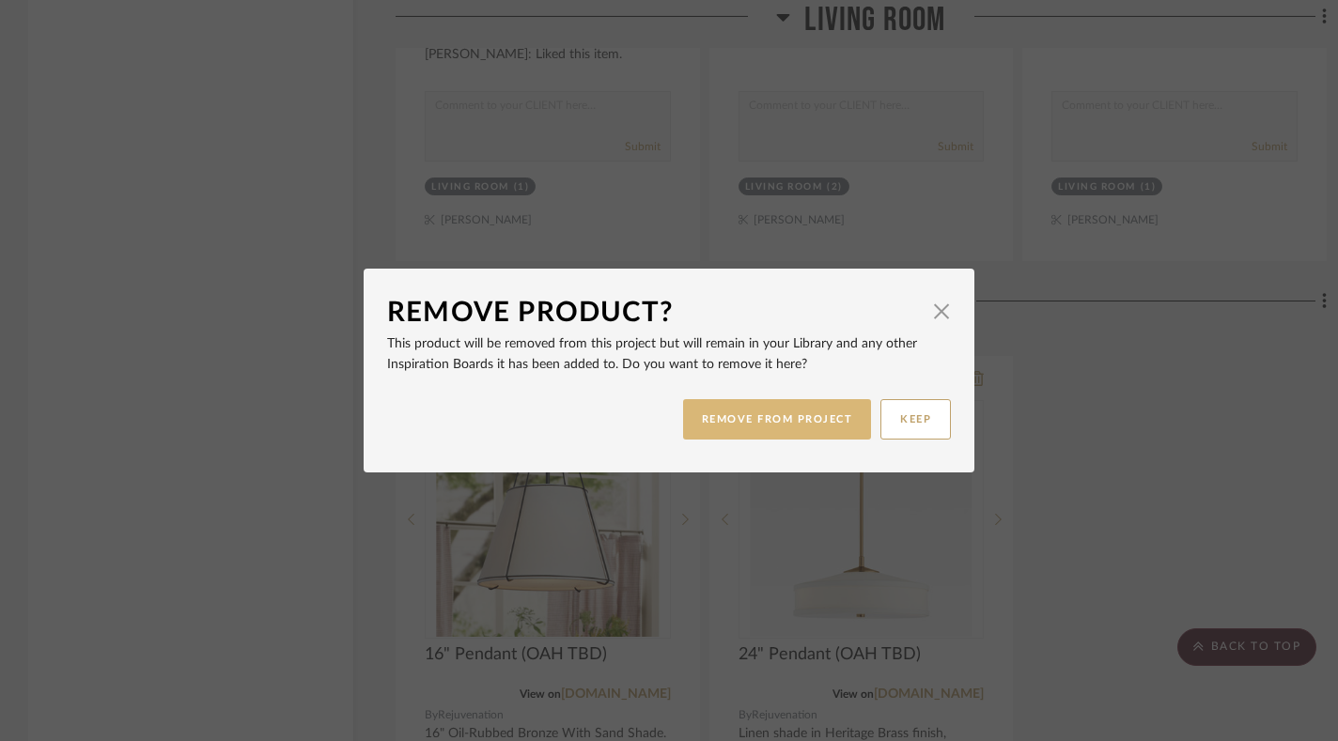
click at [804, 413] on button "REMOVE FROM PROJECT" at bounding box center [777, 419] width 189 height 40
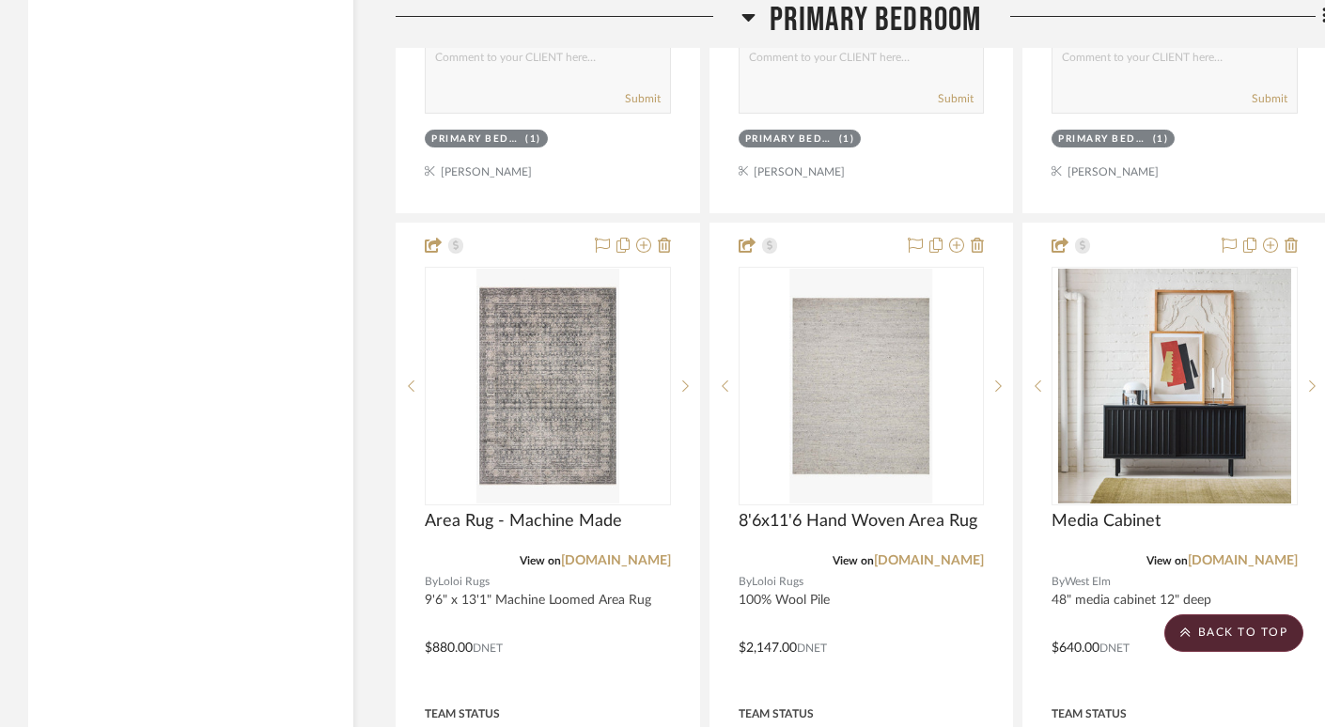
scroll to position [6773, 0]
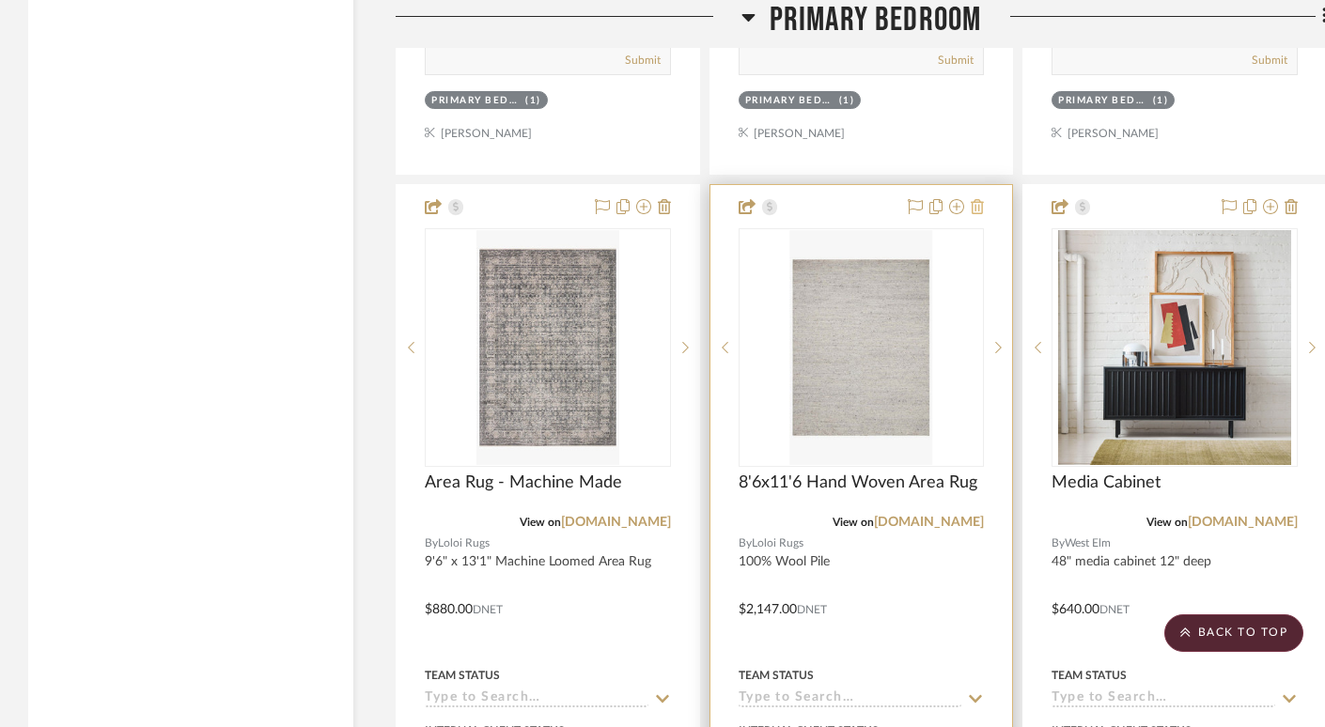
click at [982, 199] on icon at bounding box center [977, 206] width 13 height 15
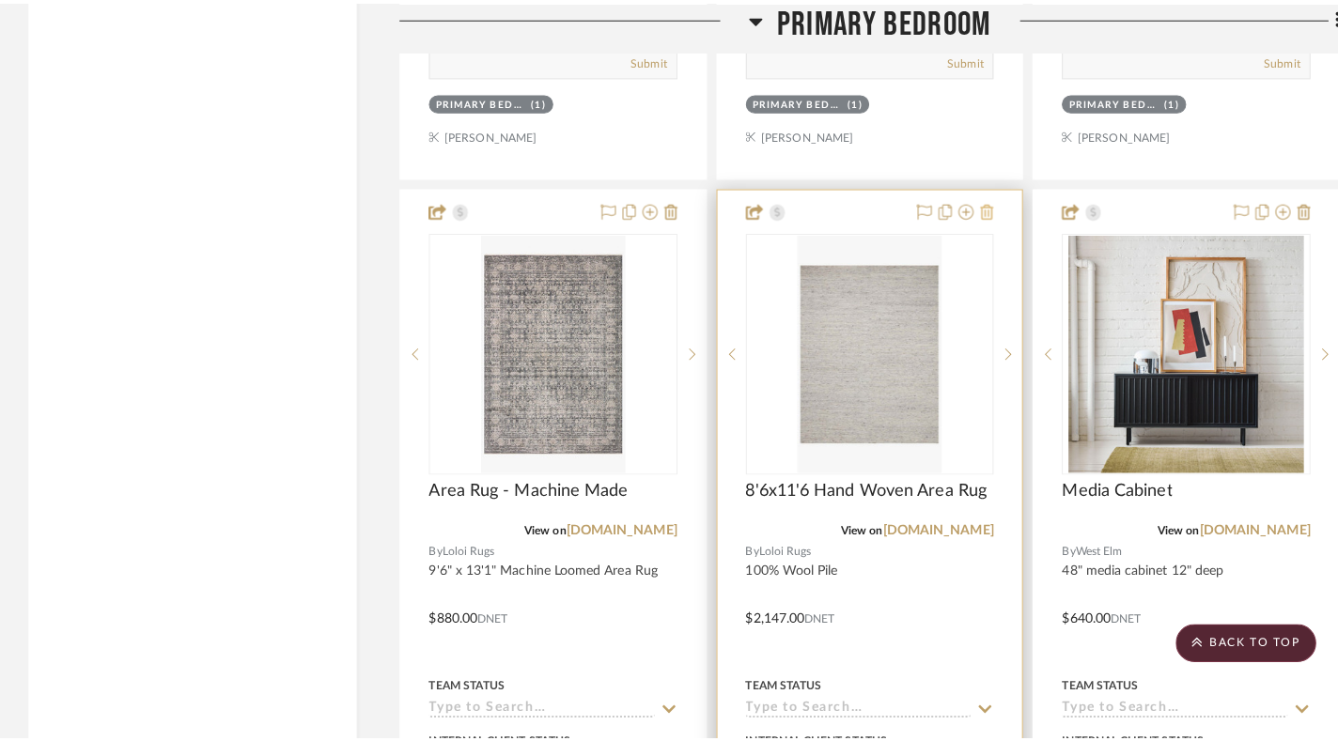
scroll to position [0, 0]
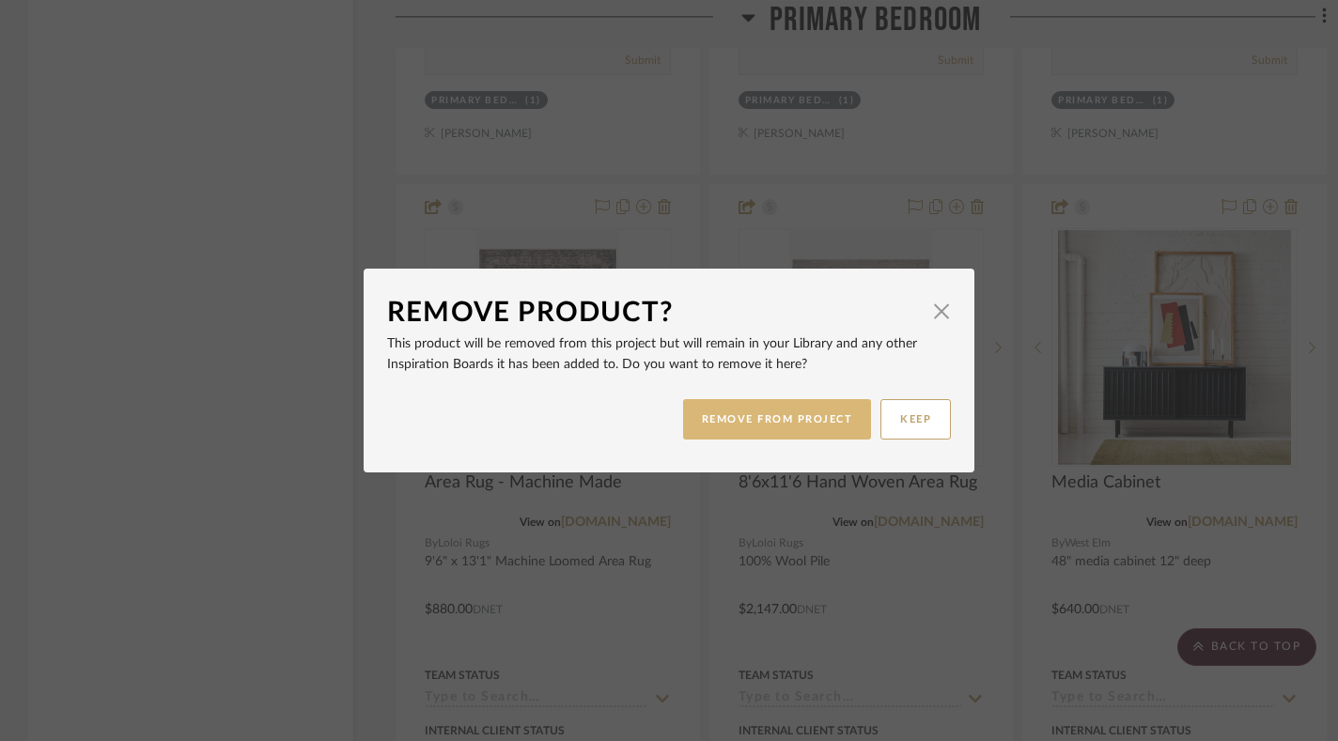
click at [759, 410] on button "REMOVE FROM PROJECT" at bounding box center [777, 419] width 189 height 40
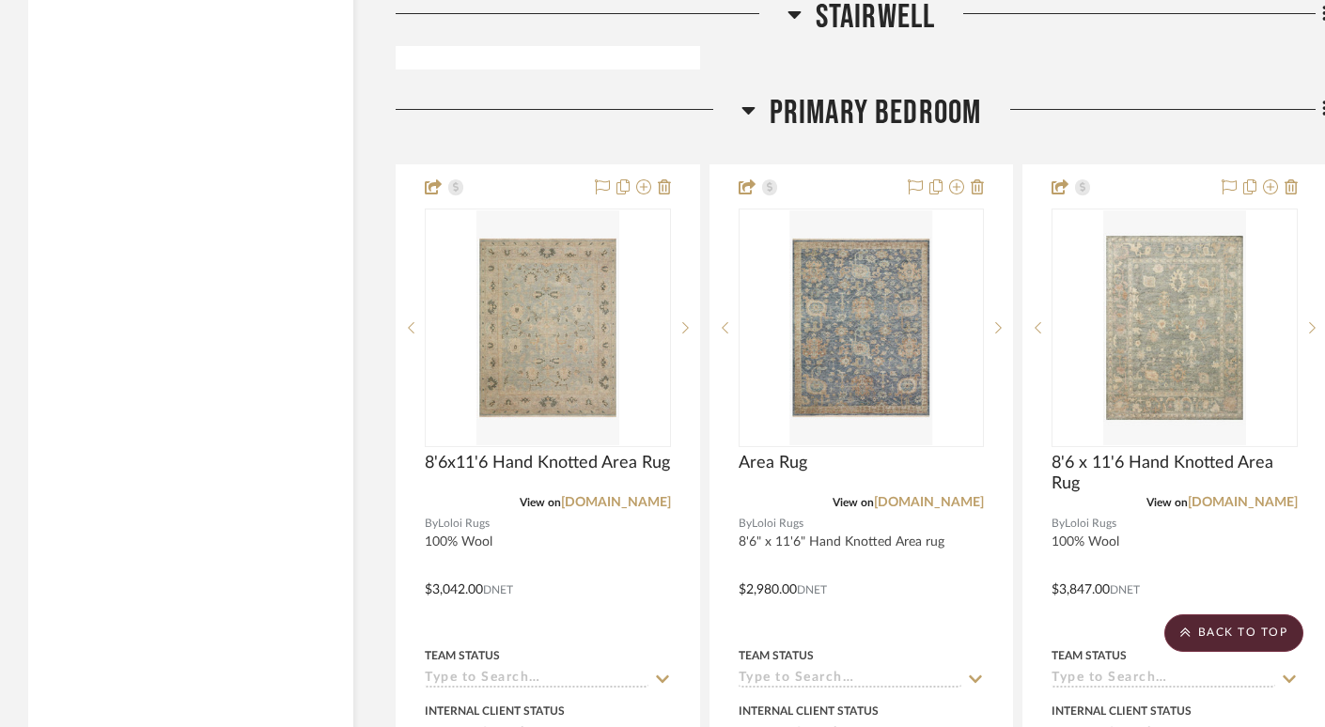
scroll to position [5916, 0]
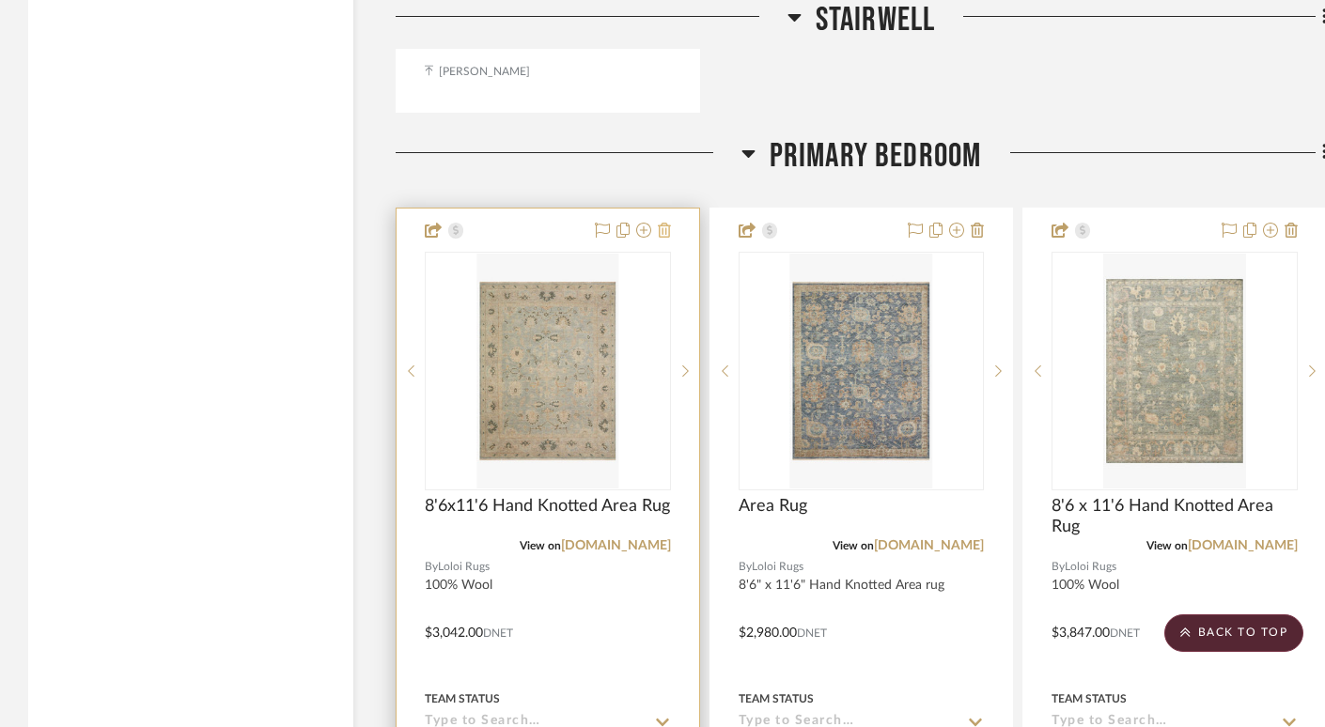
click at [666, 223] on icon at bounding box center [664, 230] width 13 height 15
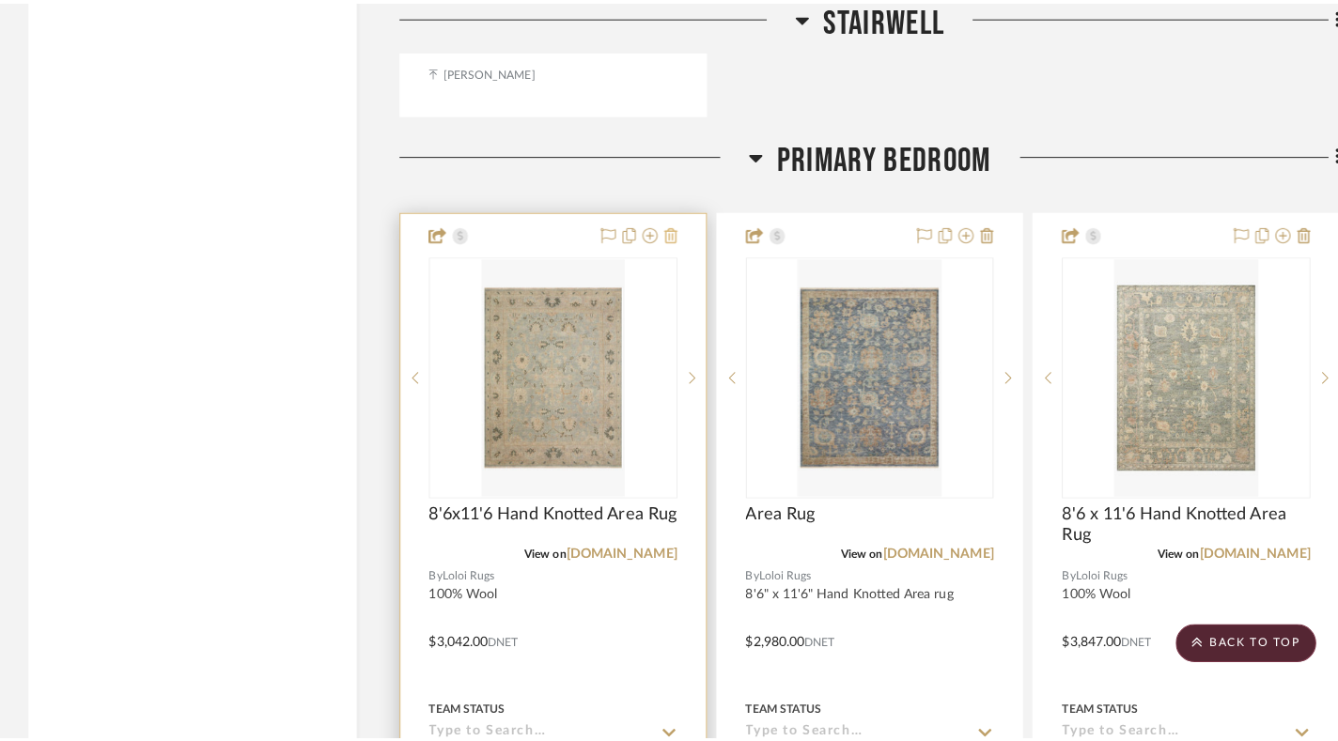
scroll to position [0, 0]
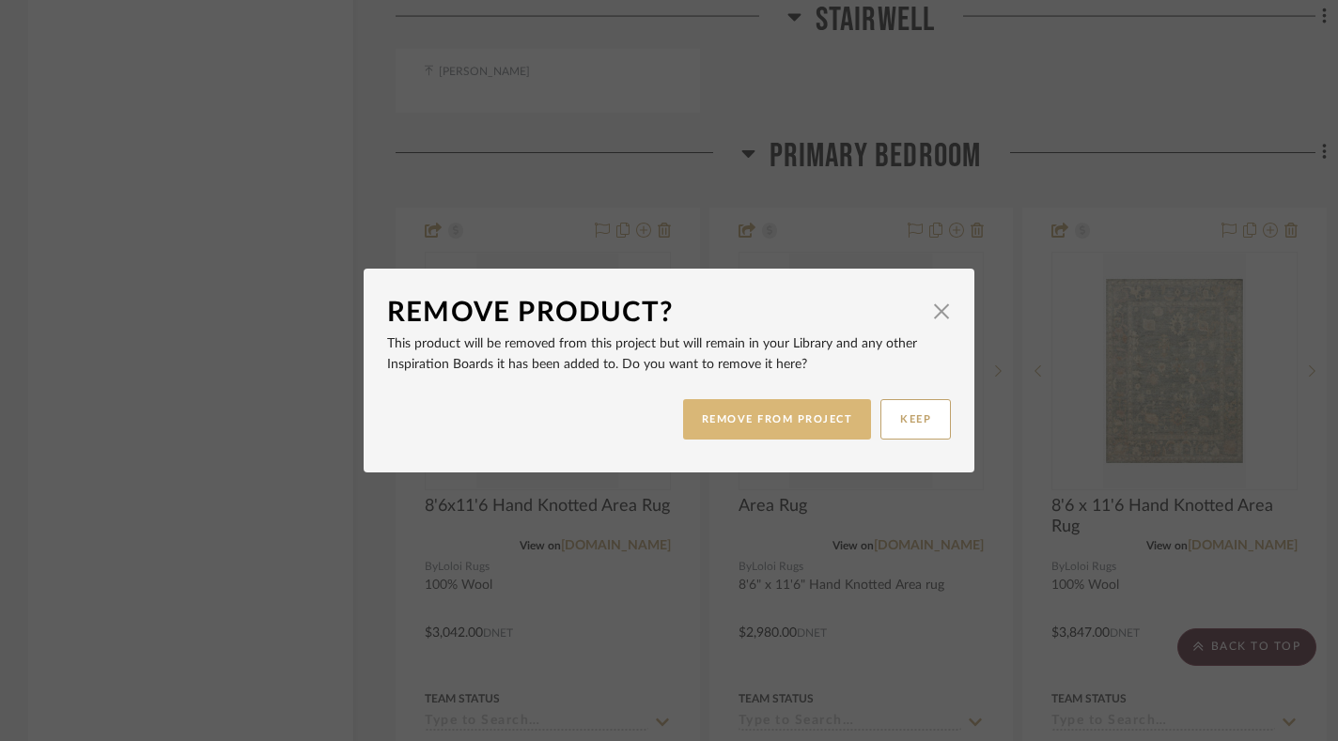
click at [766, 414] on button "REMOVE FROM PROJECT" at bounding box center [777, 419] width 189 height 40
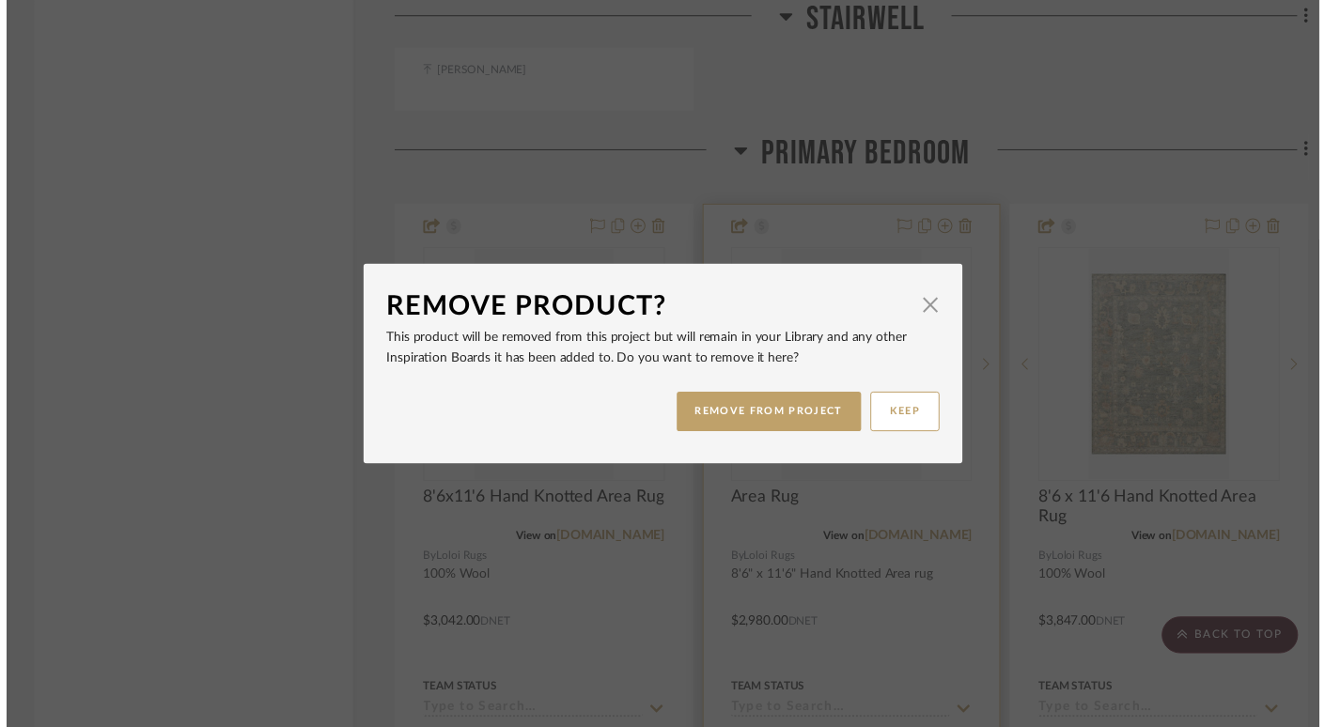
scroll to position [5916, 0]
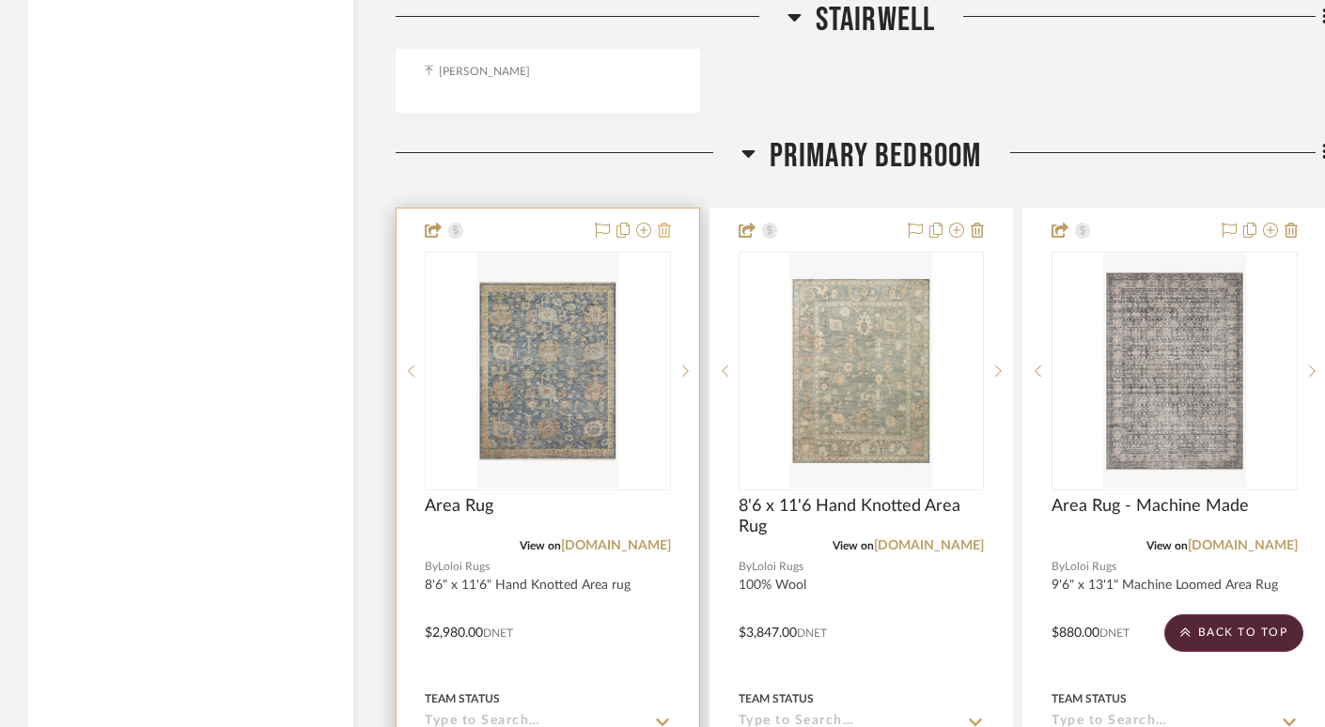
click at [665, 223] on icon at bounding box center [664, 230] width 13 height 15
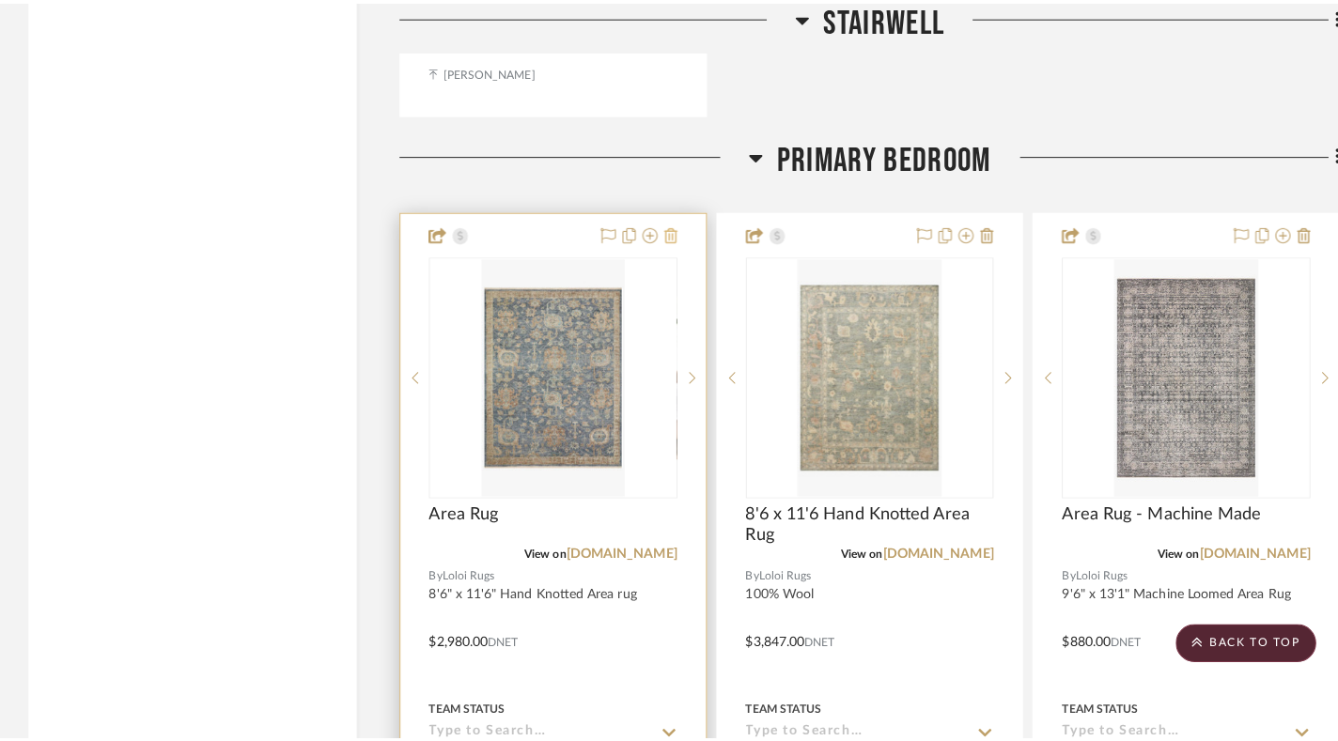
scroll to position [0, 0]
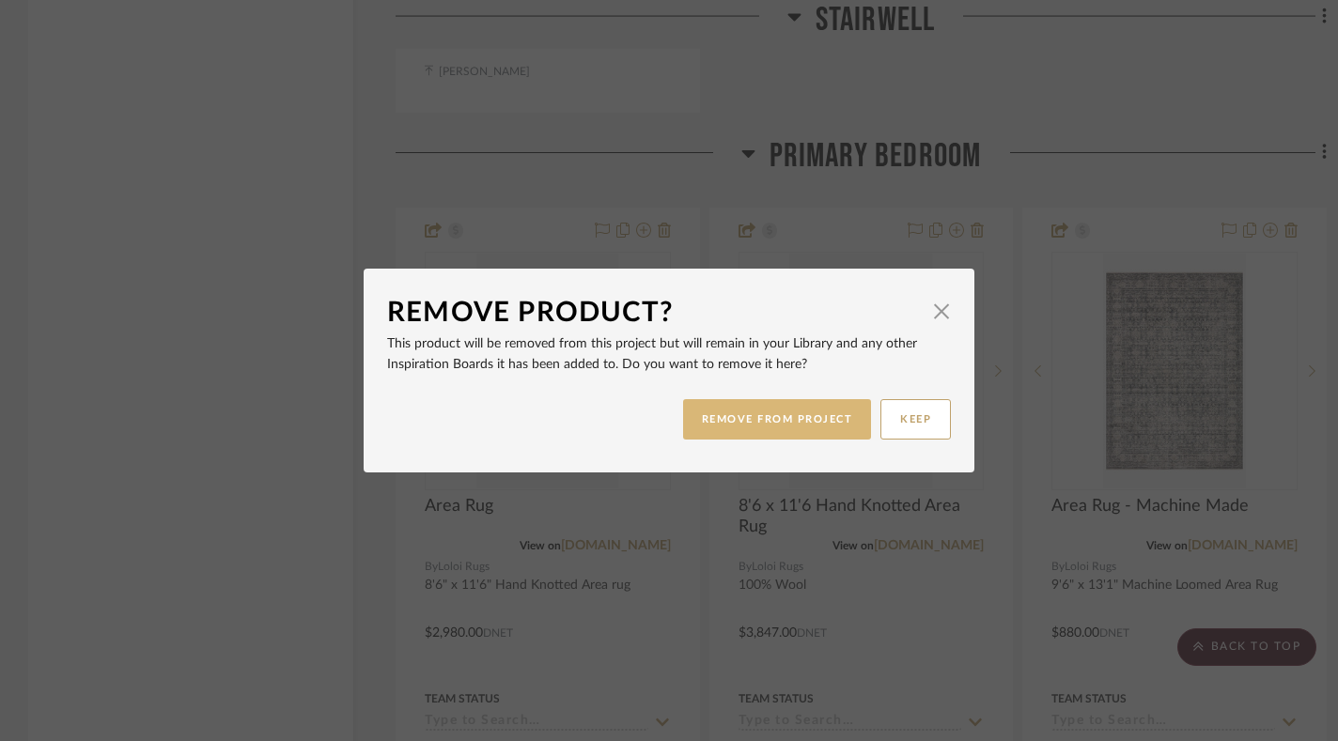
click at [771, 421] on button "REMOVE FROM PROJECT" at bounding box center [777, 419] width 189 height 40
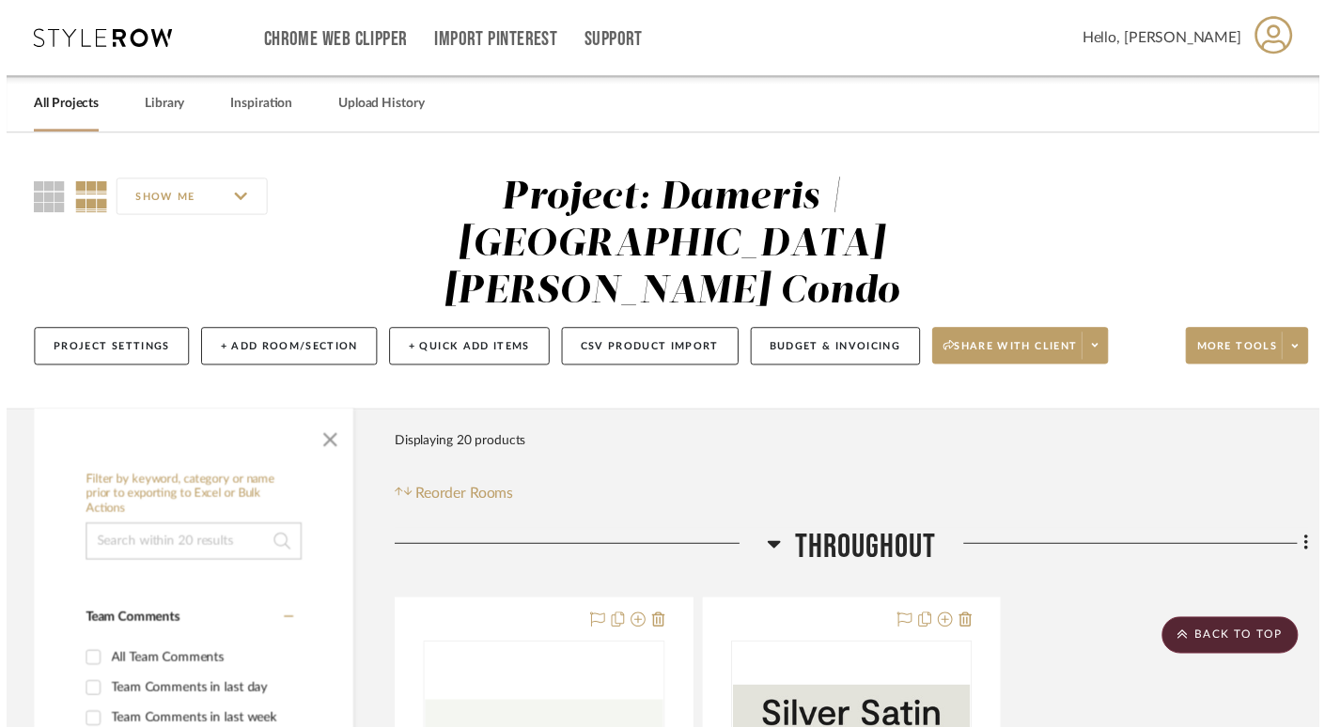
scroll to position [5916, 0]
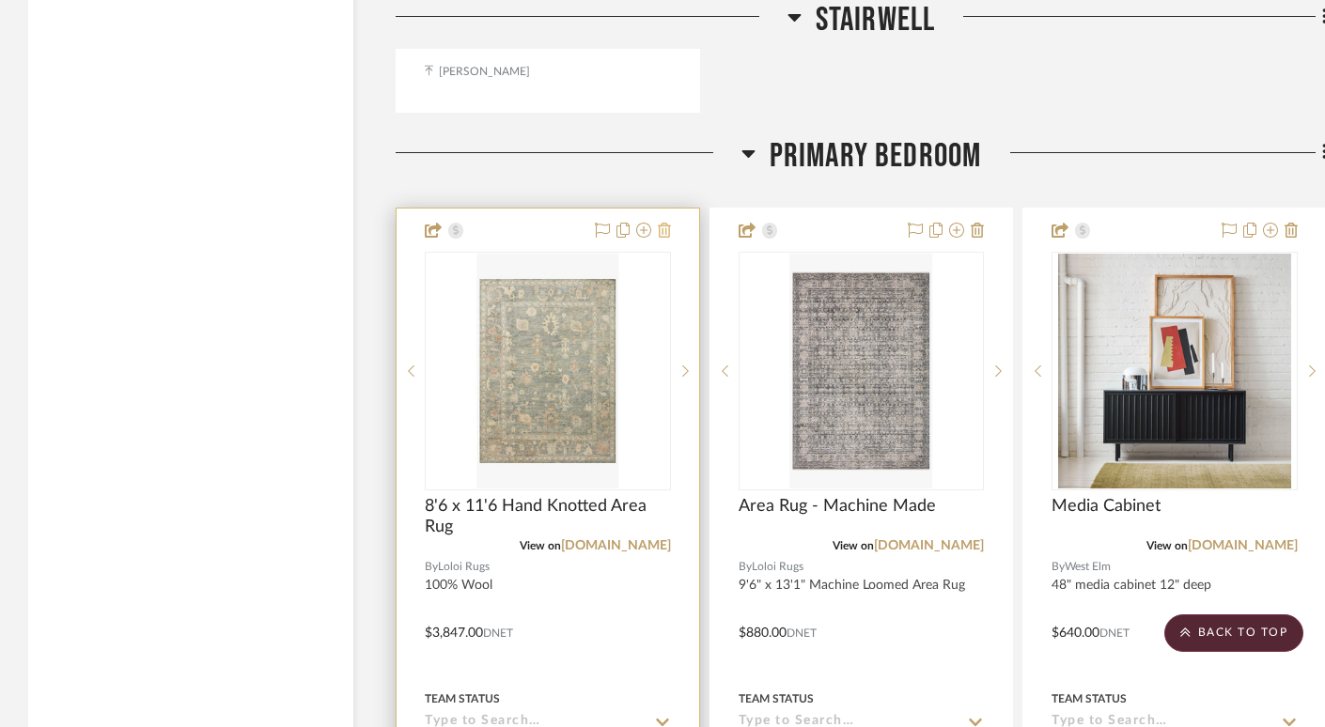
click at [664, 223] on icon at bounding box center [664, 230] width 13 height 15
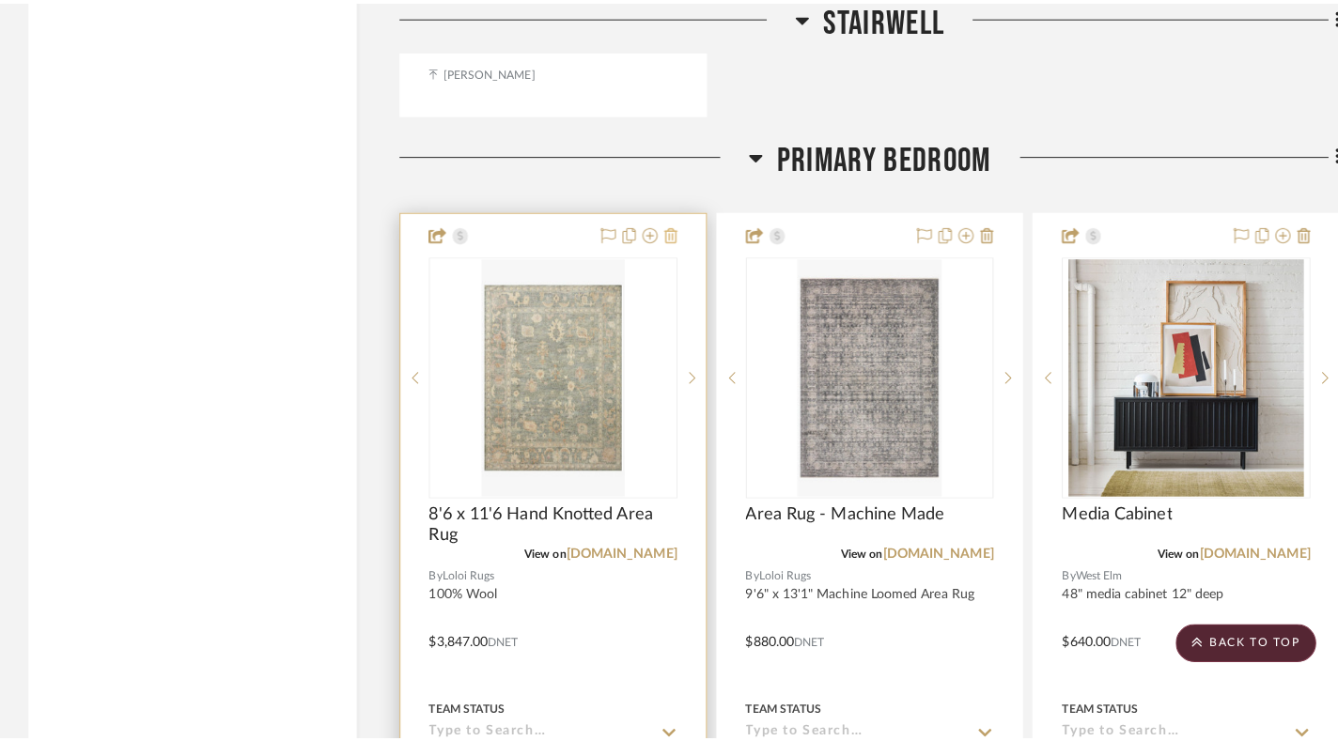
scroll to position [0, 0]
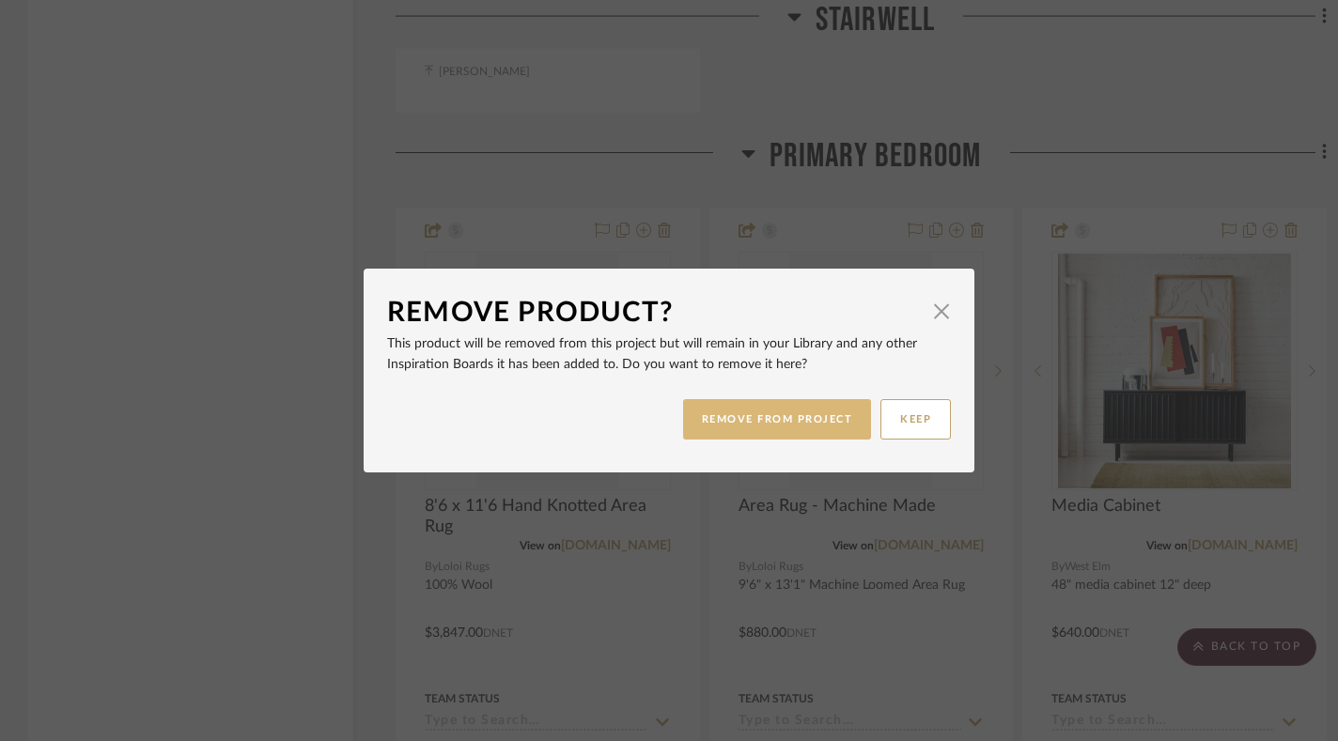
click at [769, 416] on button "REMOVE FROM PROJECT" at bounding box center [777, 419] width 189 height 40
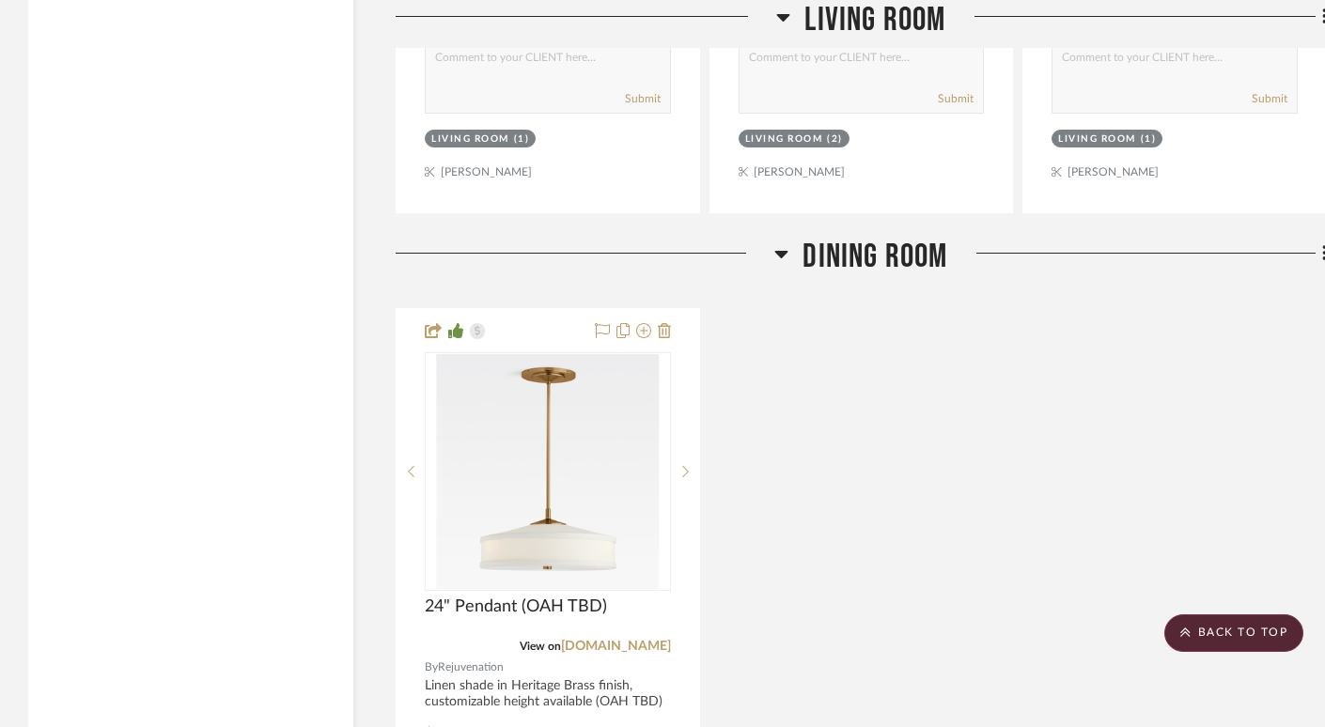
scroll to position [3979, 0]
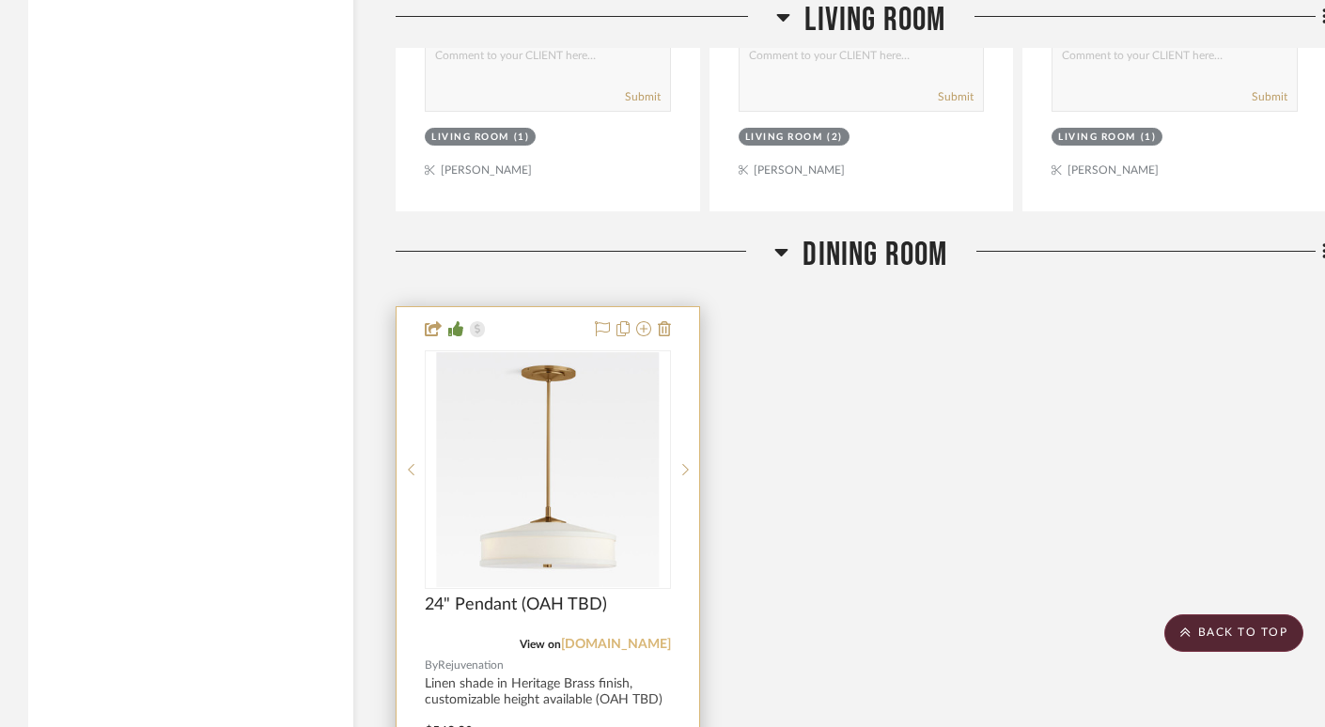
click at [640, 638] on link "rejuvenation.com" at bounding box center [616, 644] width 110 height 13
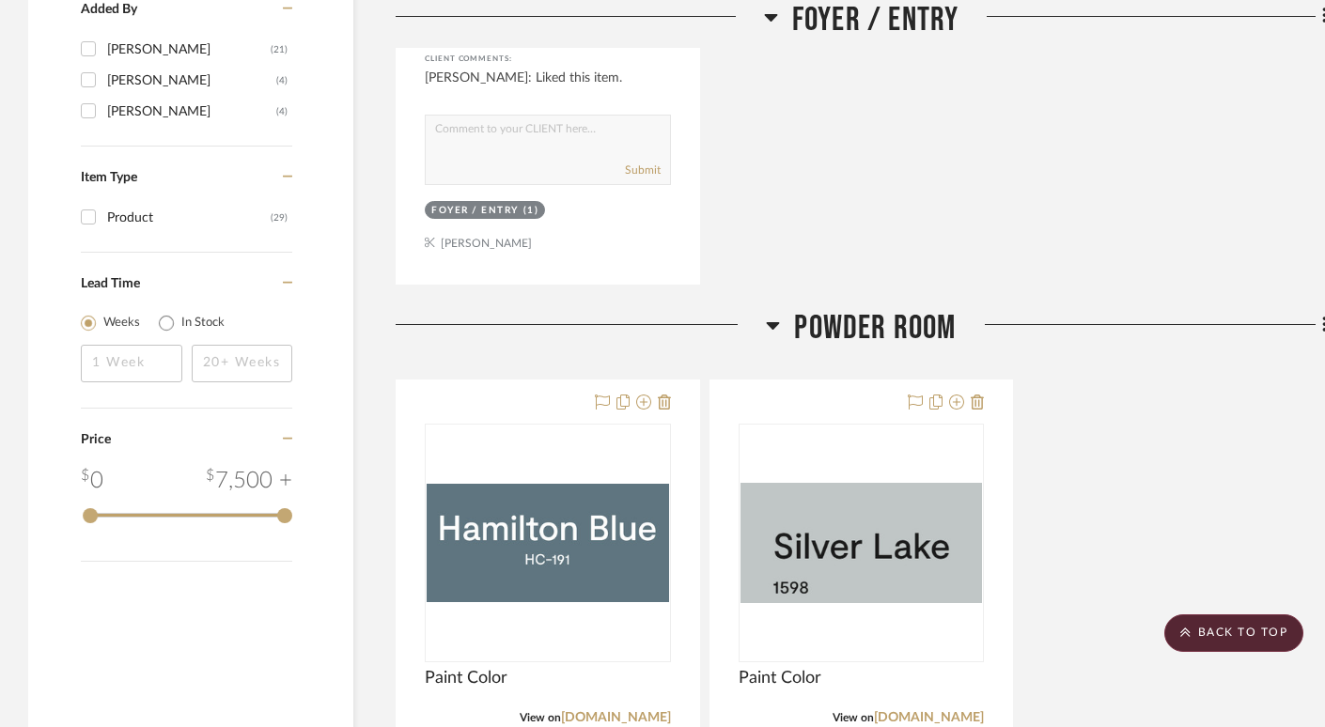
scroll to position [1524, 0]
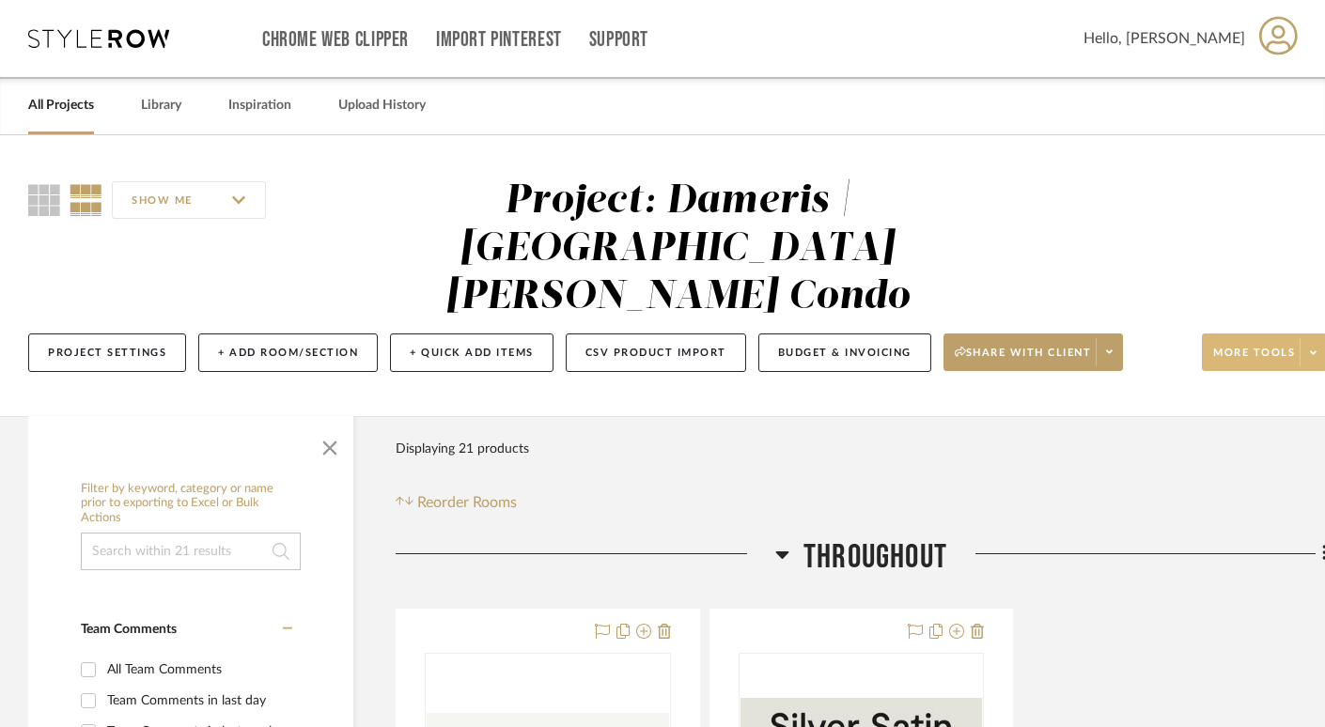
click at [1259, 334] on button "More tools" at bounding box center [1264, 353] width 125 height 38
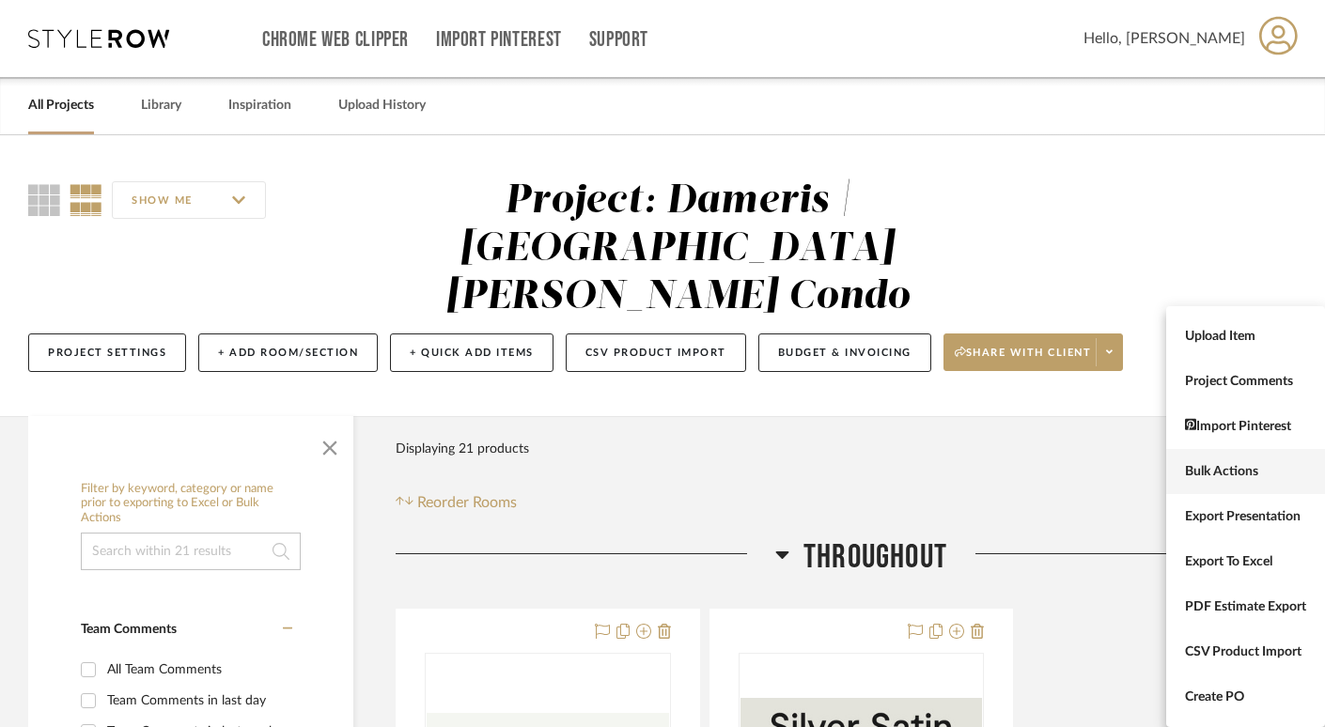
click at [1235, 478] on span "Bulk Actions" at bounding box center [1245, 472] width 121 height 16
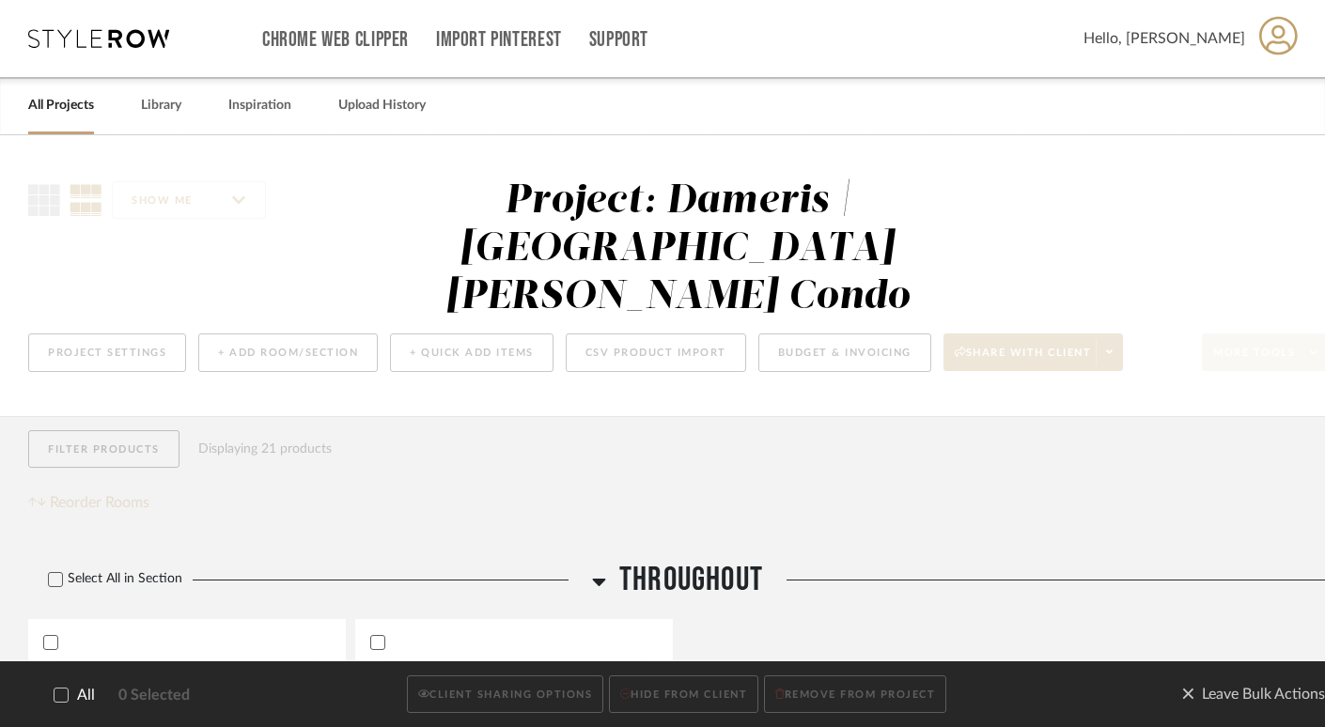
click at [65, 692] on icon at bounding box center [61, 695] width 12 height 9
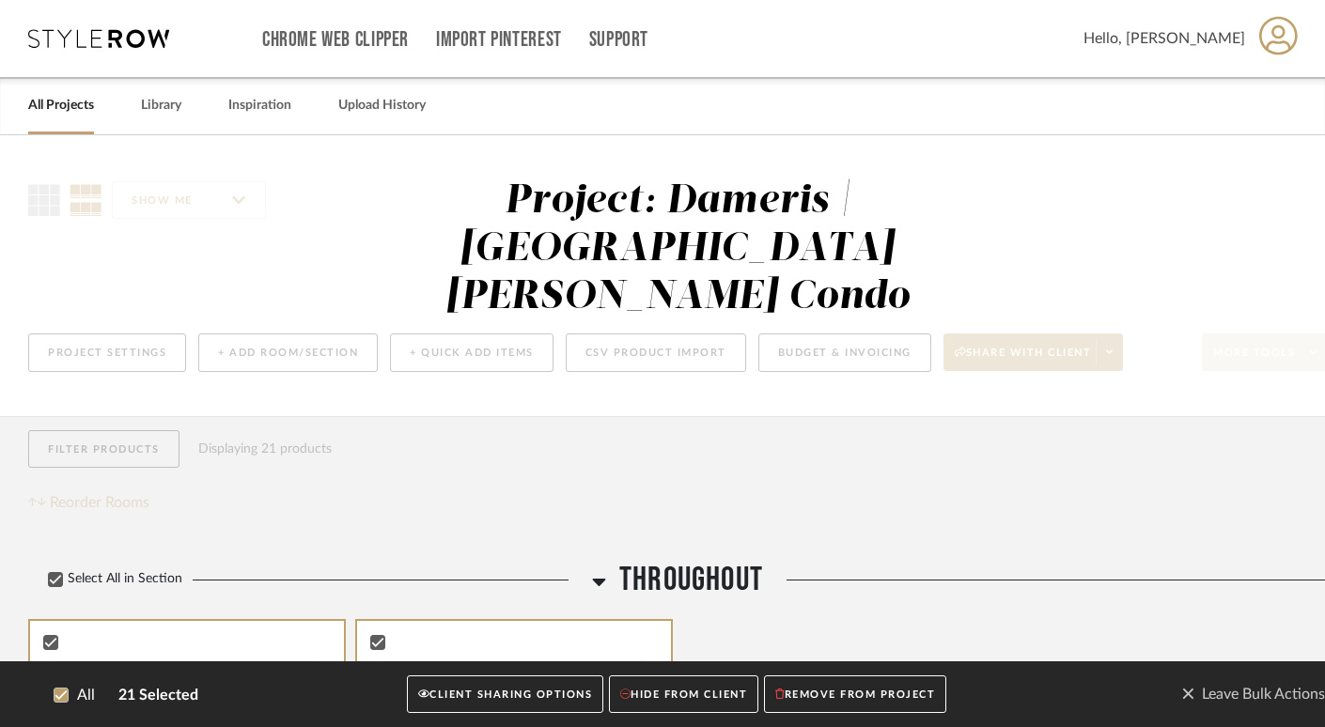
click at [553, 695] on button "CLIENT SHARING OPTIONS" at bounding box center [505, 695] width 196 height 39
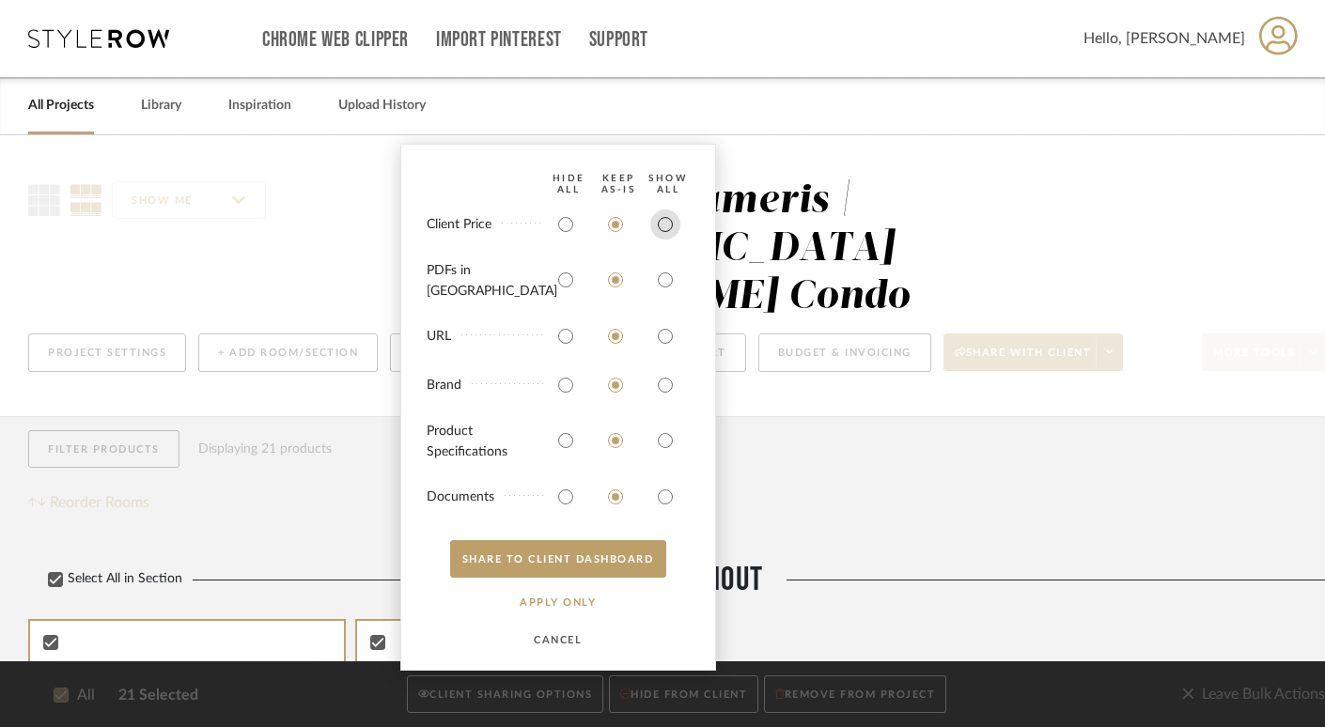
click at [665, 234] on input "radio" at bounding box center [665, 225] width 30 height 30
radio input "true"
click at [665, 279] on input "radio" at bounding box center [665, 280] width 30 height 30
radio input "true"
click at [564, 570] on button "SHARE TO CLIENT Dashboard" at bounding box center [558, 559] width 216 height 38
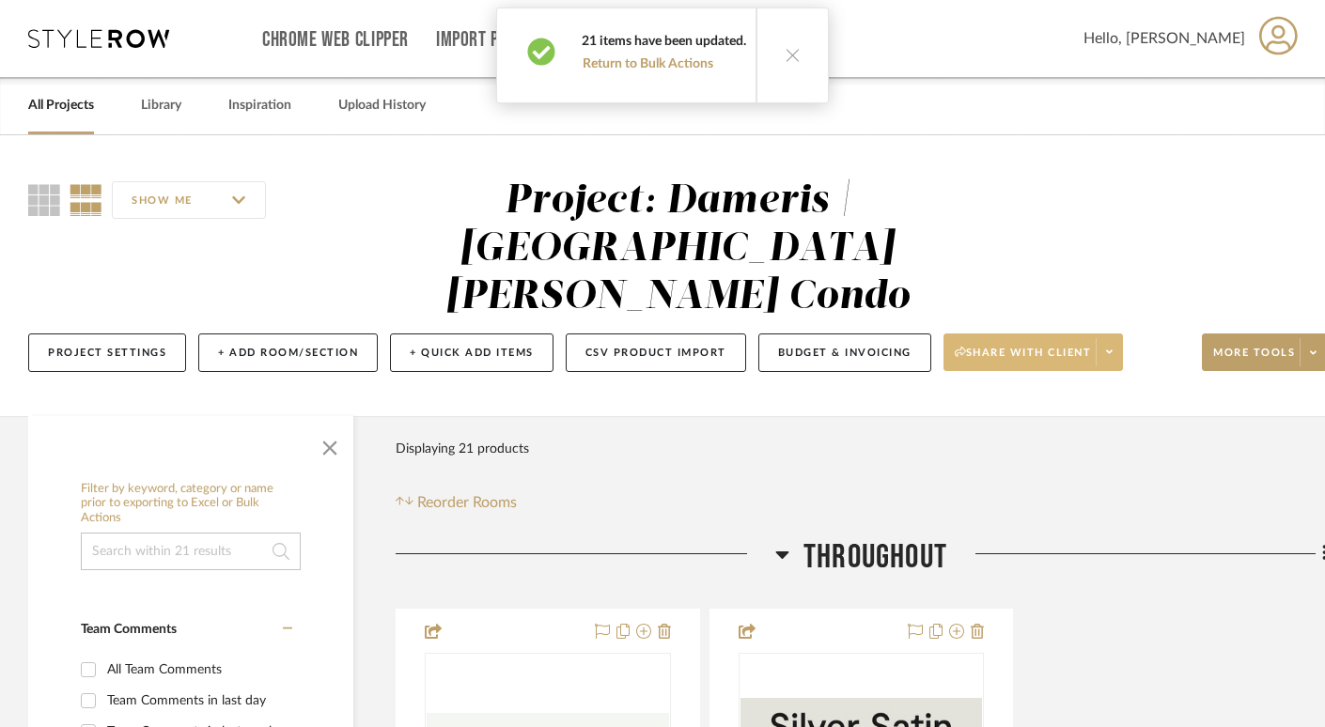
click at [1039, 346] on span "Share with client" at bounding box center [1023, 360] width 137 height 28
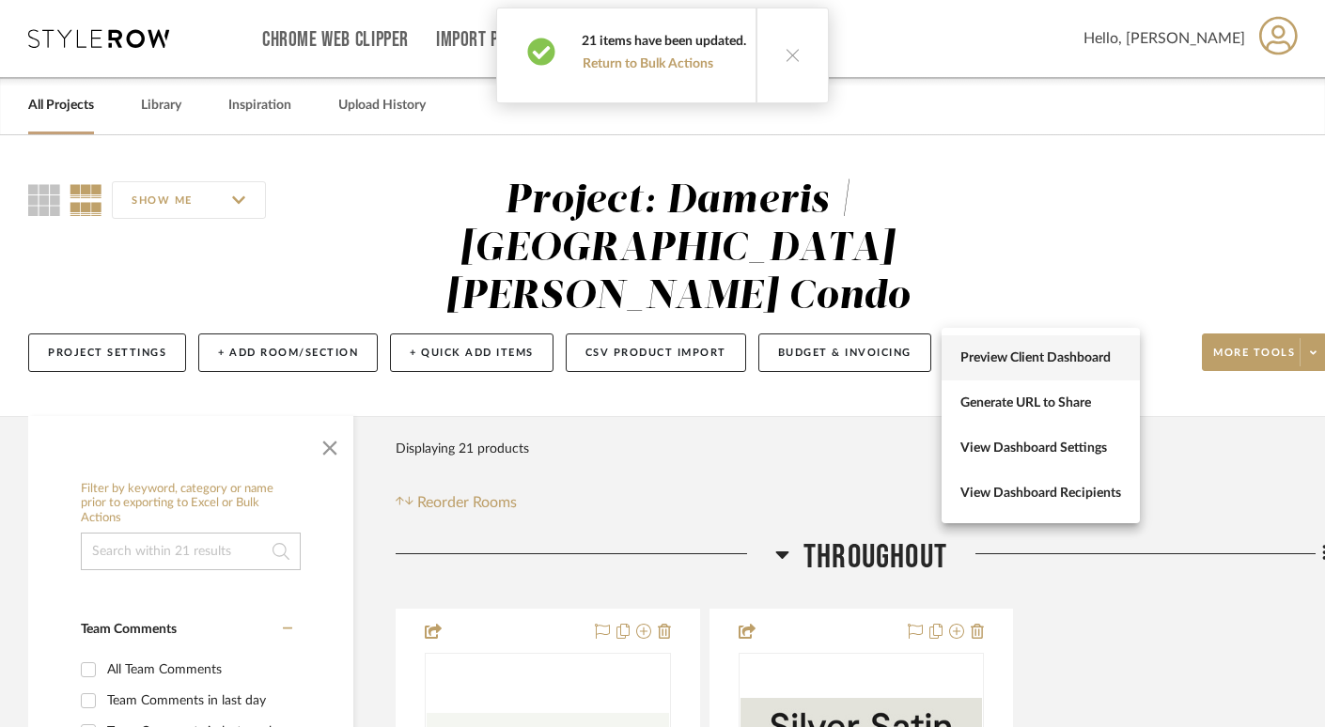
click at [1042, 353] on span "Preview Client Dashboard" at bounding box center [1040, 358] width 161 height 16
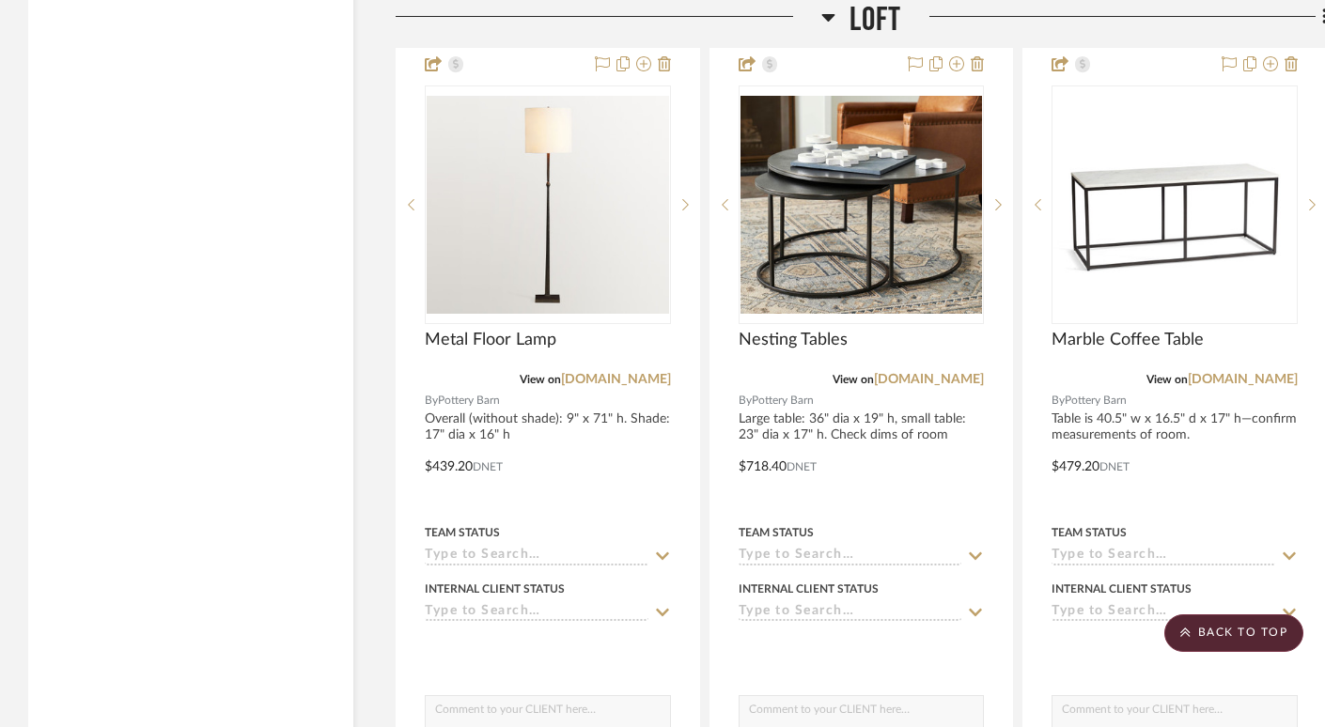
scroll to position [10537, 0]
